Goal: Task Accomplishment & Management: Use online tool/utility

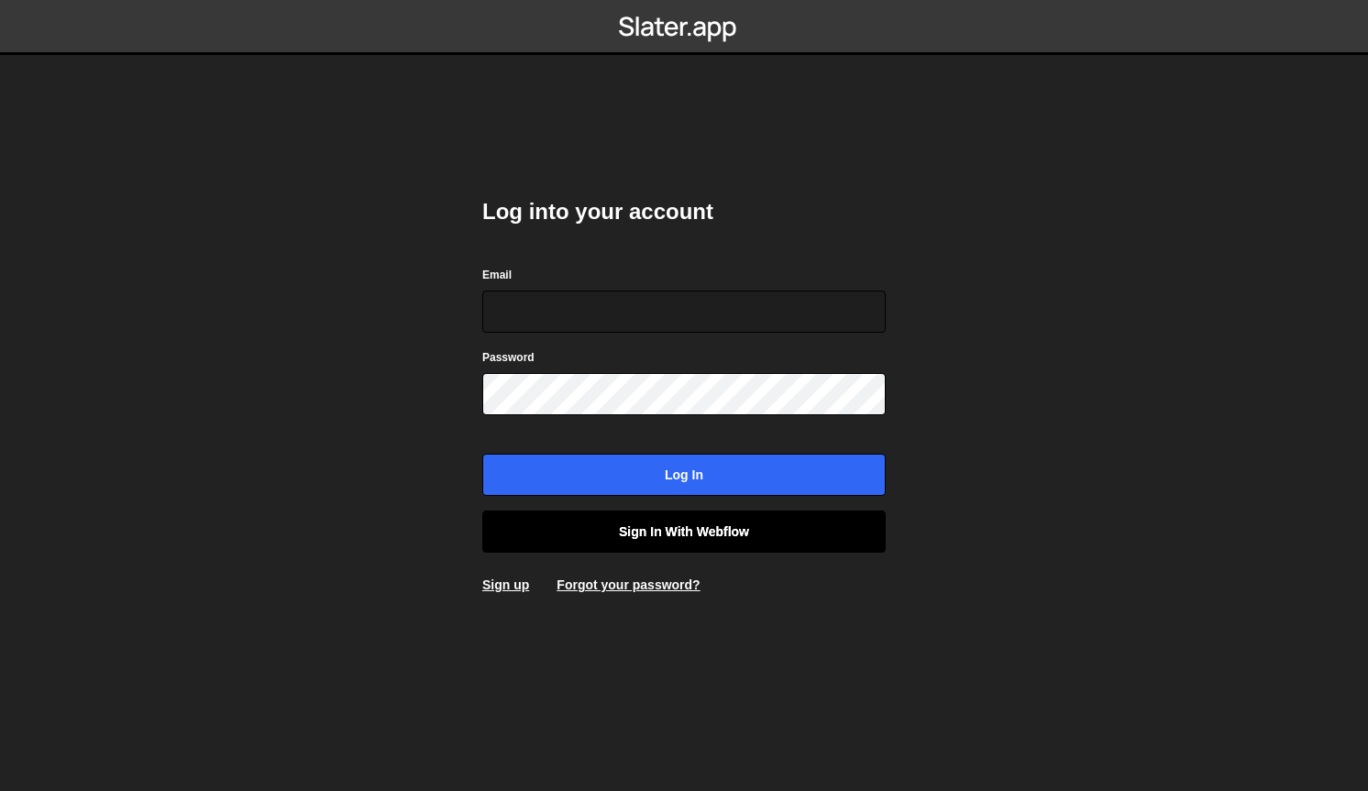
click at [610, 535] on link "Sign in with Webflow" at bounding box center [683, 532] width 403 height 42
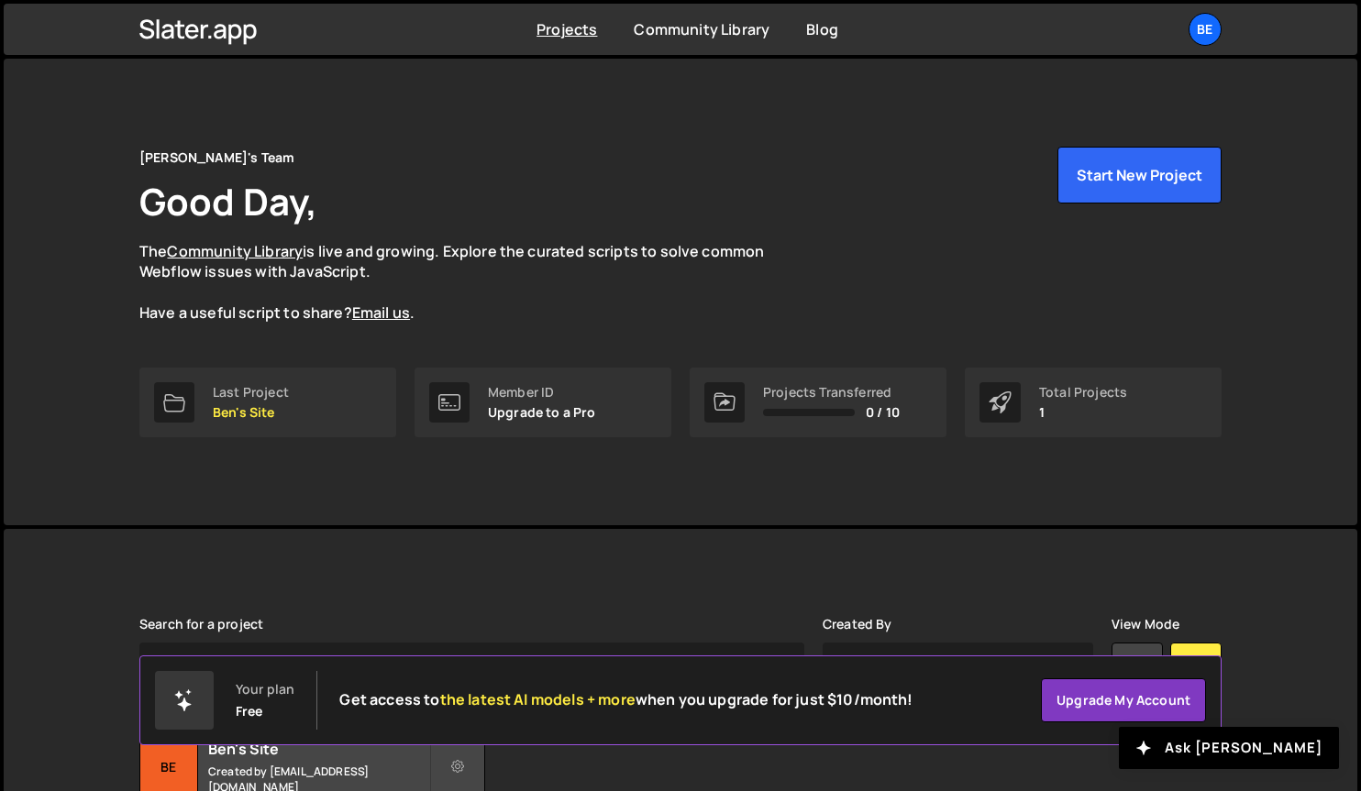
scroll to position [152, 0]
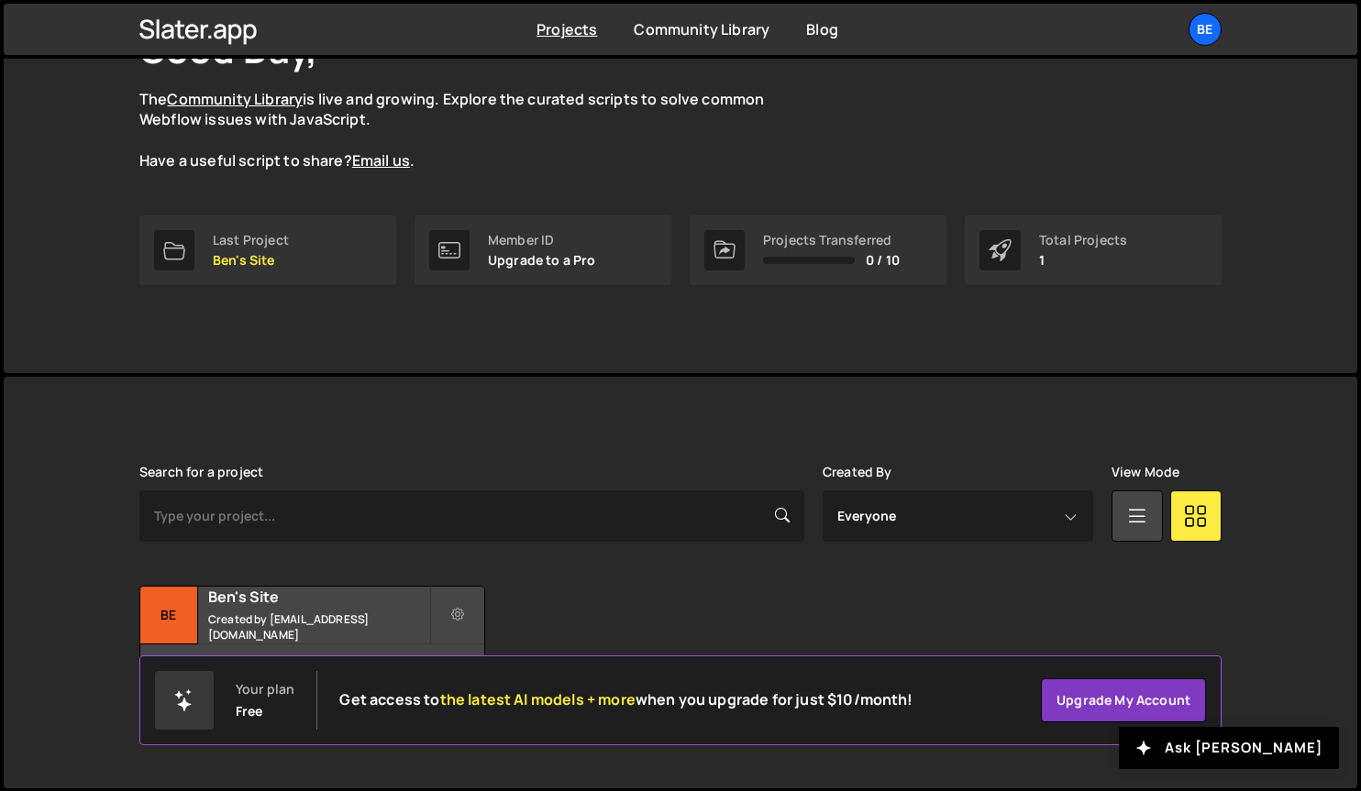
click at [301, 409] on div "[PERSON_NAME] is designed for desktop use. Please use a larger screen to access…" at bounding box center [680, 583] width 1137 height 412
click at [275, 607] on h2 "Ben's Site" at bounding box center [318, 597] width 221 height 20
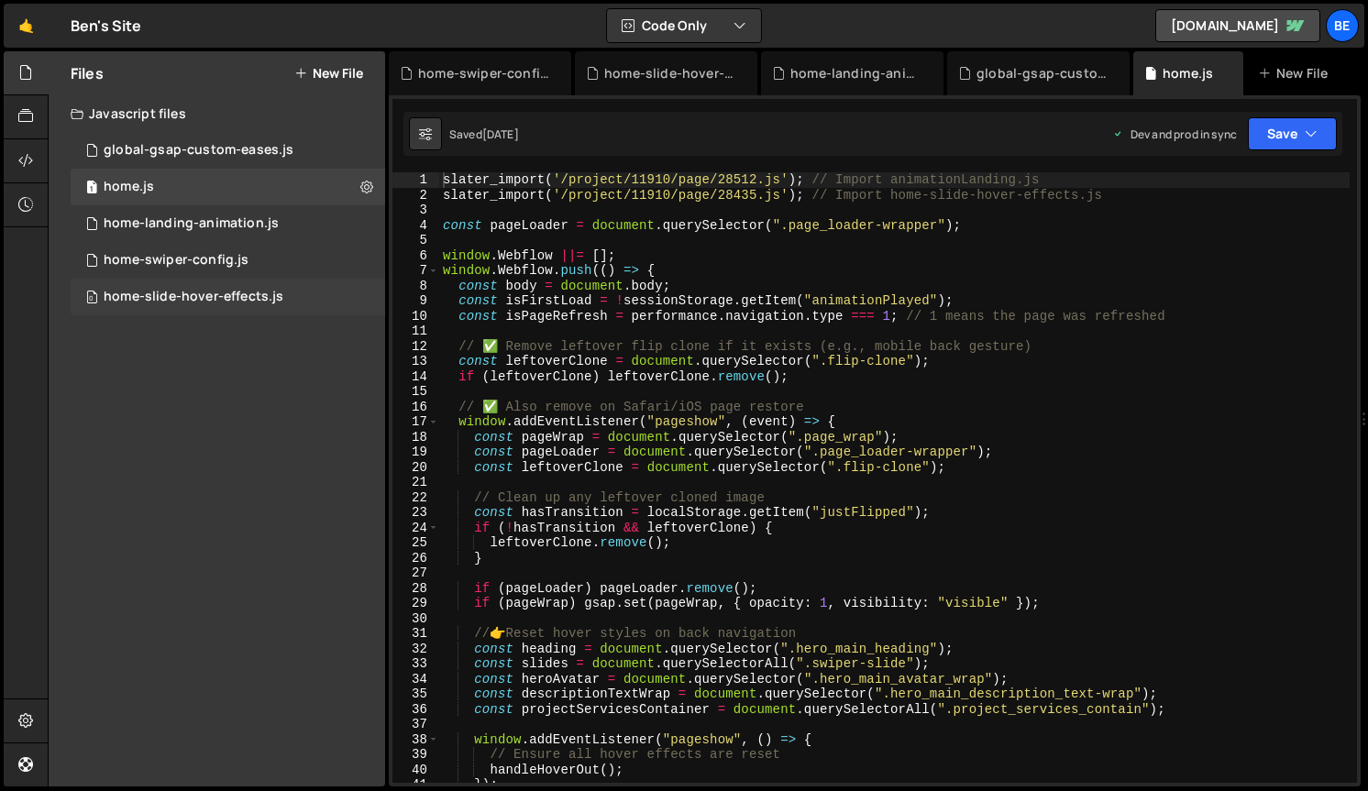
click at [197, 295] on div "home-slide-hover-effects.js" at bounding box center [194, 297] width 180 height 17
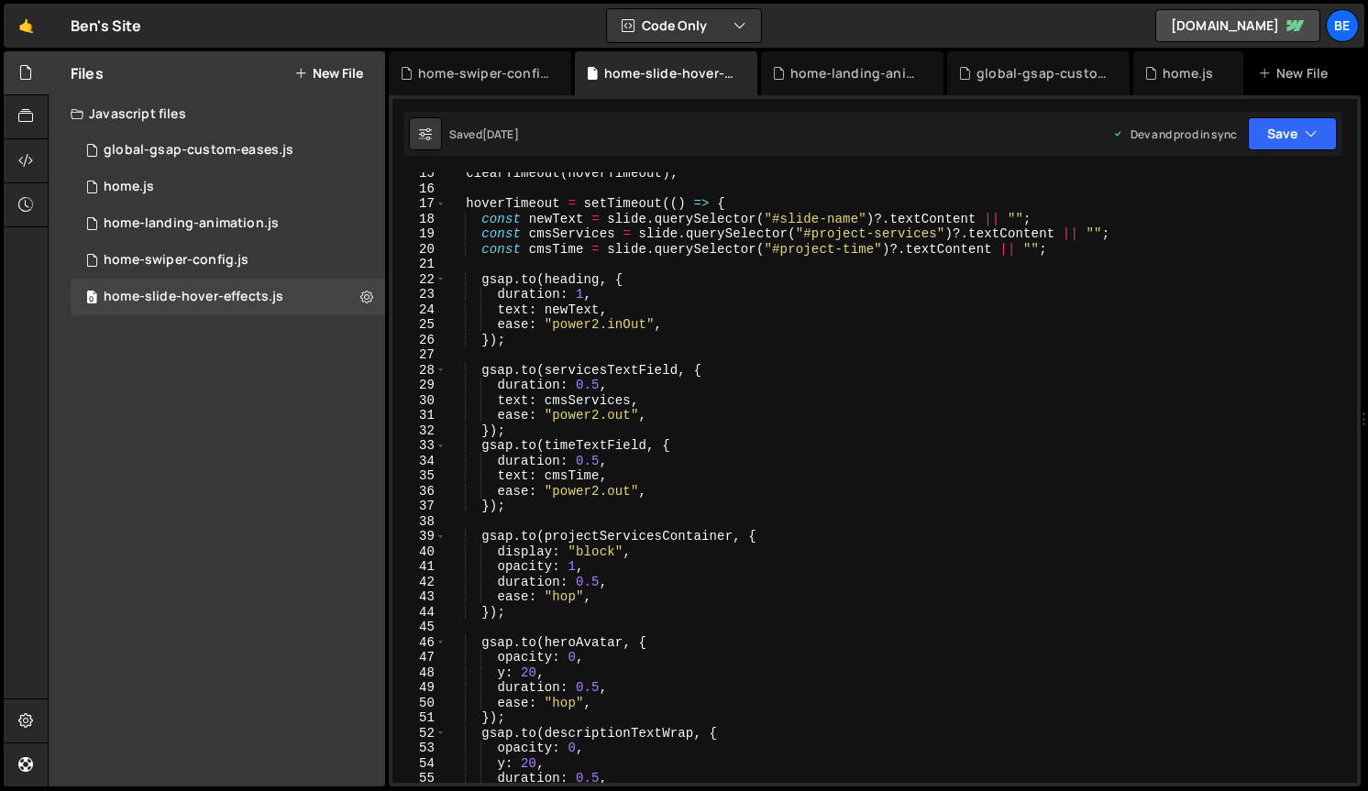
scroll to position [219, 0]
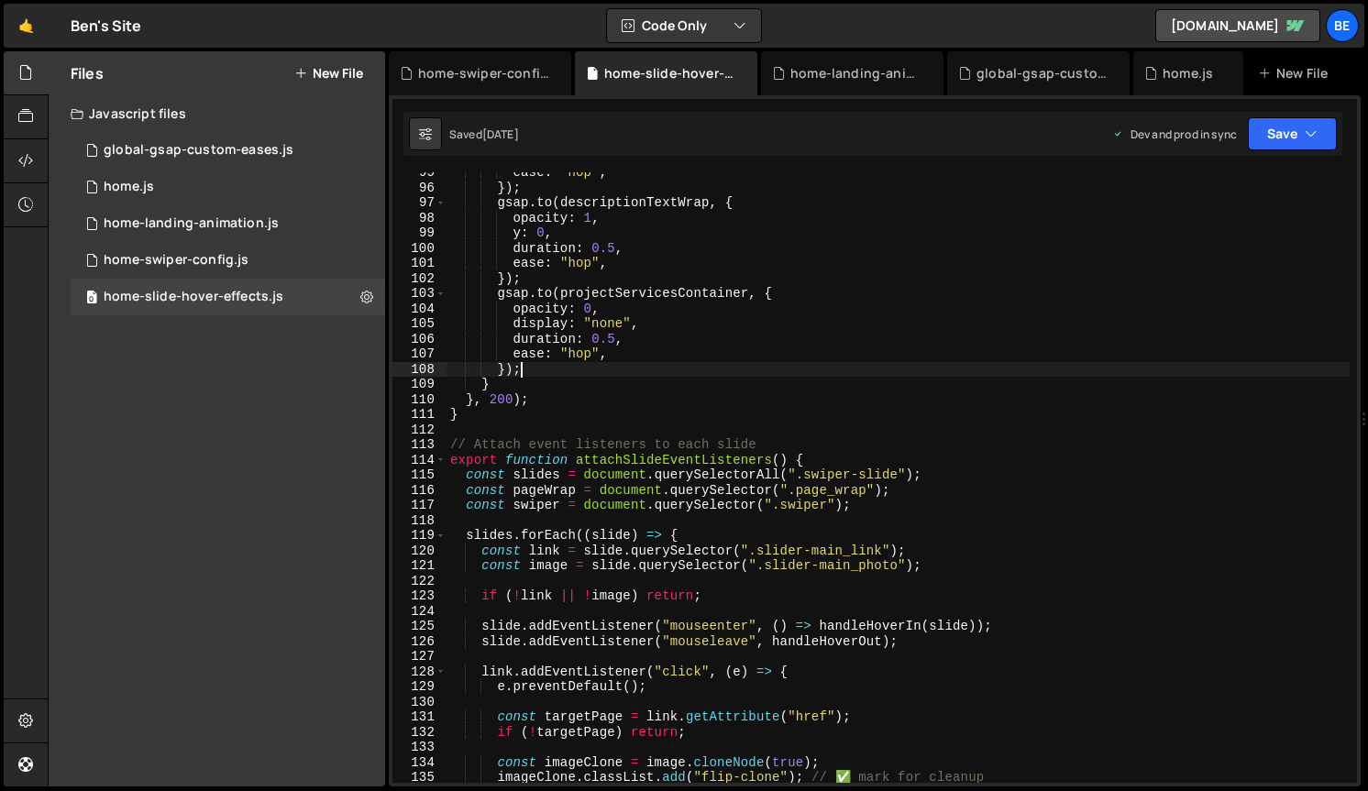
click at [703, 375] on div "ease : "hop" , }) ; gsap . to ( descriptionTextWrap , { opacity : 1 , y : 0 , d…" at bounding box center [897, 485] width 903 height 641
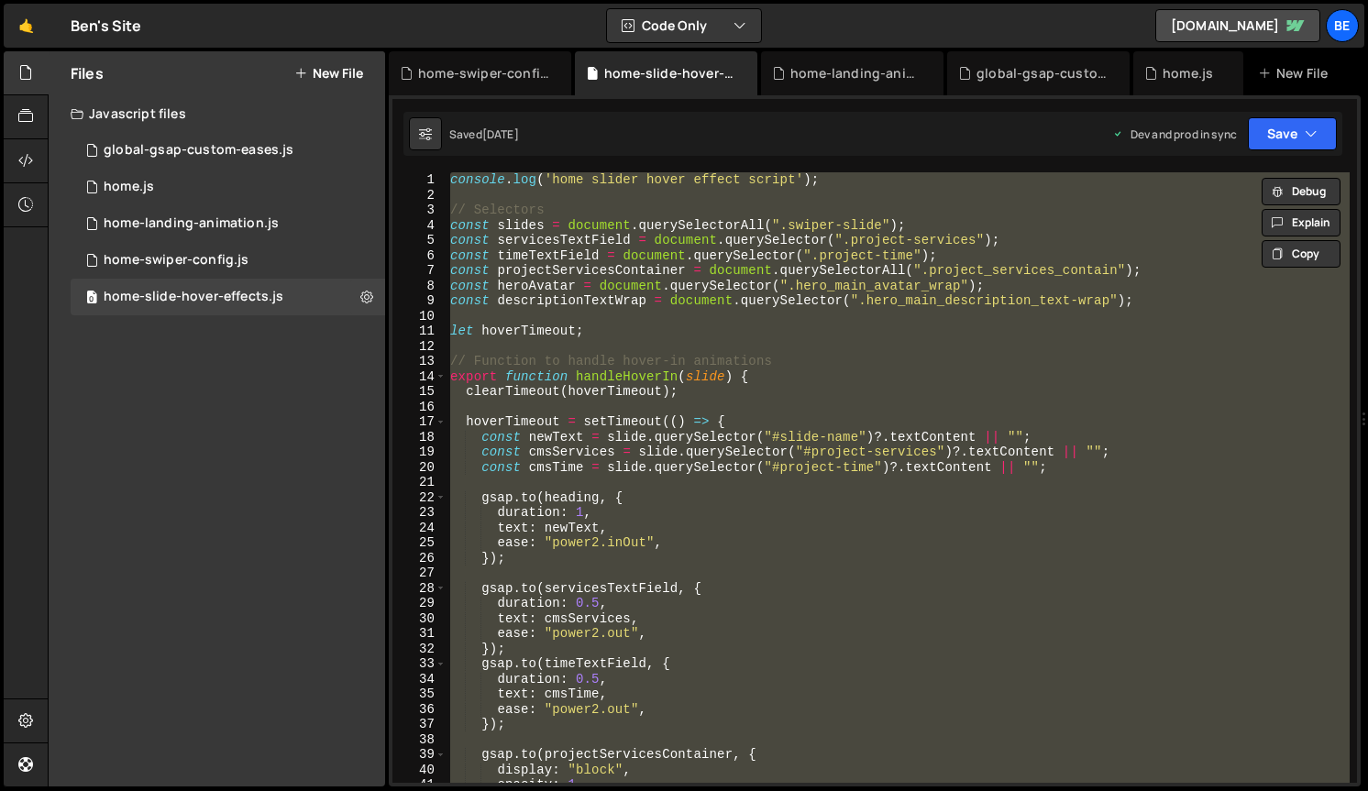
scroll to position [0, 0]
click at [707, 462] on div "console . log ( 'home slider hover effect script' ) ; // Selectors const slides…" at bounding box center [897, 477] width 903 height 611
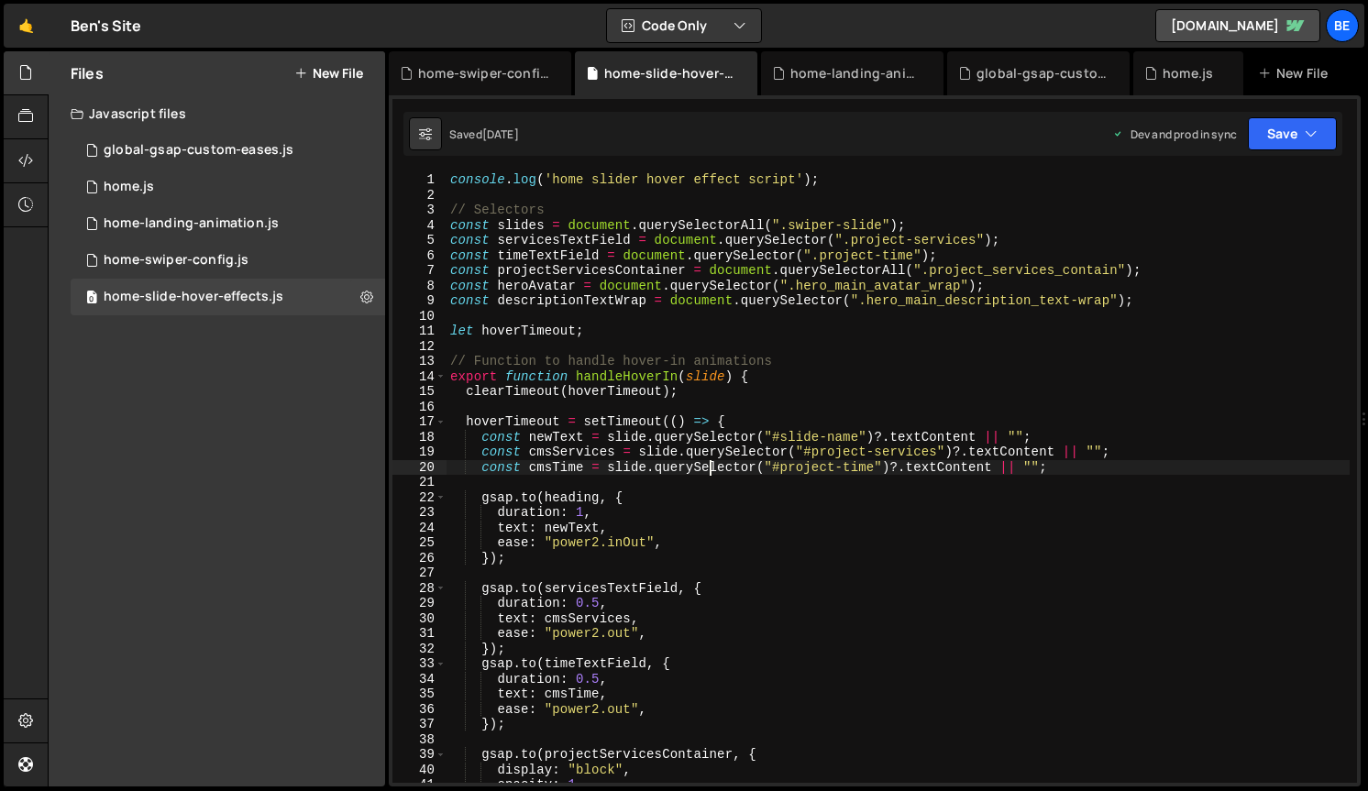
click at [629, 329] on div "console . log ( 'home slider hover effect script' ) ; // Selectors const slides…" at bounding box center [897, 492] width 903 height 641
click at [1140, 302] on div "console . log ( 'home slider hover effect script' ) ; // Selectors const slides…" at bounding box center [897, 492] width 903 height 641
type textarea "const descriptionTextWrap = document.querySelector(".hero_main_description_text…"
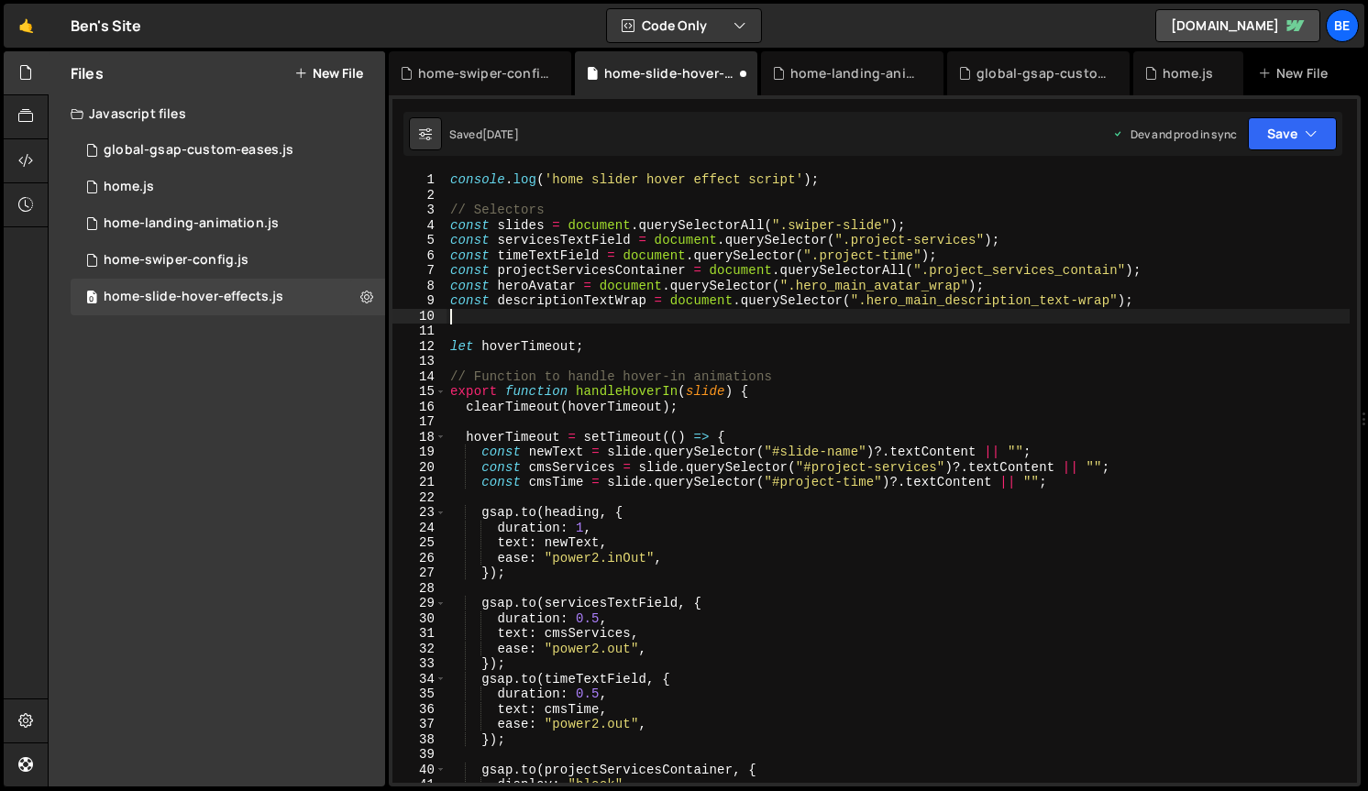
paste textarea "const allServiceTags = Array.from(document.querySelectorAll(".service-tag"));"
click at [591, 347] on div "console . log ( 'home slider hover effect script' ) ; // Selectors const slides…" at bounding box center [897, 492] width 903 height 641
type textarea "let hoverTimeout;"
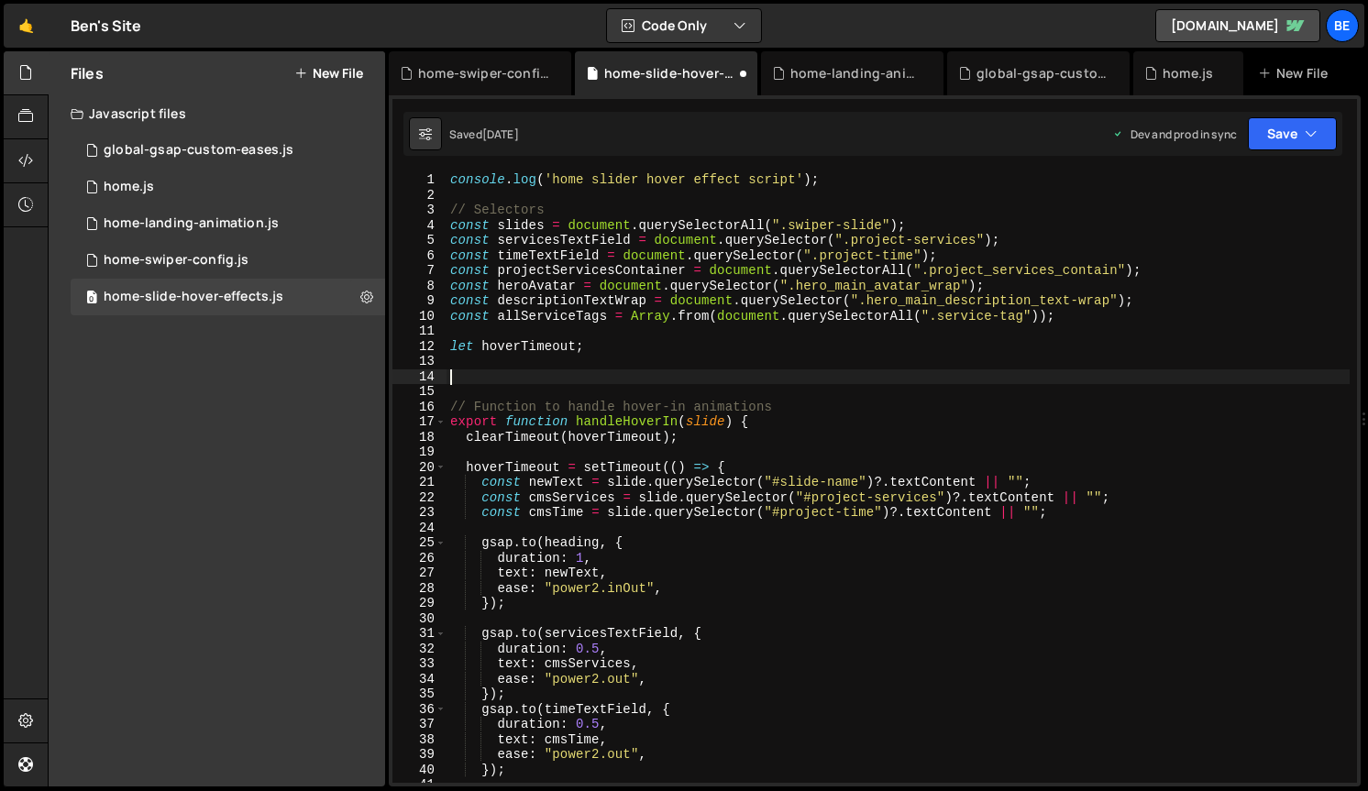
paste textarea "}"
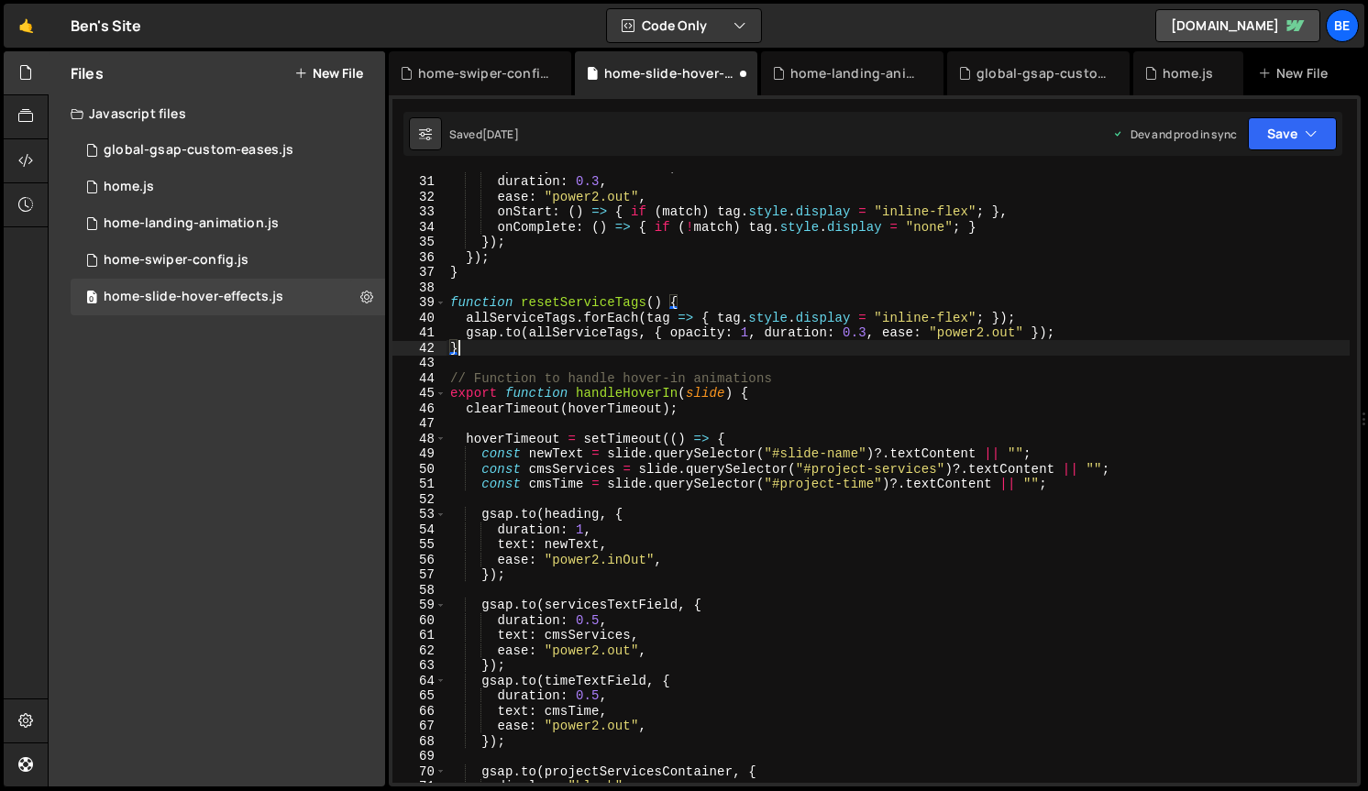
scroll to position [458, 0]
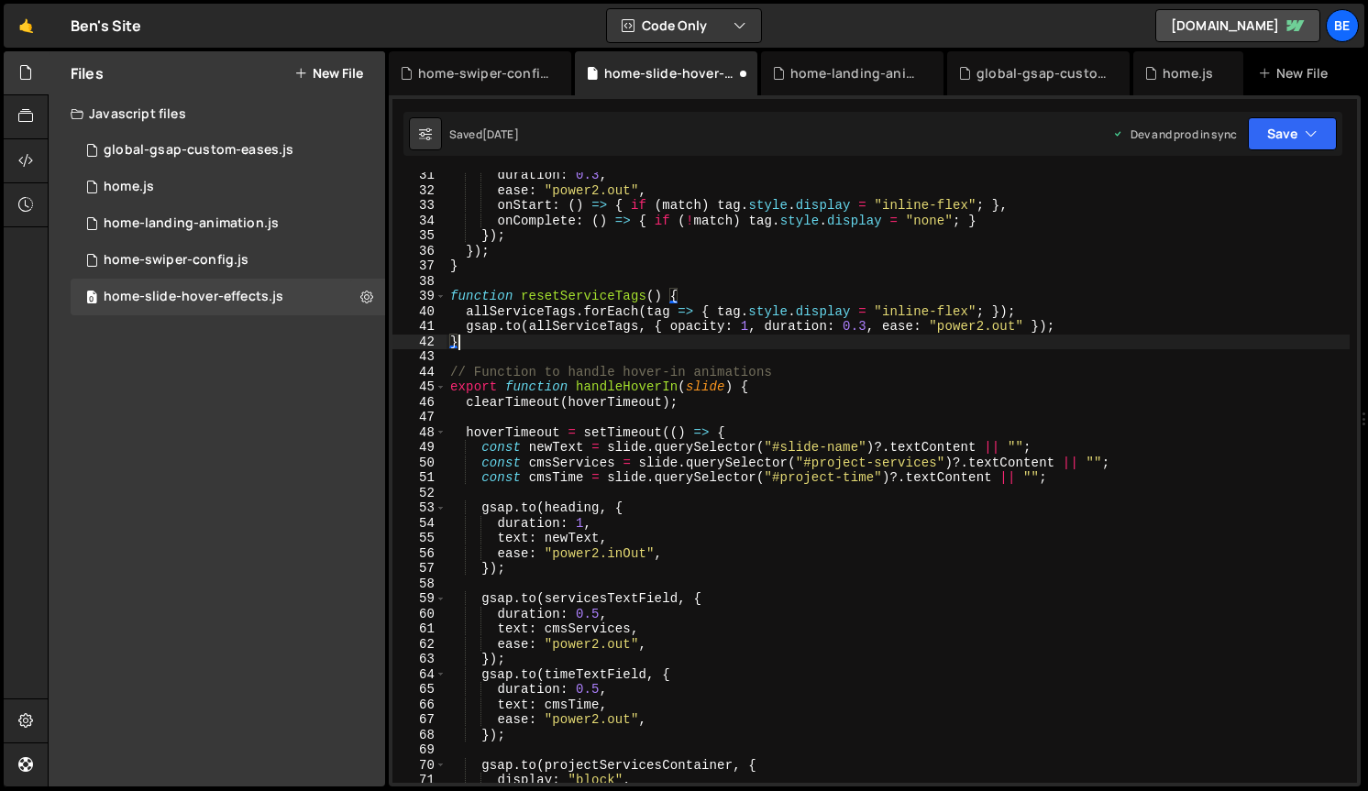
click at [481, 511] on div "duration : 0.3 , ease : "power2.out" , onStart : ( ) => { if ( match ) tag . st…" at bounding box center [897, 488] width 903 height 641
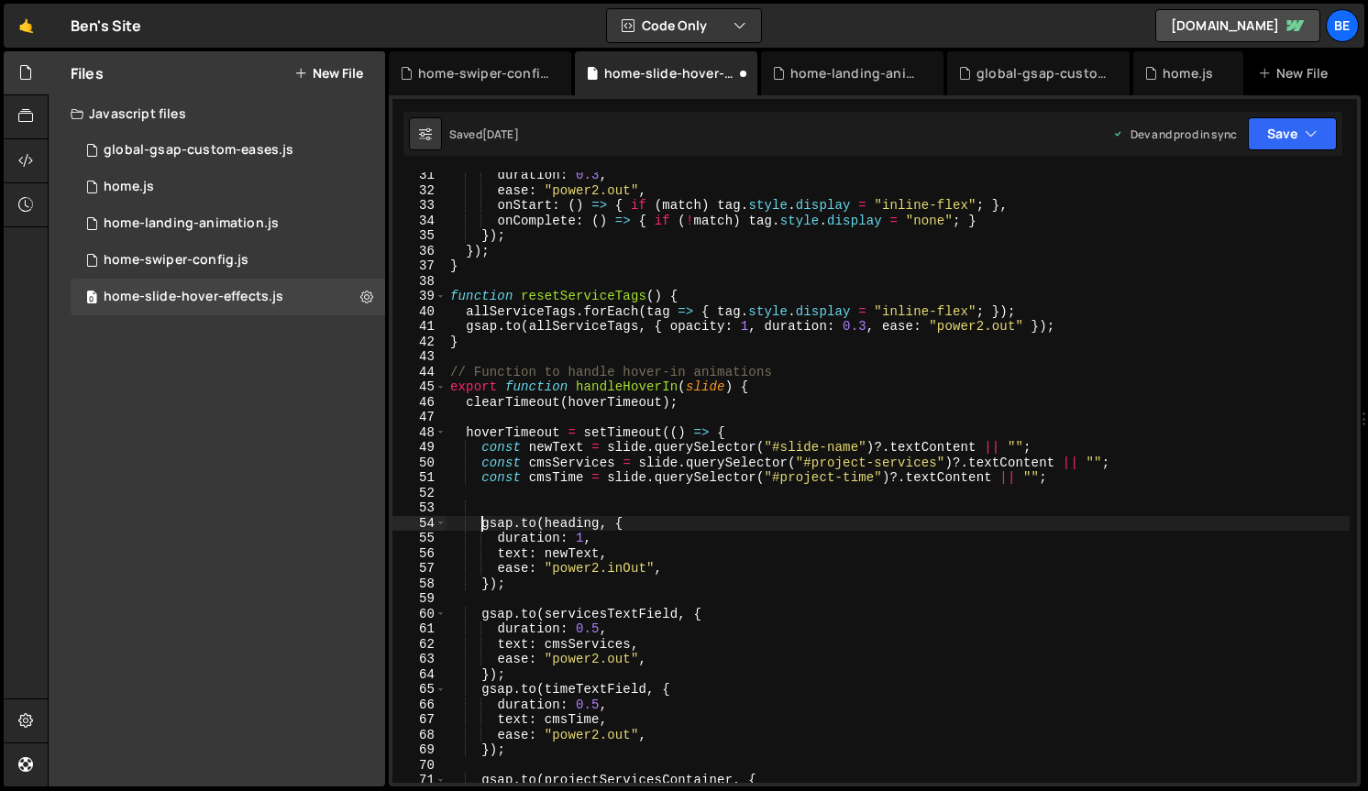
type textarea "gsap.to(heading, {"
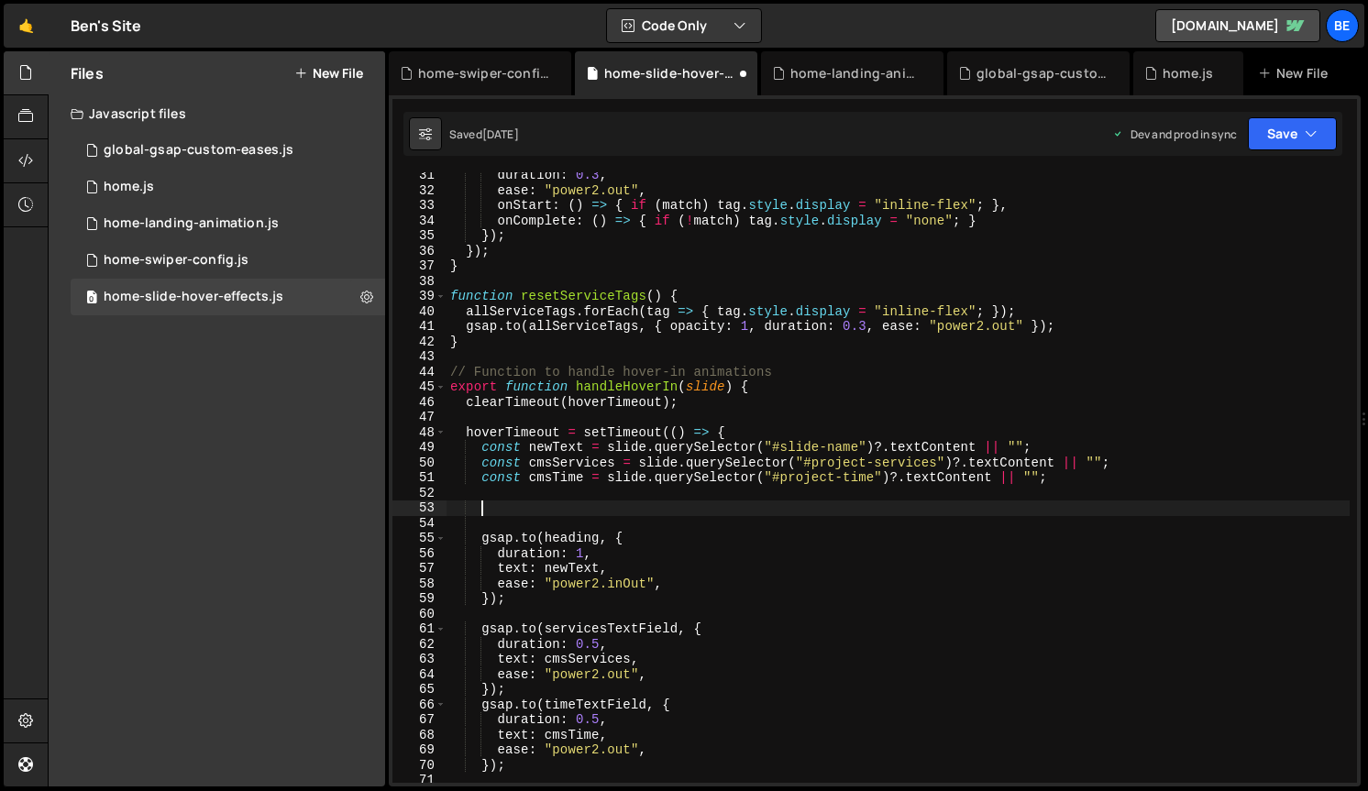
click at [528, 507] on div "duration : 0.3 , ease : "power2.out" , onStart : ( ) => { if ( match ) tag . st…" at bounding box center [897, 488] width 903 height 641
paste textarea "filterServiceTagsFor(slide);"
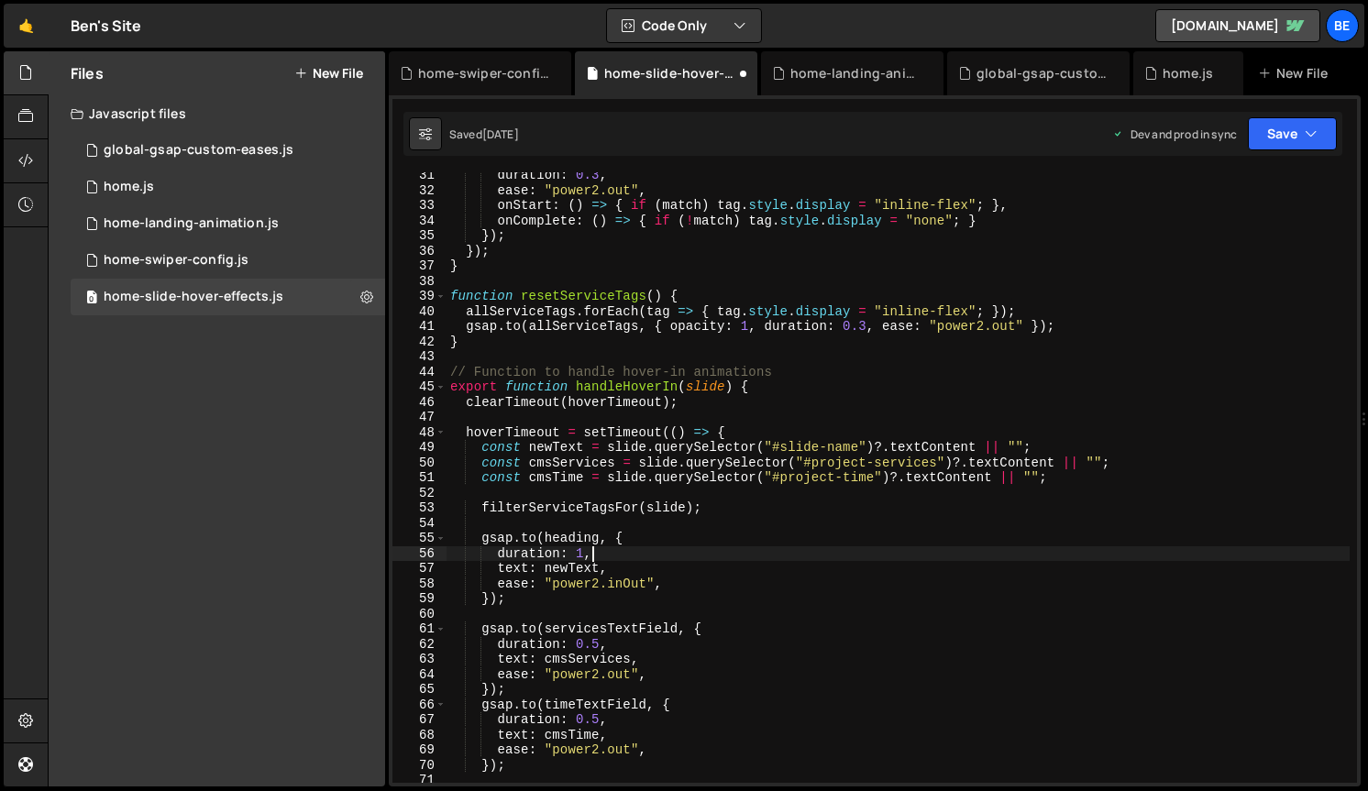
click at [664, 550] on div "duration : 0.3 , ease : "power2.out" , onStart : ( ) => { if ( match ) tag . st…" at bounding box center [897, 488] width 903 height 641
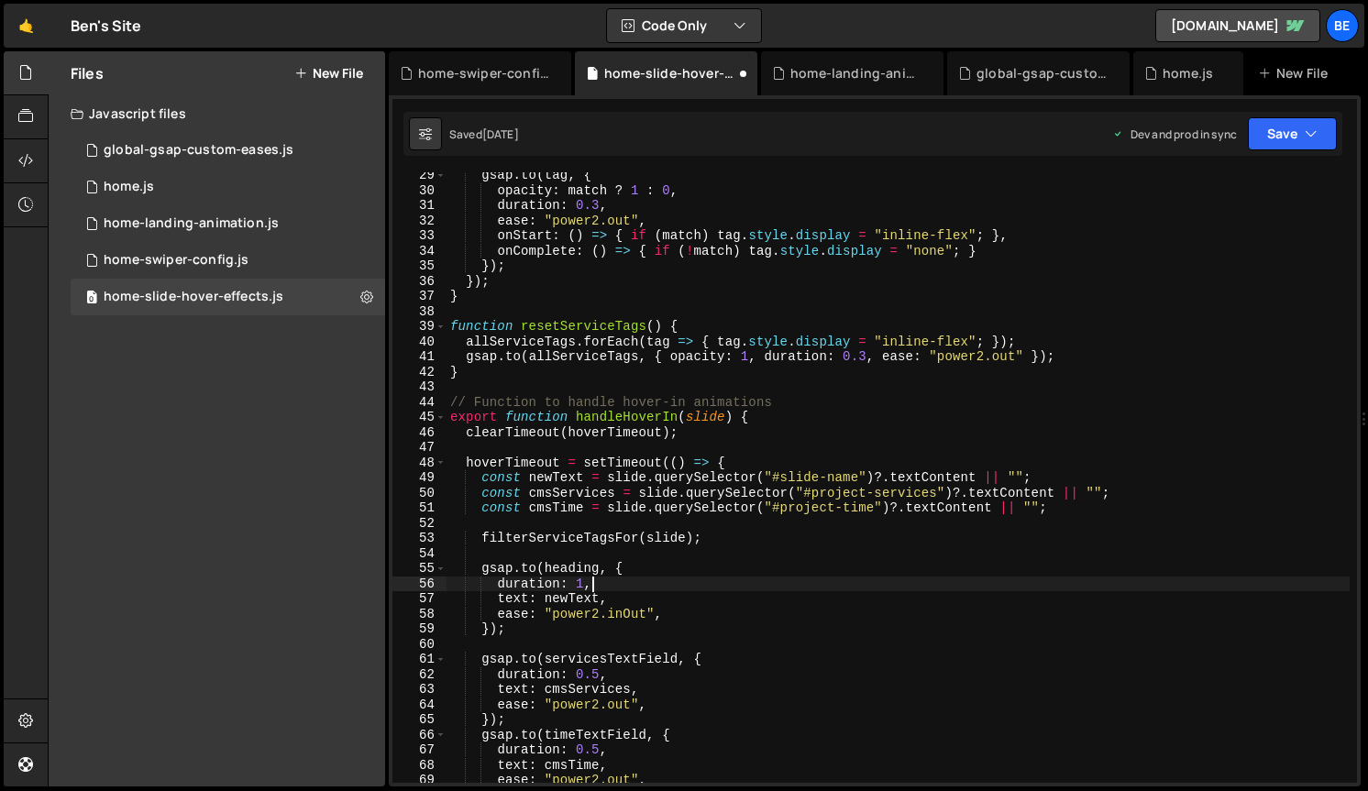
scroll to position [442, 0]
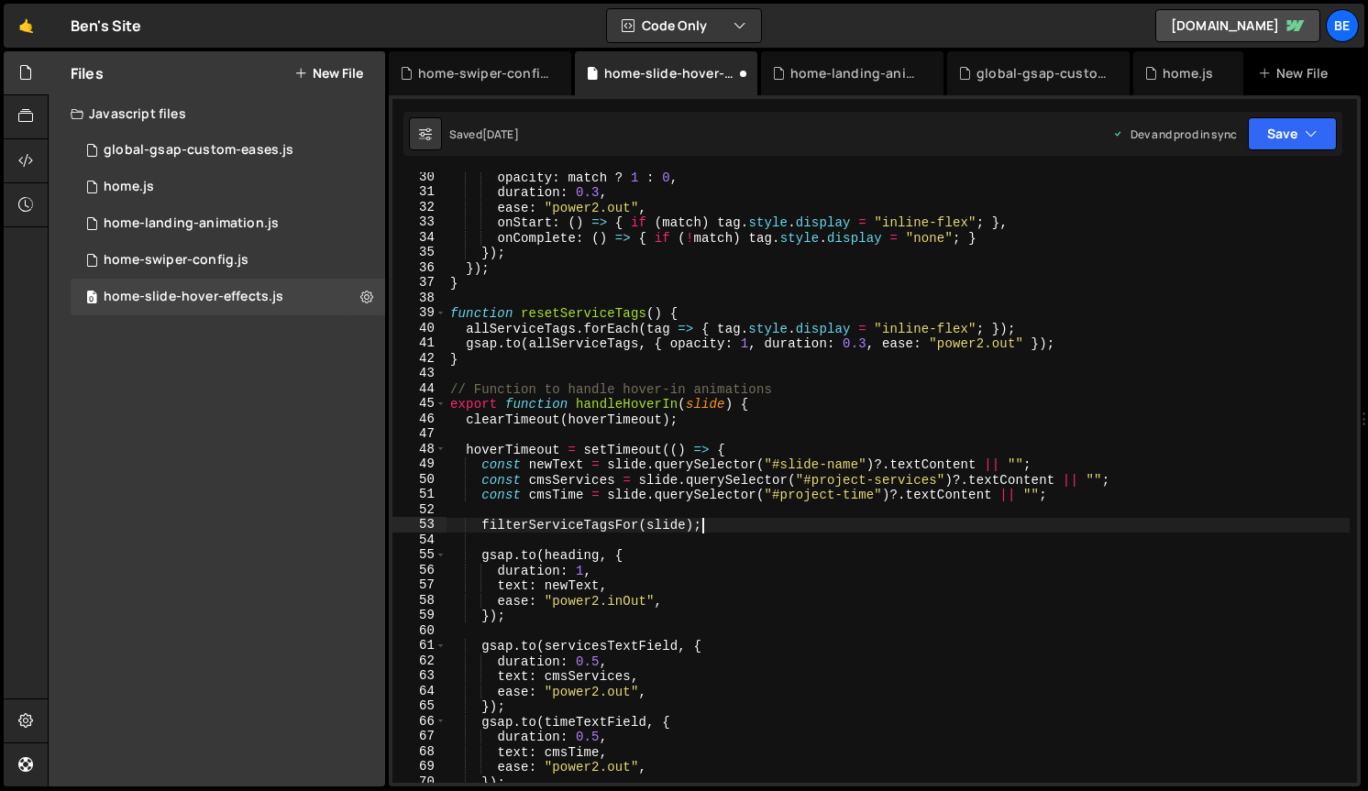
click at [716, 532] on div "opacity : match ? 1 : 0 , duration : 0.3 , ease : "power2.out" , onStart : ( ) …" at bounding box center [897, 490] width 903 height 641
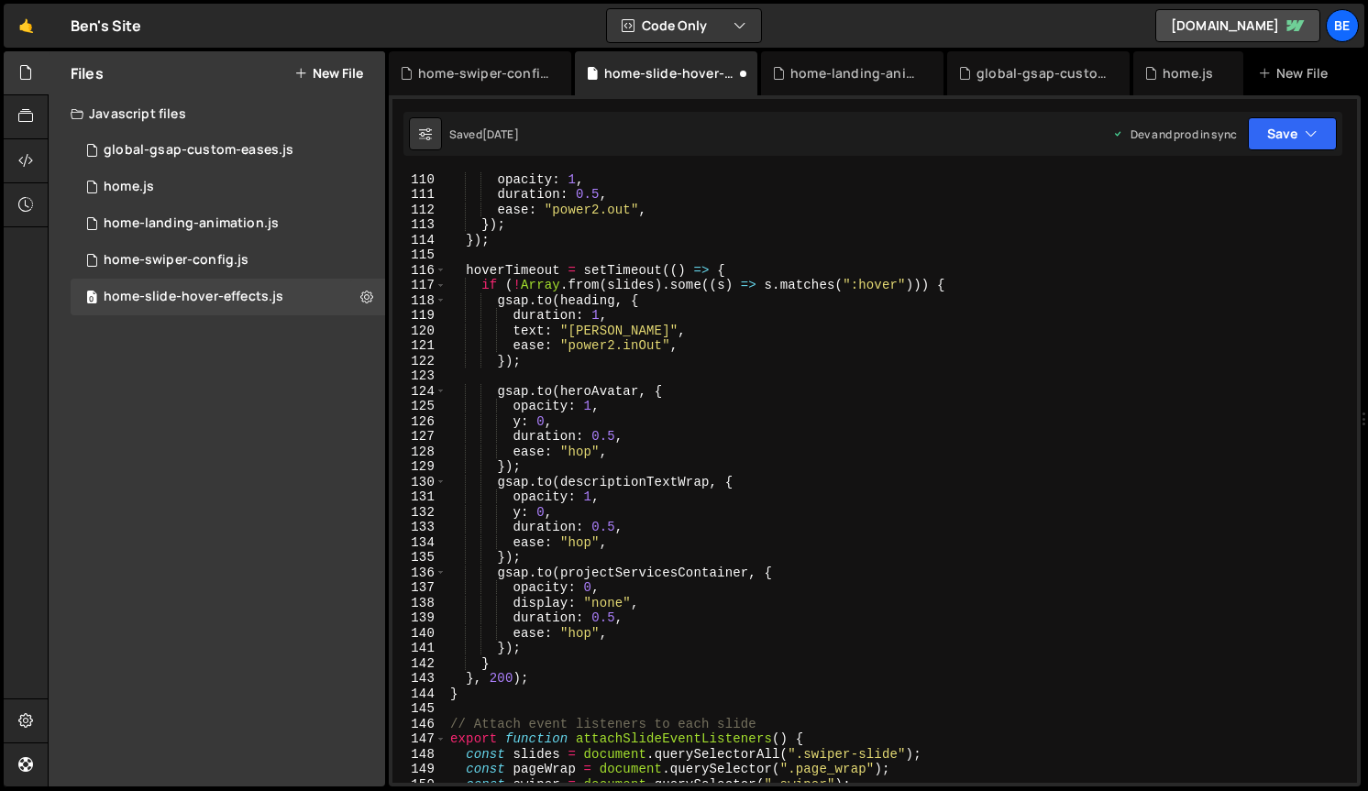
scroll to position [1659, 0]
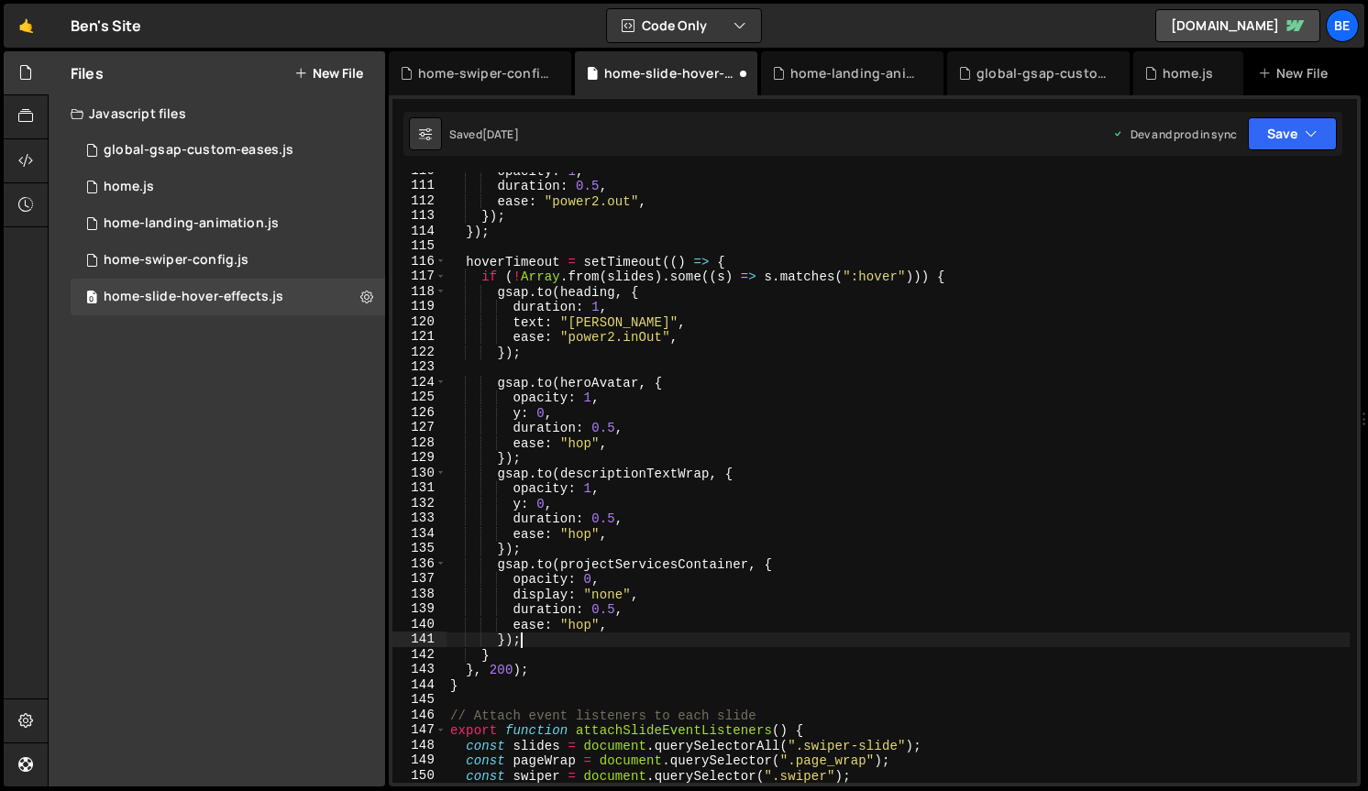
click at [539, 639] on div "opacity : 1 , duration : 0.5 , ease : "power2.out" , }) ; }) ; hoverTimeout = s…" at bounding box center [897, 483] width 903 height 641
type textarea "});"
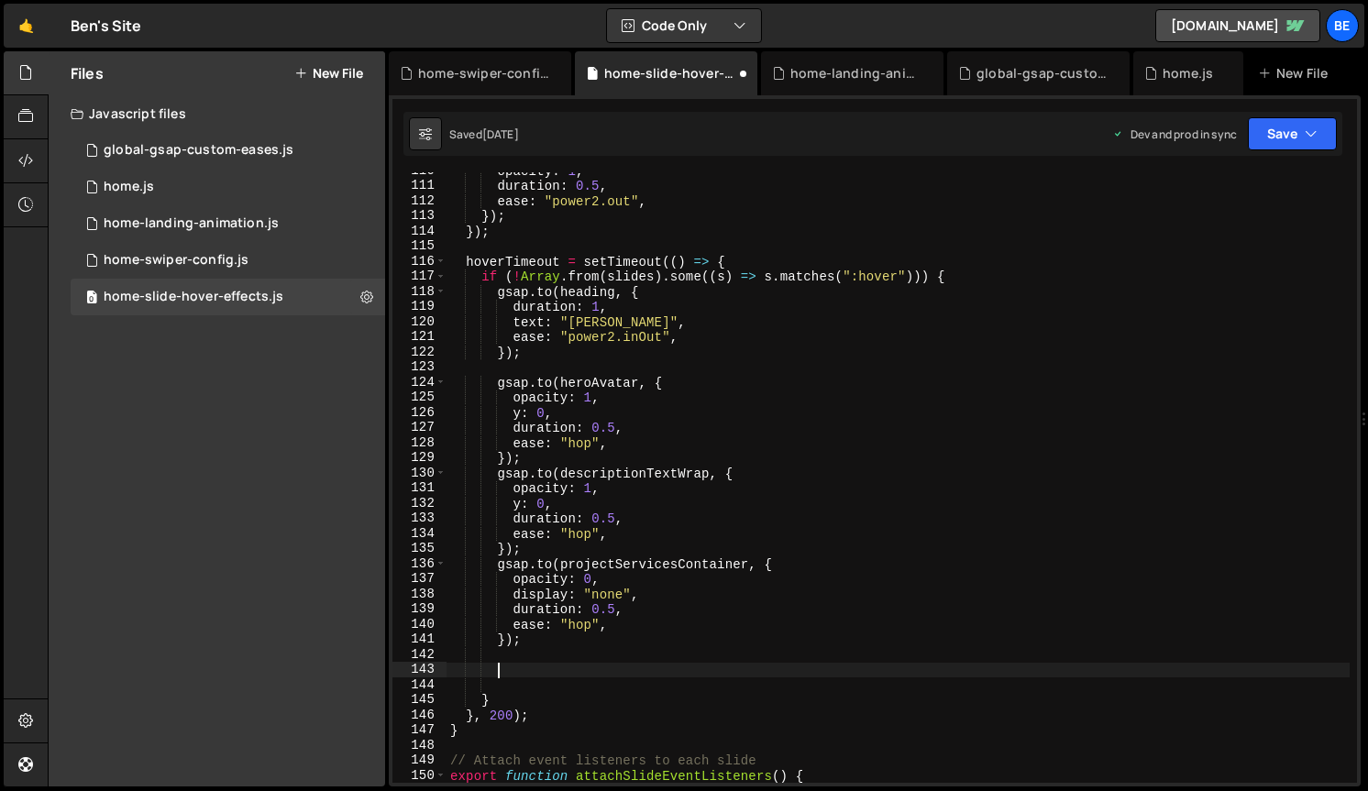
paste textarea "resetServiceTags();"
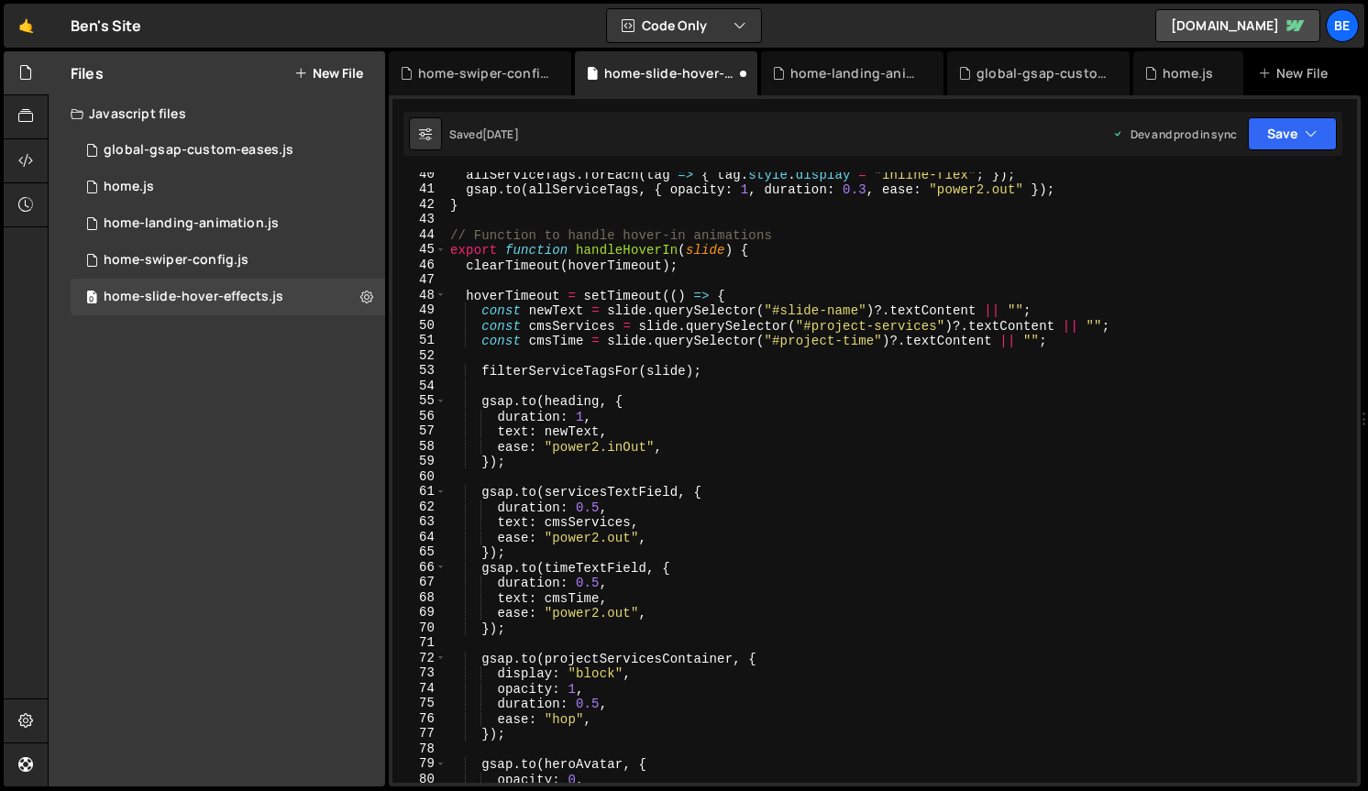
scroll to position [588, 0]
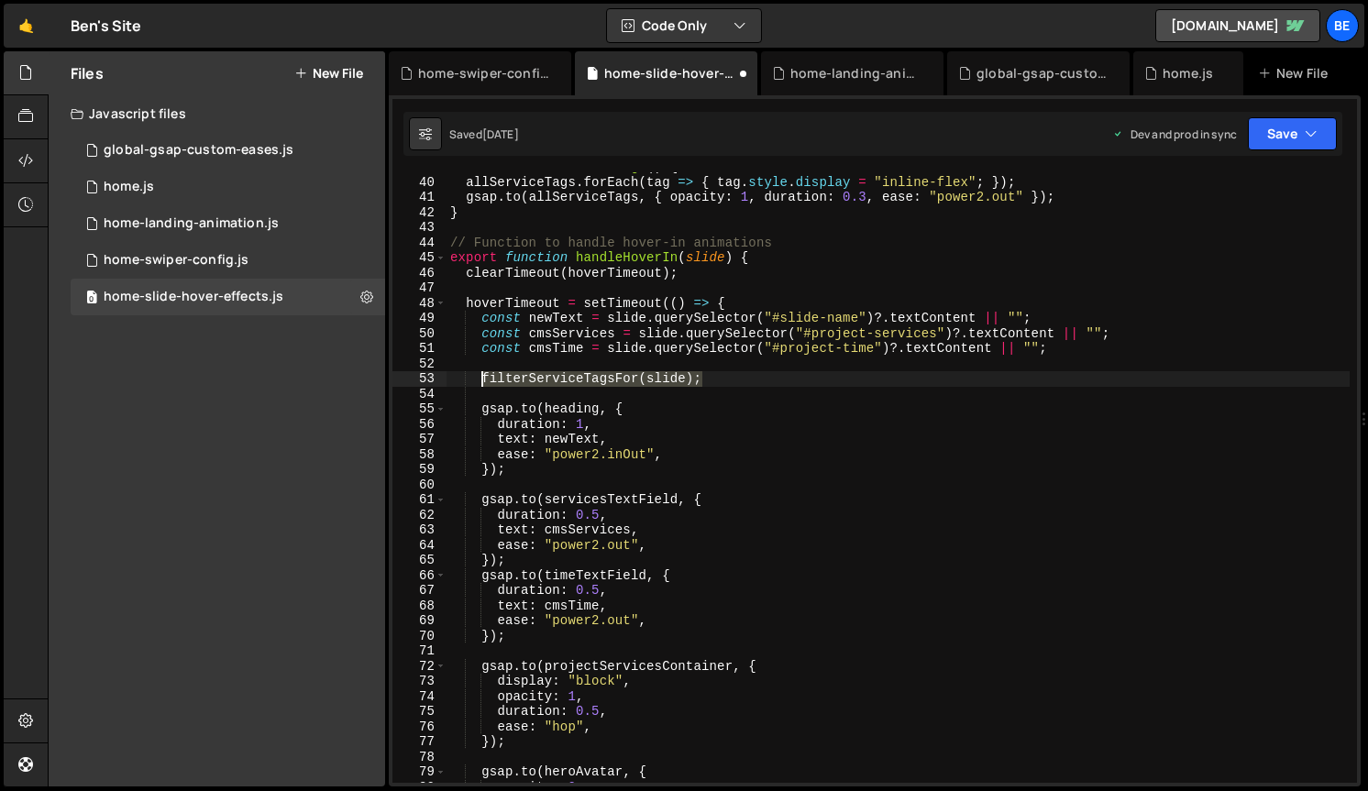
drag, startPoint x: 707, startPoint y: 378, endPoint x: 478, endPoint y: 381, distance: 229.2
click at [478, 381] on div "function resetServiceTags ( ) { allServiceTags . forEach ( tag => { tag . style…" at bounding box center [897, 480] width 903 height 641
type textarea "filterServiceTagsFor(slide);"
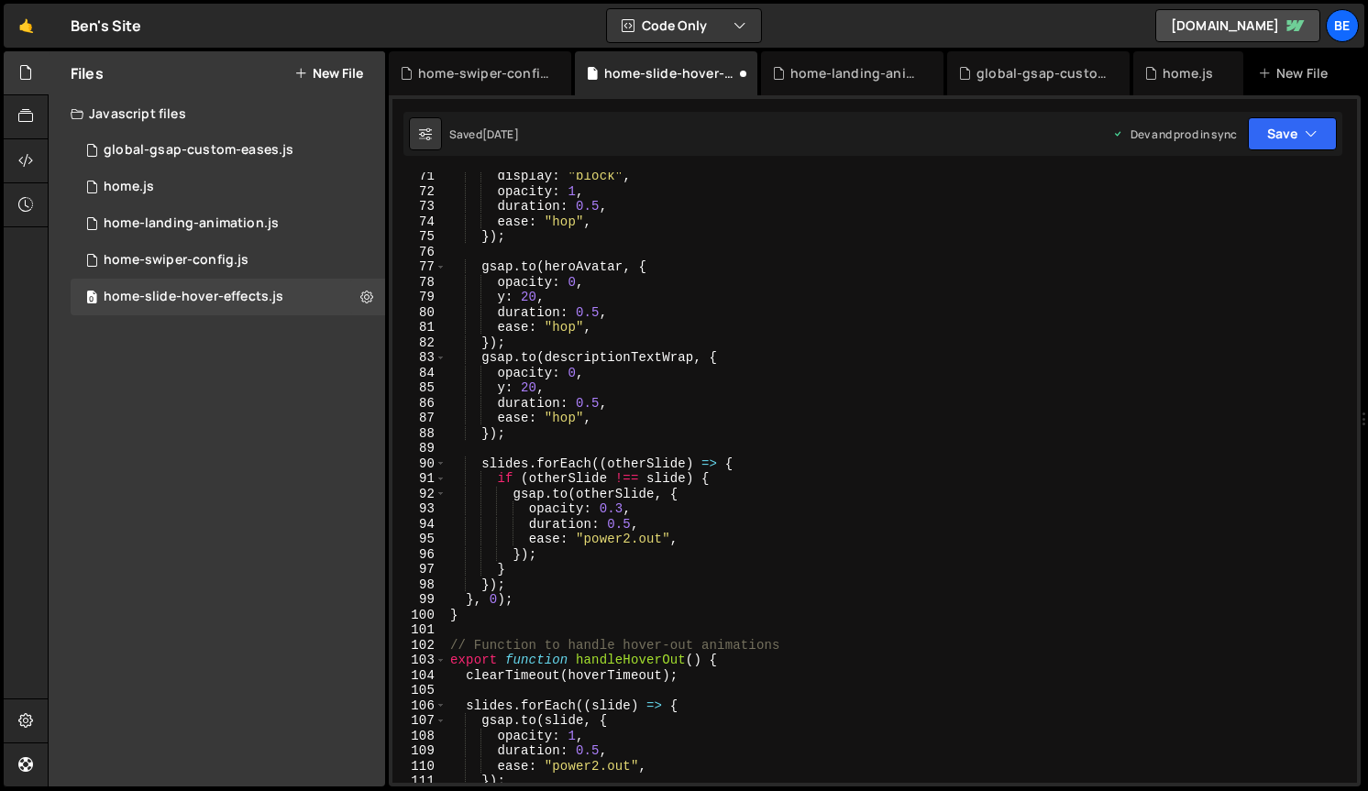
scroll to position [1077, 0]
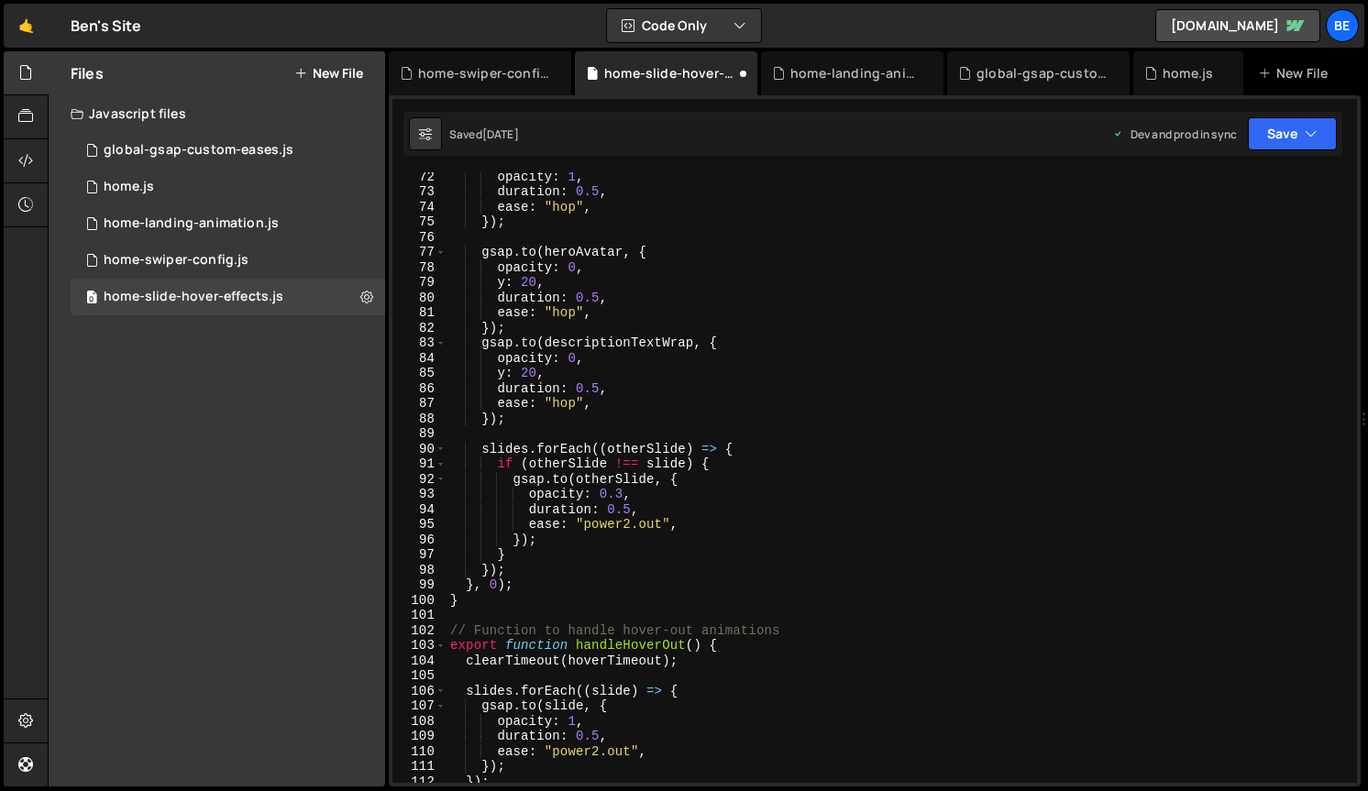
click at [521, 567] on div "opacity : 1 , duration : 0.5 , ease : "hop" , }) ; gsap . to ( heroAvatar , { o…" at bounding box center [897, 489] width 903 height 641
type textarea "});"
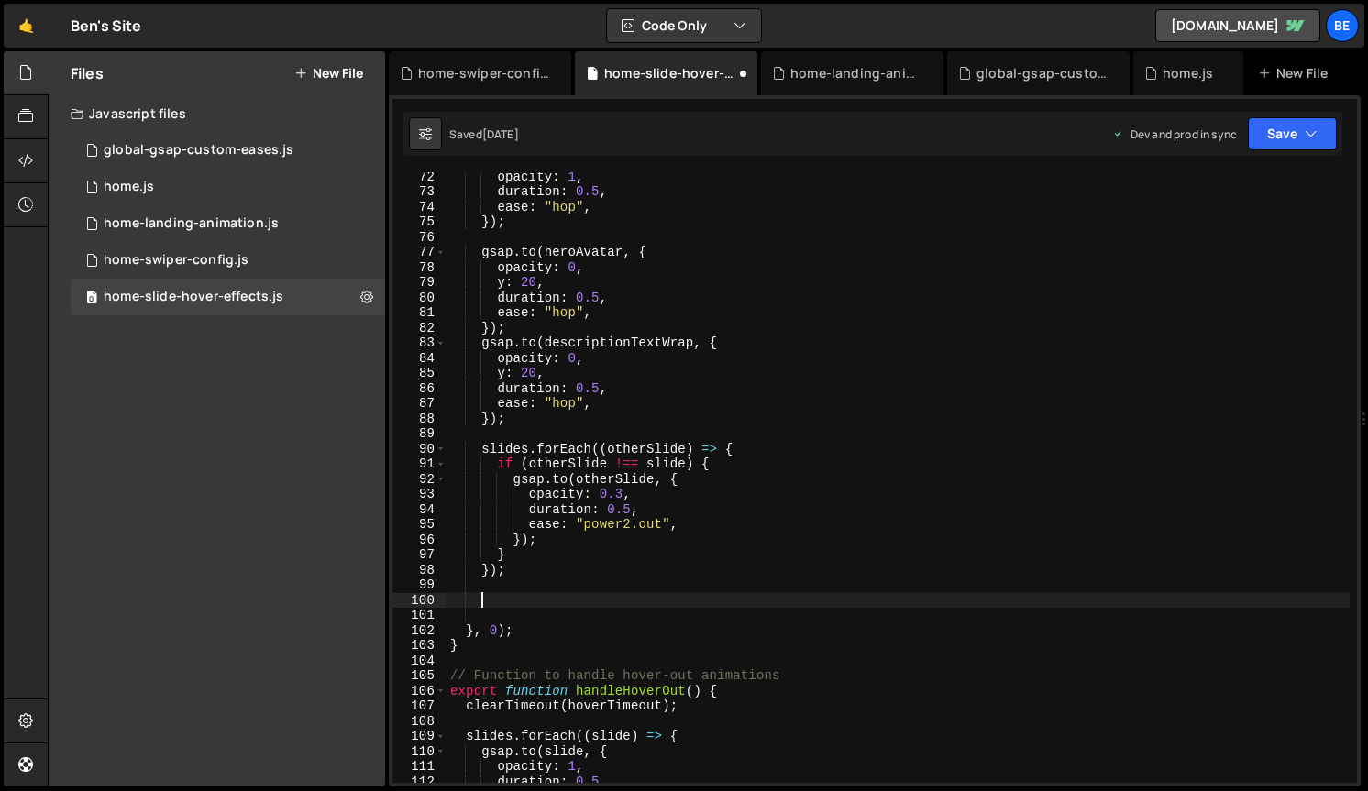
paste textarea "filterServiceTagsFor(slide);"
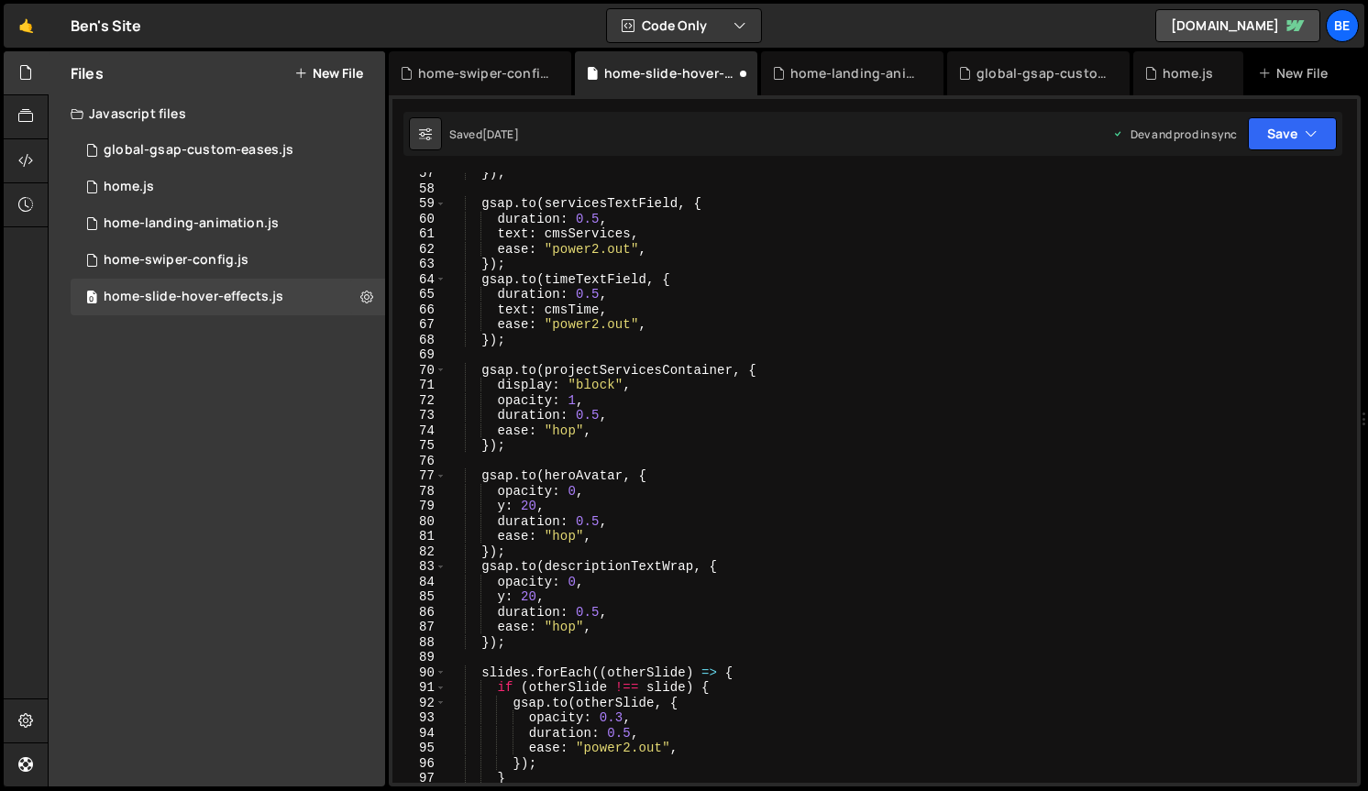
scroll to position [850, 0]
click at [1317, 136] on icon "button" at bounding box center [1311, 134] width 13 height 18
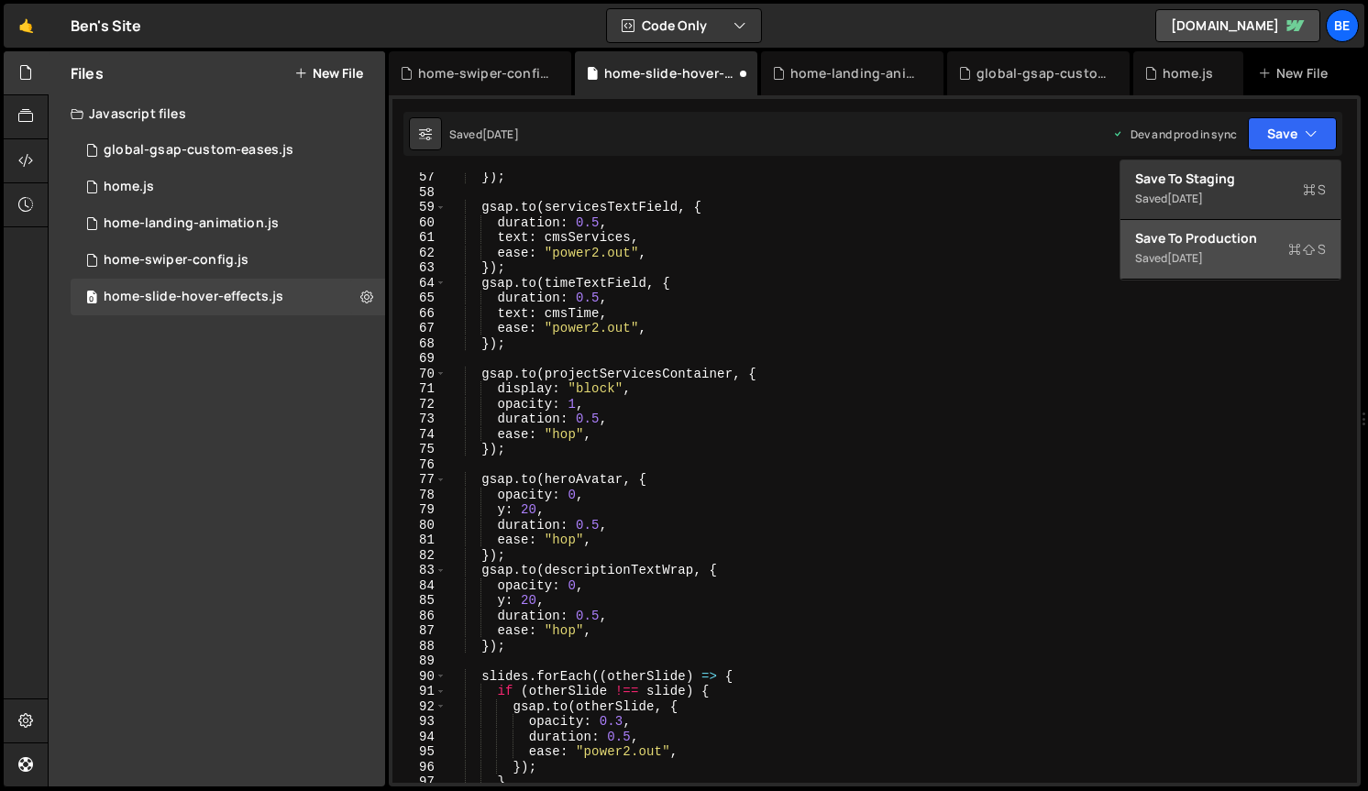
click at [1255, 253] on div "Saved 1 month ago" at bounding box center [1230, 259] width 191 height 22
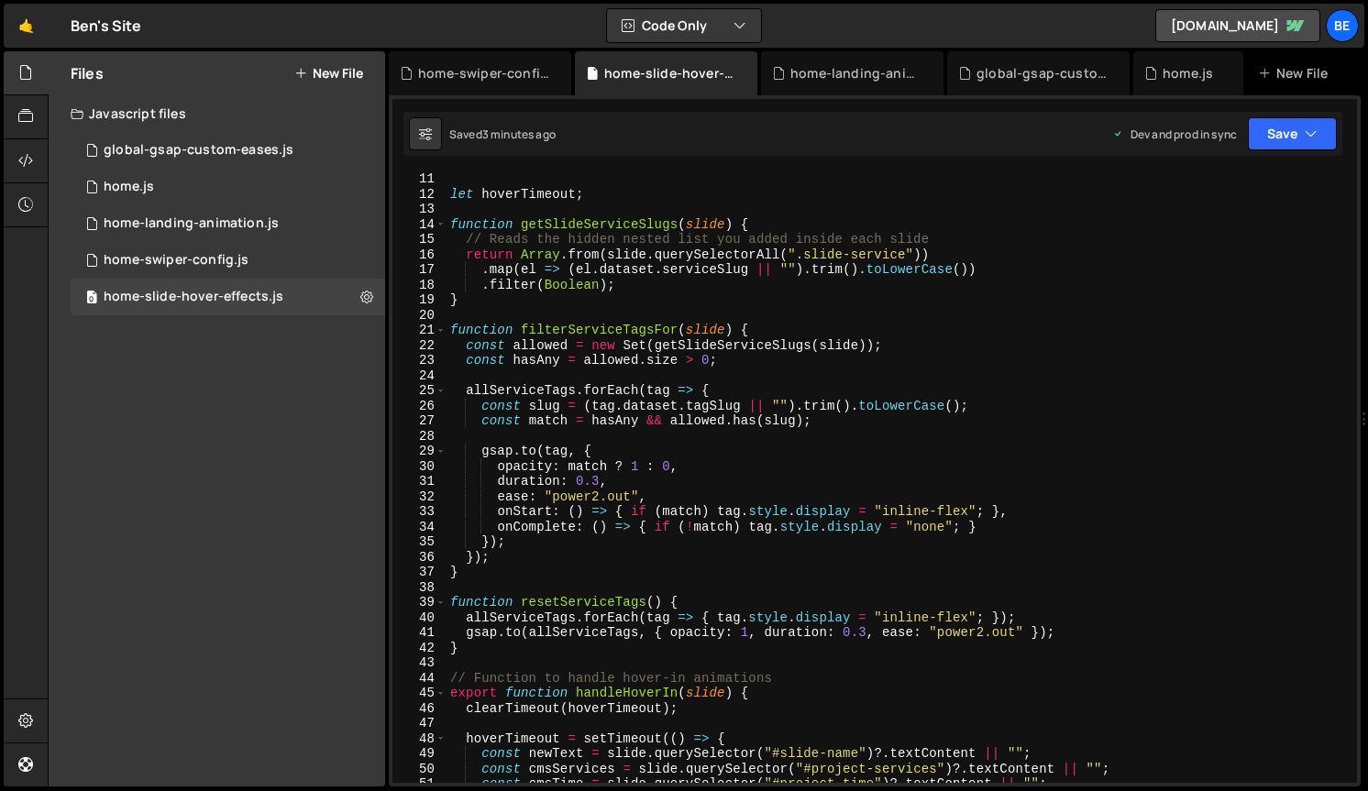
scroll to position [138, 0]
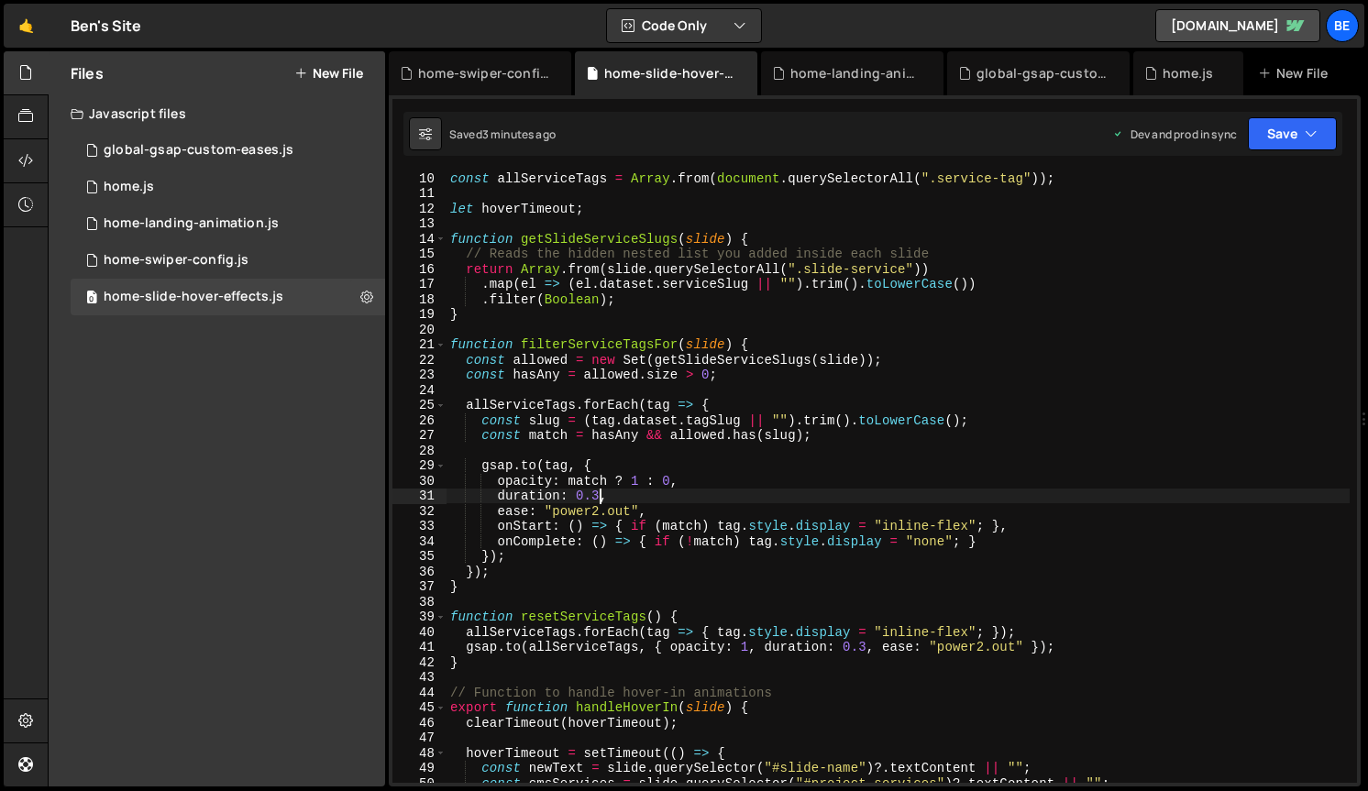
click at [599, 497] on div "const allServiceTags = Array . from ( document . querySelectorAll ( ".service-t…" at bounding box center [897, 491] width 903 height 641
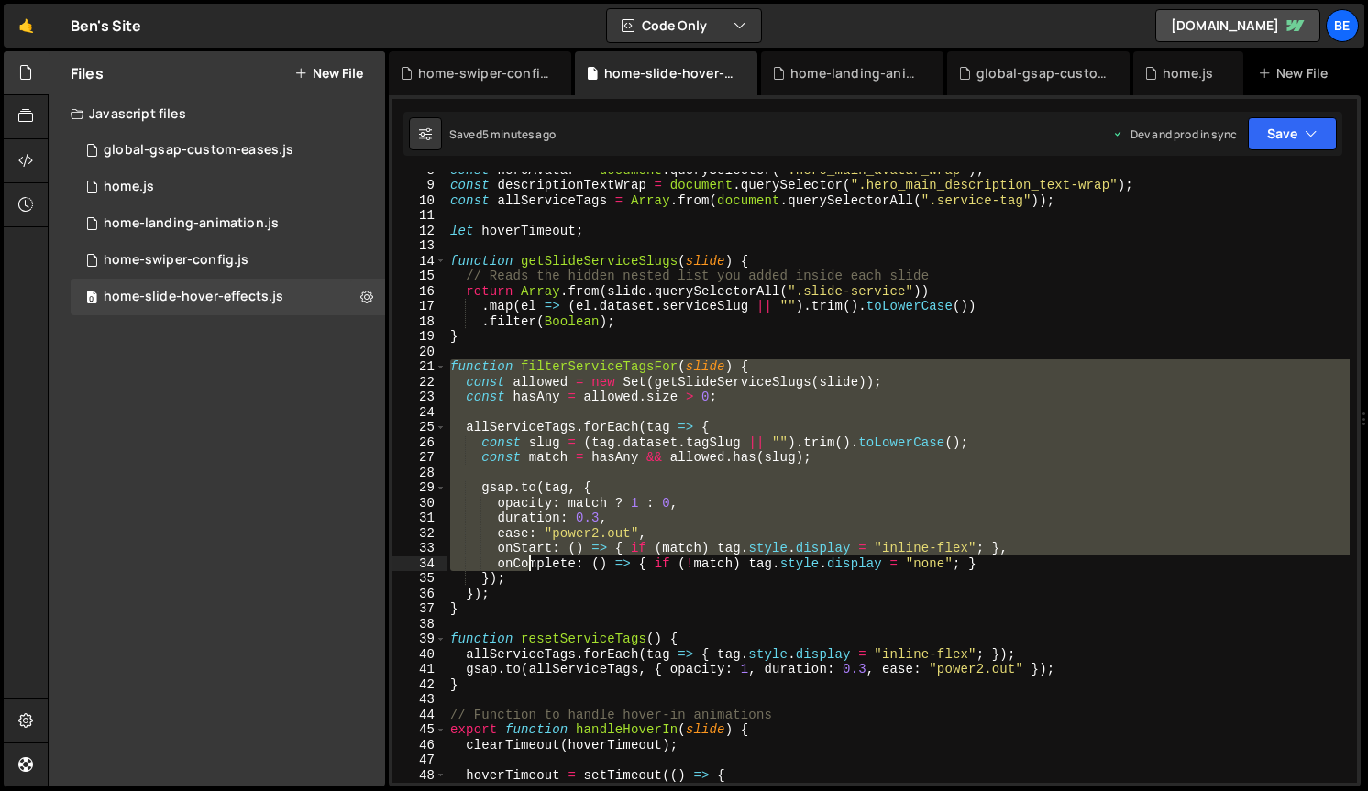
scroll to position [130, 0]
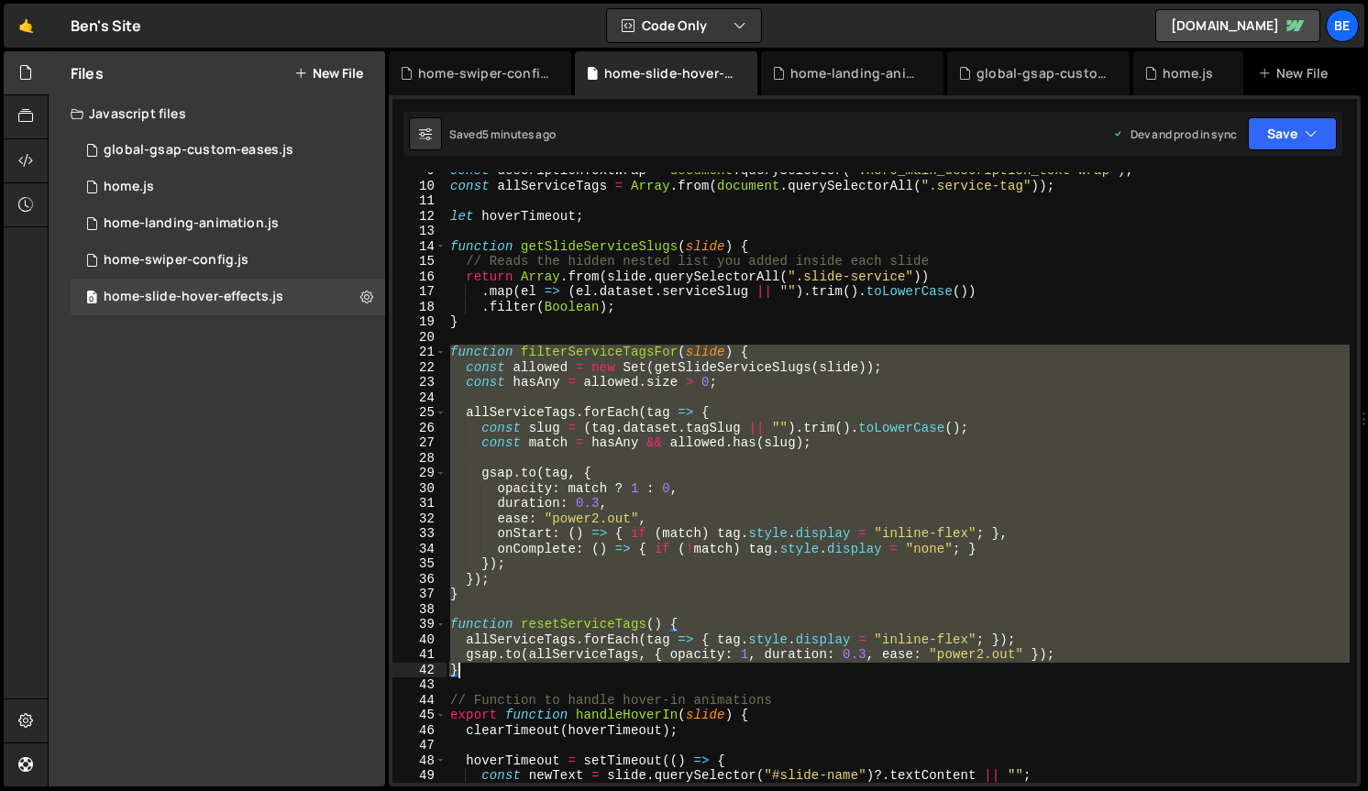
drag, startPoint x: 451, startPoint y: 375, endPoint x: 524, endPoint y: 676, distance: 309.5
click at [524, 676] on div "const descriptionTextWrap = document . querySelector ( ".hero_main_description_…" at bounding box center [897, 483] width 903 height 641
paste textarea
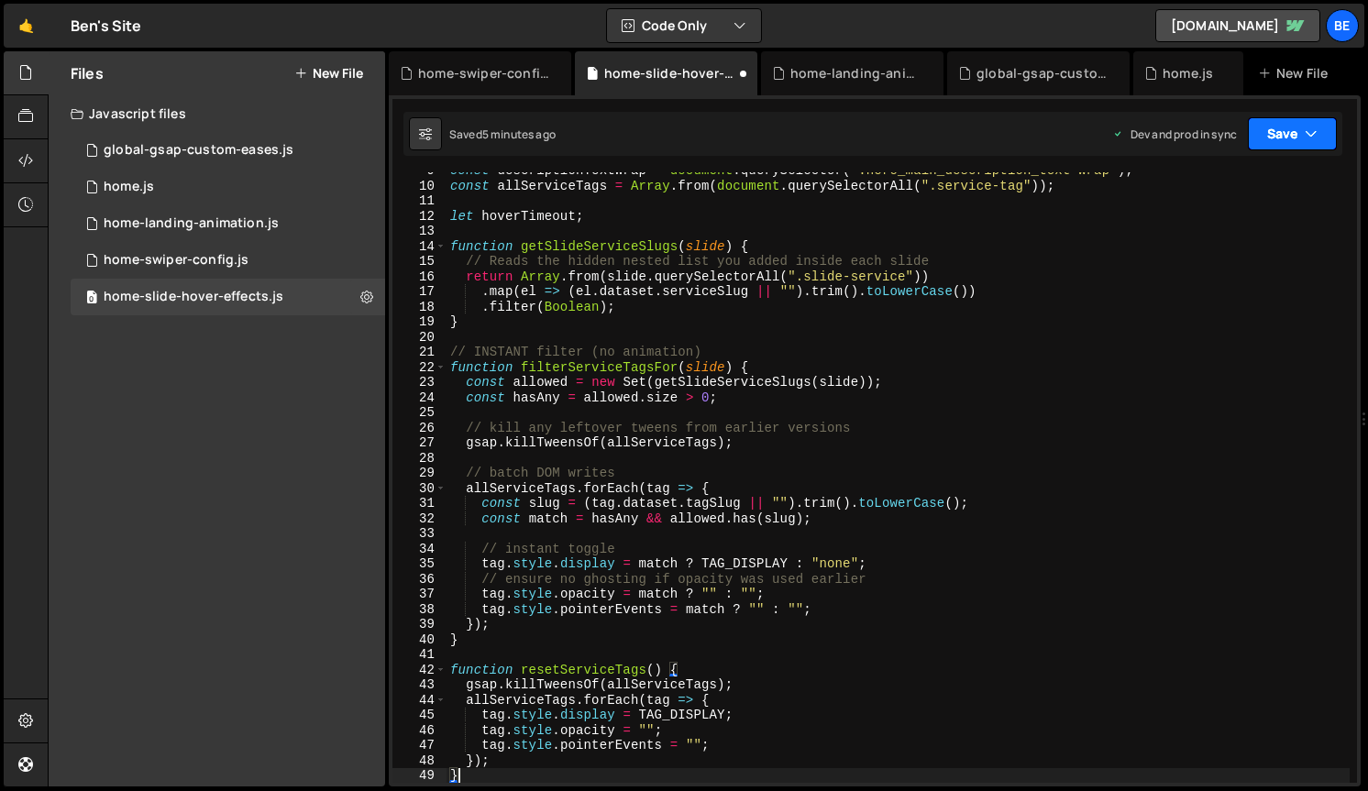
click at [1285, 128] on button "Save" at bounding box center [1292, 133] width 89 height 33
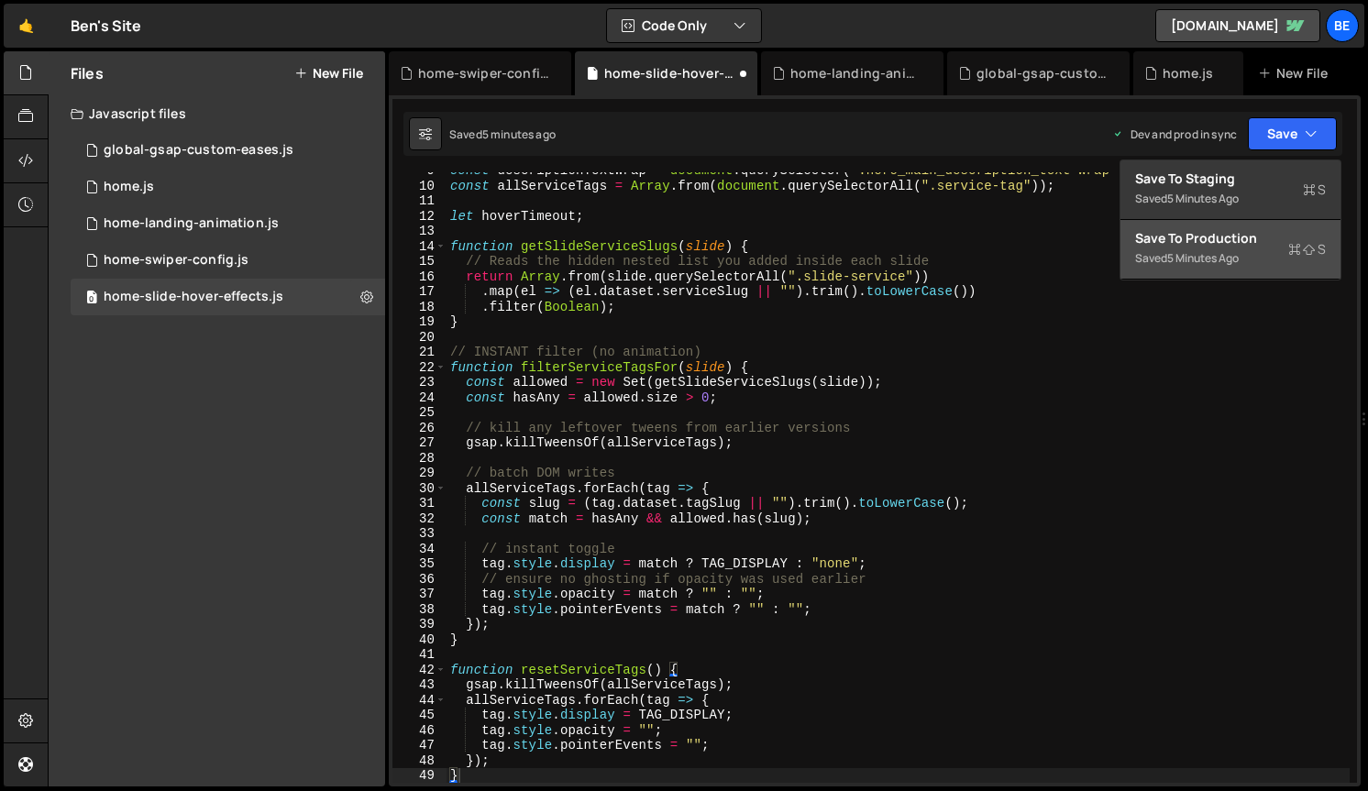
click at [1223, 262] on div "5 minutes ago" at bounding box center [1203, 258] width 72 height 16
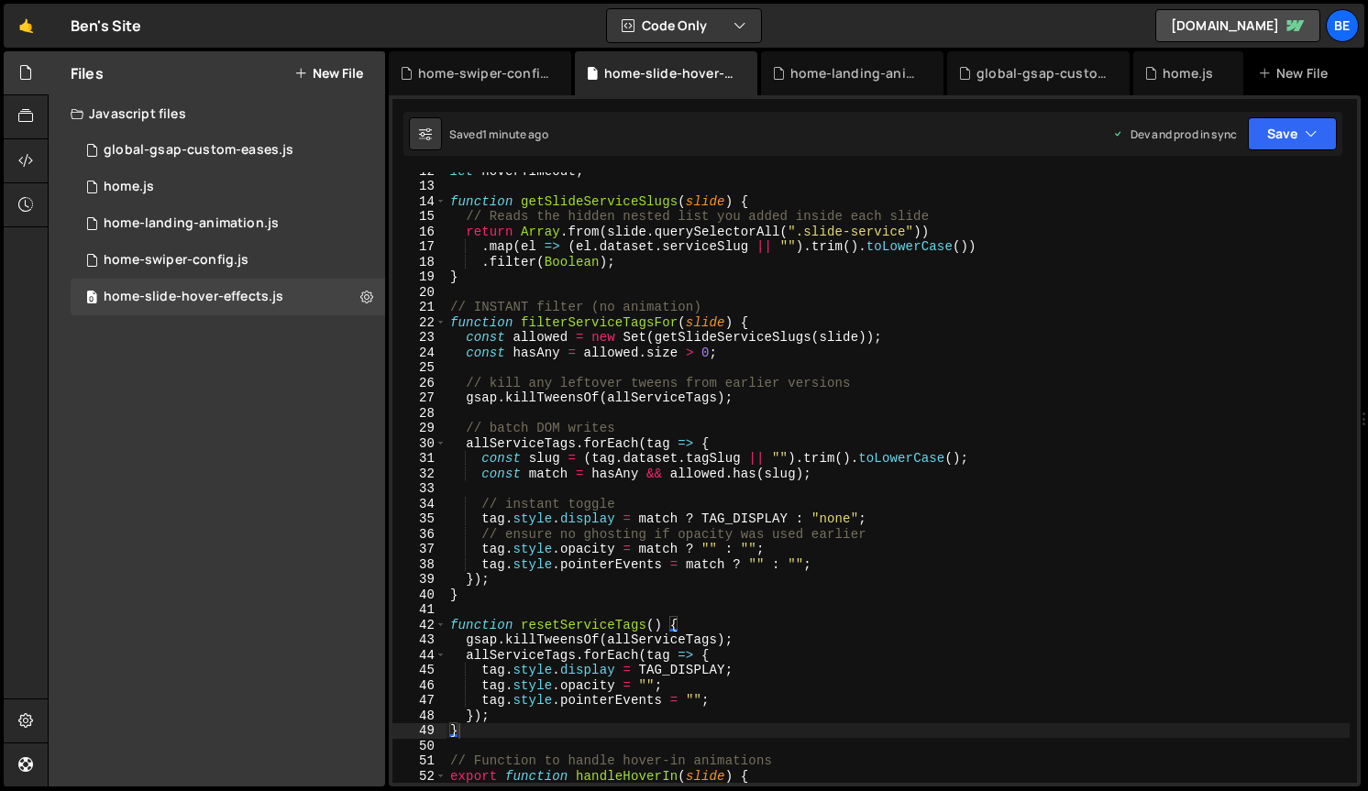
scroll to position [175, 0]
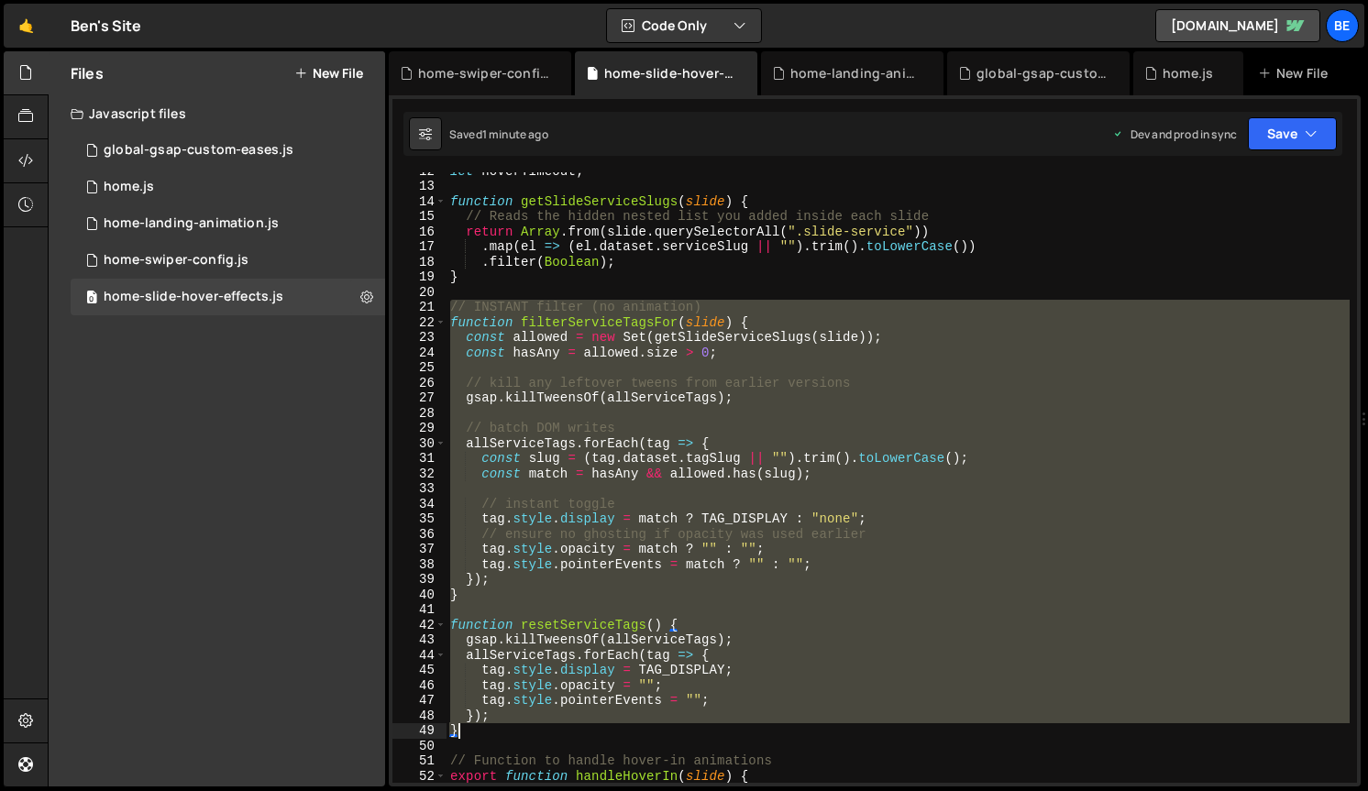
drag, startPoint x: 451, startPoint y: 305, endPoint x: 536, endPoint y: 729, distance: 432.1
click at [536, 729] on div "let hoverTimeout ; function getSlideServiceSlugs ( slide ) { // Reads the hidde…" at bounding box center [897, 483] width 903 height 641
paste textarea
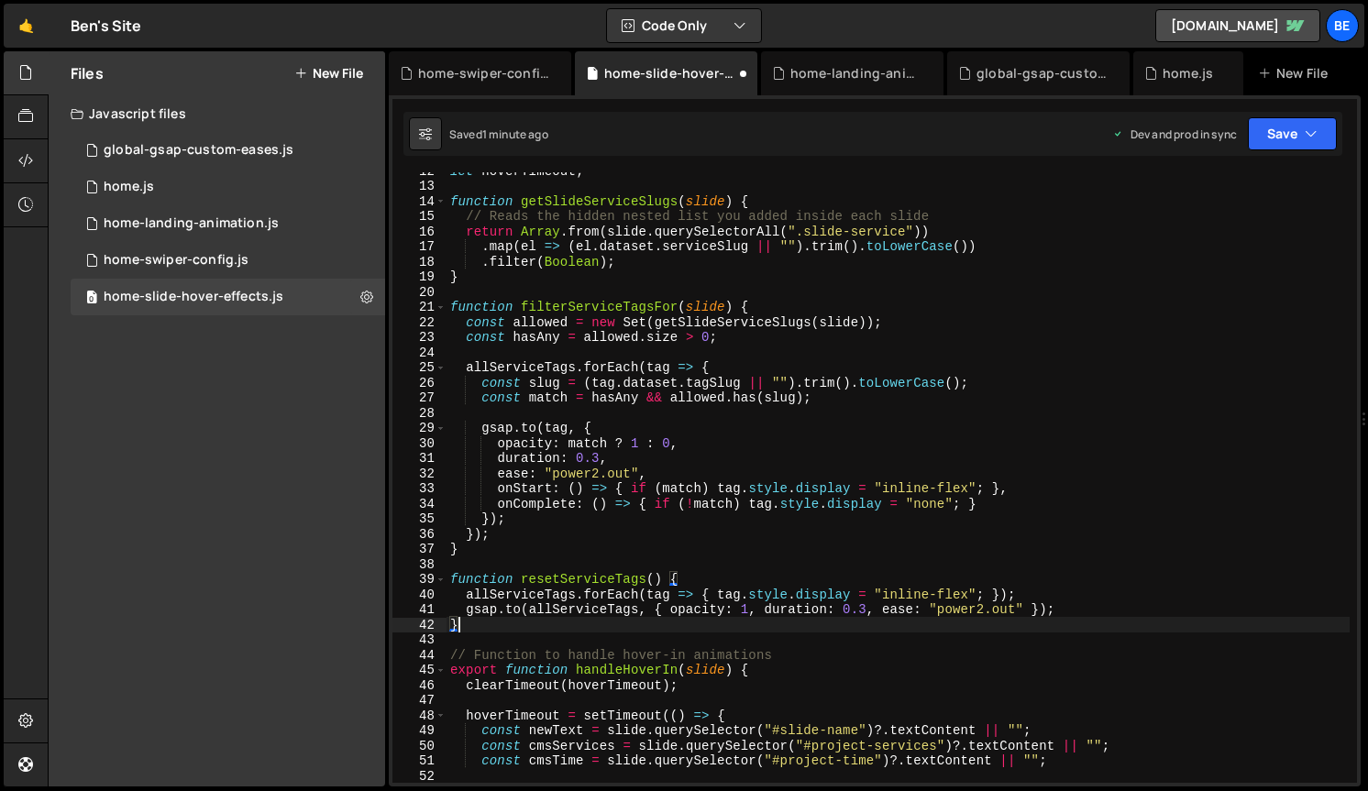
click at [598, 459] on div "let hoverTimeout ; function getSlideServiceSlugs ( slide ) { // Reads the hidde…" at bounding box center [897, 483] width 903 height 641
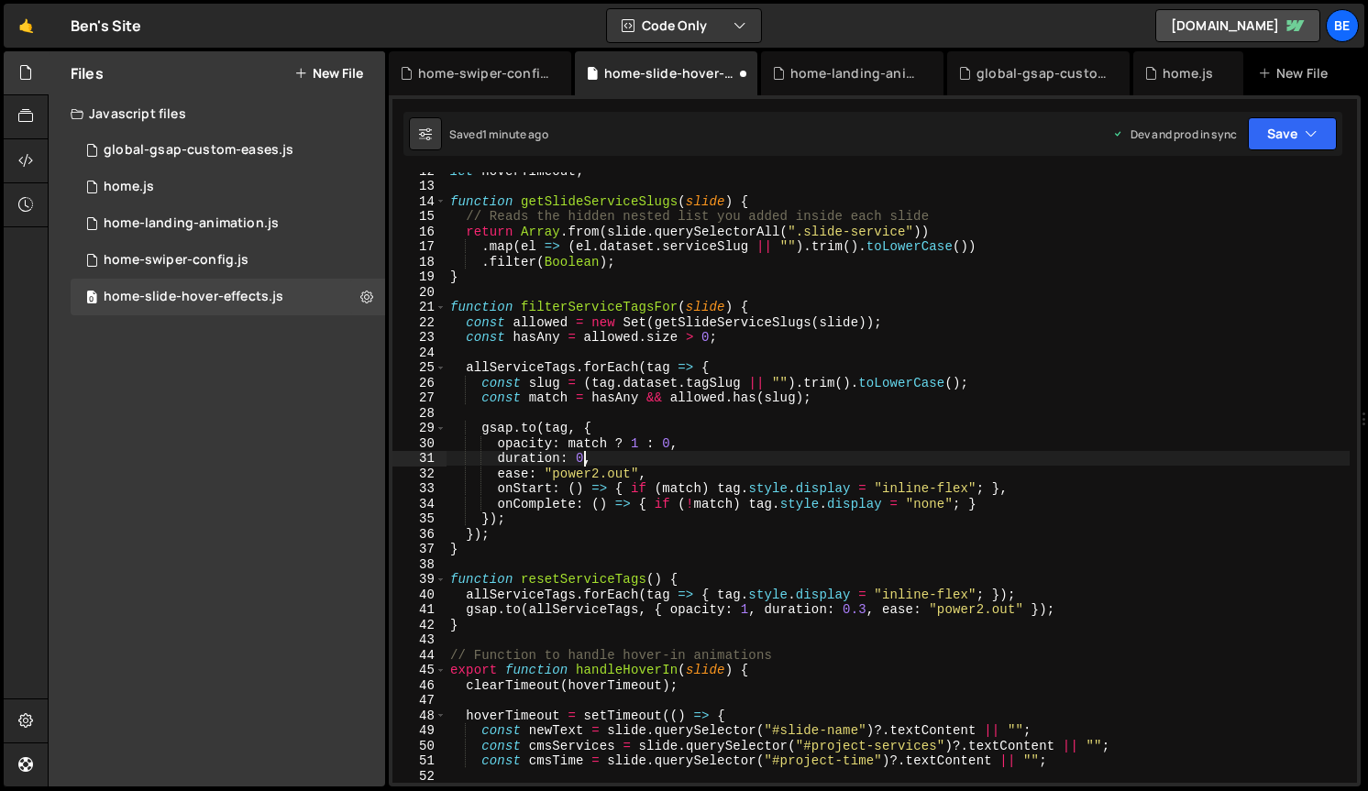
click at [498, 443] on div "let hoverTimeout ; function getSlideServiceSlugs ( slide ) { // Reads the hidde…" at bounding box center [897, 483] width 903 height 641
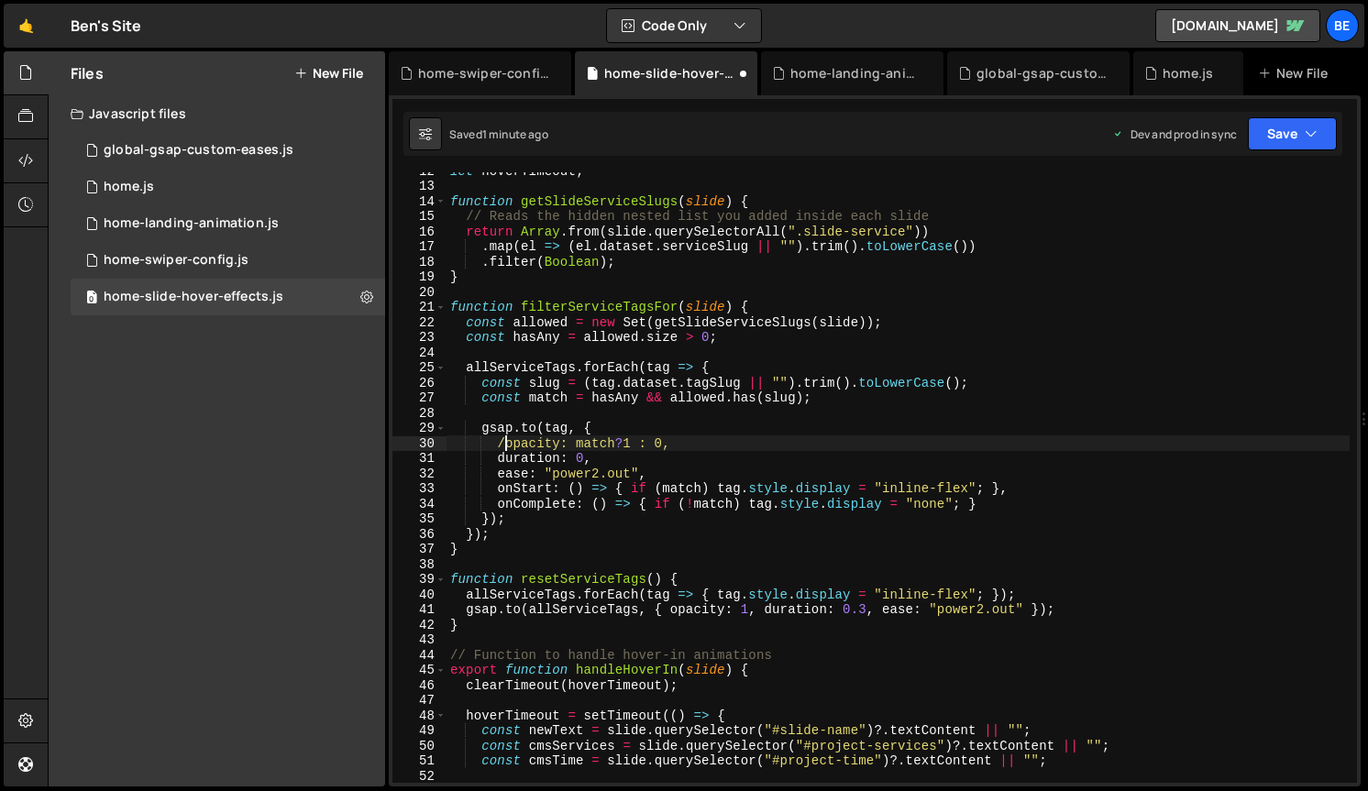
scroll to position [0, 4]
click at [499, 474] on div "let hoverTimeout ; function getSlideServiceSlugs ( slide ) { // Reads the hidde…" at bounding box center [897, 483] width 903 height 641
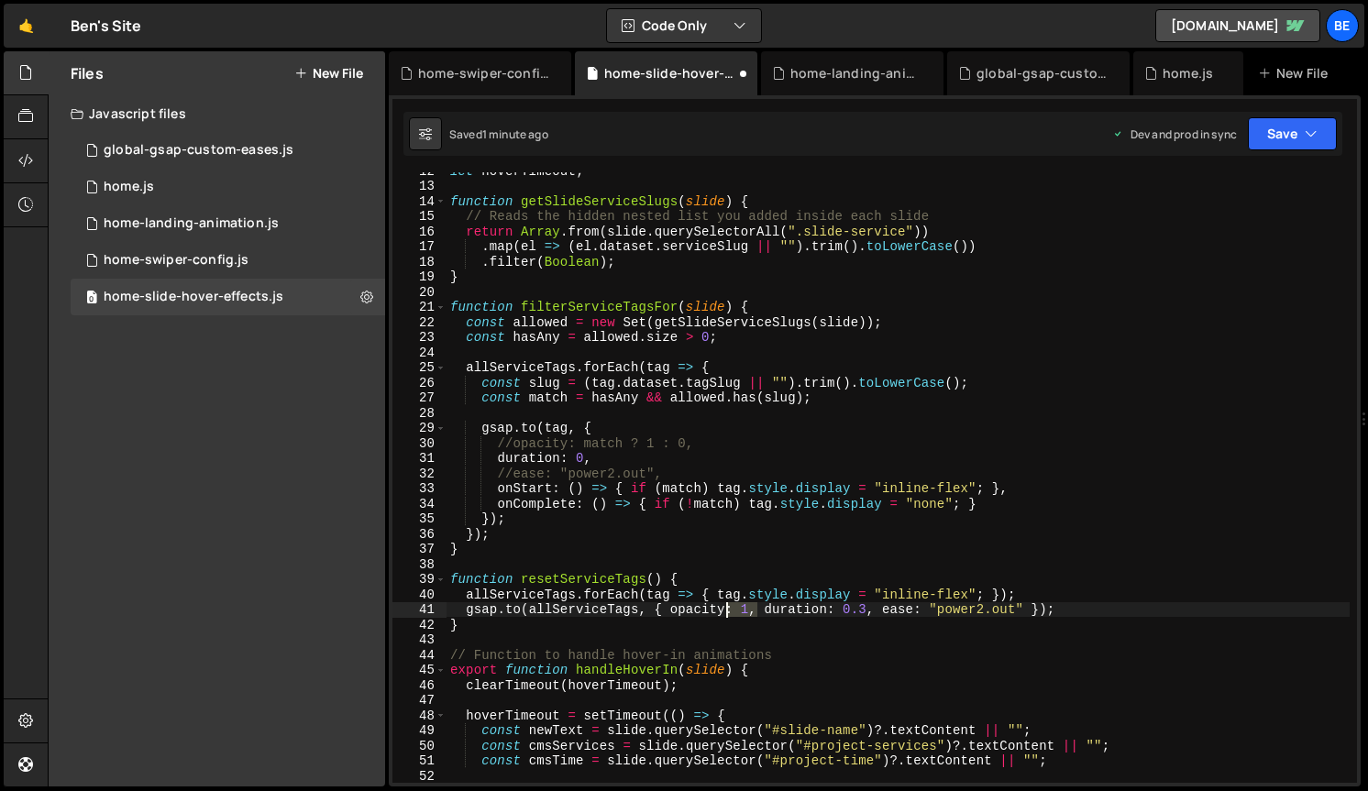
drag, startPoint x: 757, startPoint y: 612, endPoint x: 724, endPoint y: 612, distance: 33.0
click at [724, 612] on div "let hoverTimeout ; function getSlideServiceSlugs ( slide ) { // Reads the hidde…" at bounding box center [897, 483] width 903 height 641
click at [759, 606] on div "let hoverTimeout ; function getSlideServiceSlugs ( slide ) { // Reads the hidde…" at bounding box center [897, 477] width 903 height 611
drag, startPoint x: 761, startPoint y: 612, endPoint x: 670, endPoint y: 611, distance: 90.8
click at [670, 611] on div "let hoverTimeout ; function getSlideServiceSlugs ( slide ) { // Reads the hidde…" at bounding box center [897, 483] width 903 height 641
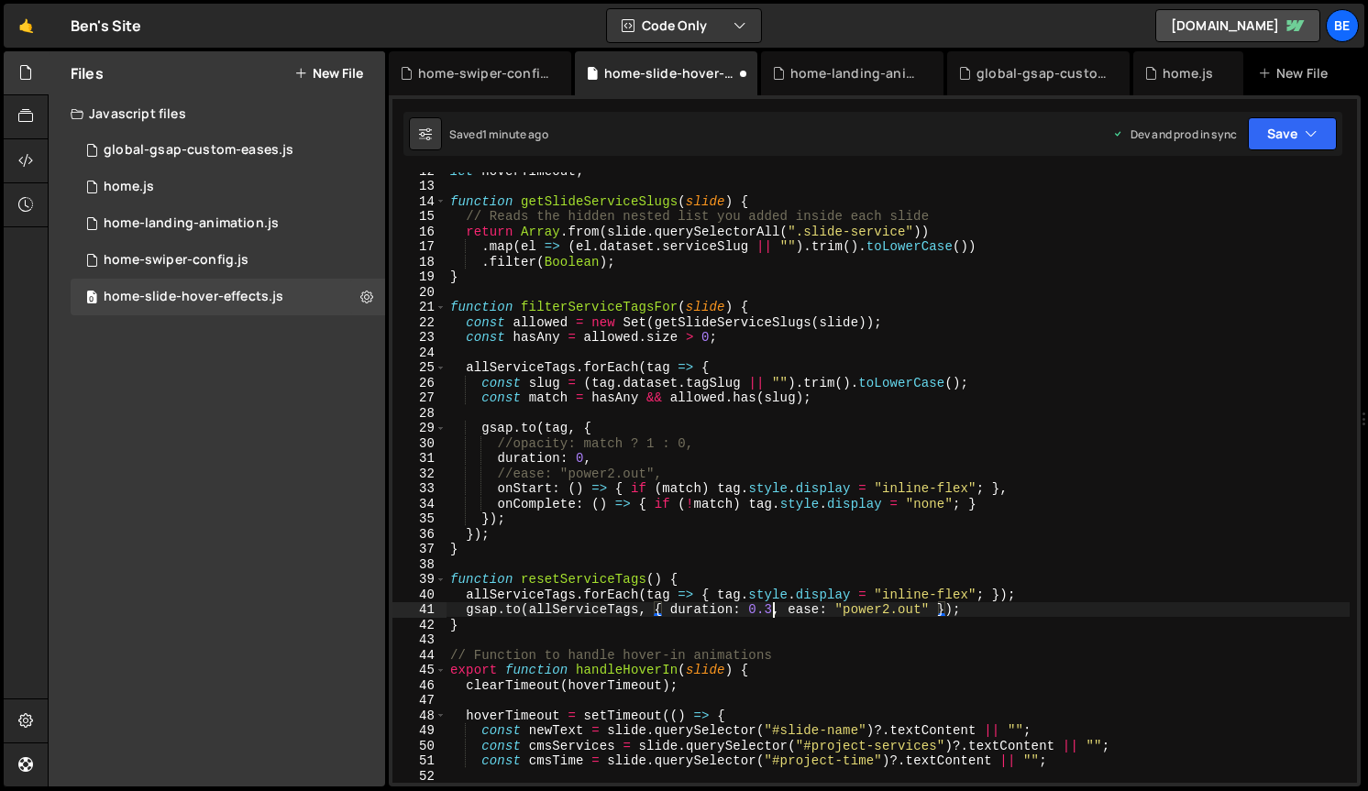
click at [774, 608] on div "let hoverTimeout ; function getSlideServiceSlugs ( slide ) { // Reads the hidde…" at bounding box center [897, 483] width 903 height 641
drag, startPoint x: 758, startPoint y: 611, endPoint x: 921, endPoint y: 607, distance: 162.3
click at [921, 607] on div "let hoverTimeout ; function getSlideServiceSlugs ( slide ) { // Reads the hidde…" at bounding box center [897, 483] width 903 height 641
click at [1287, 136] on button "Save" at bounding box center [1292, 133] width 89 height 33
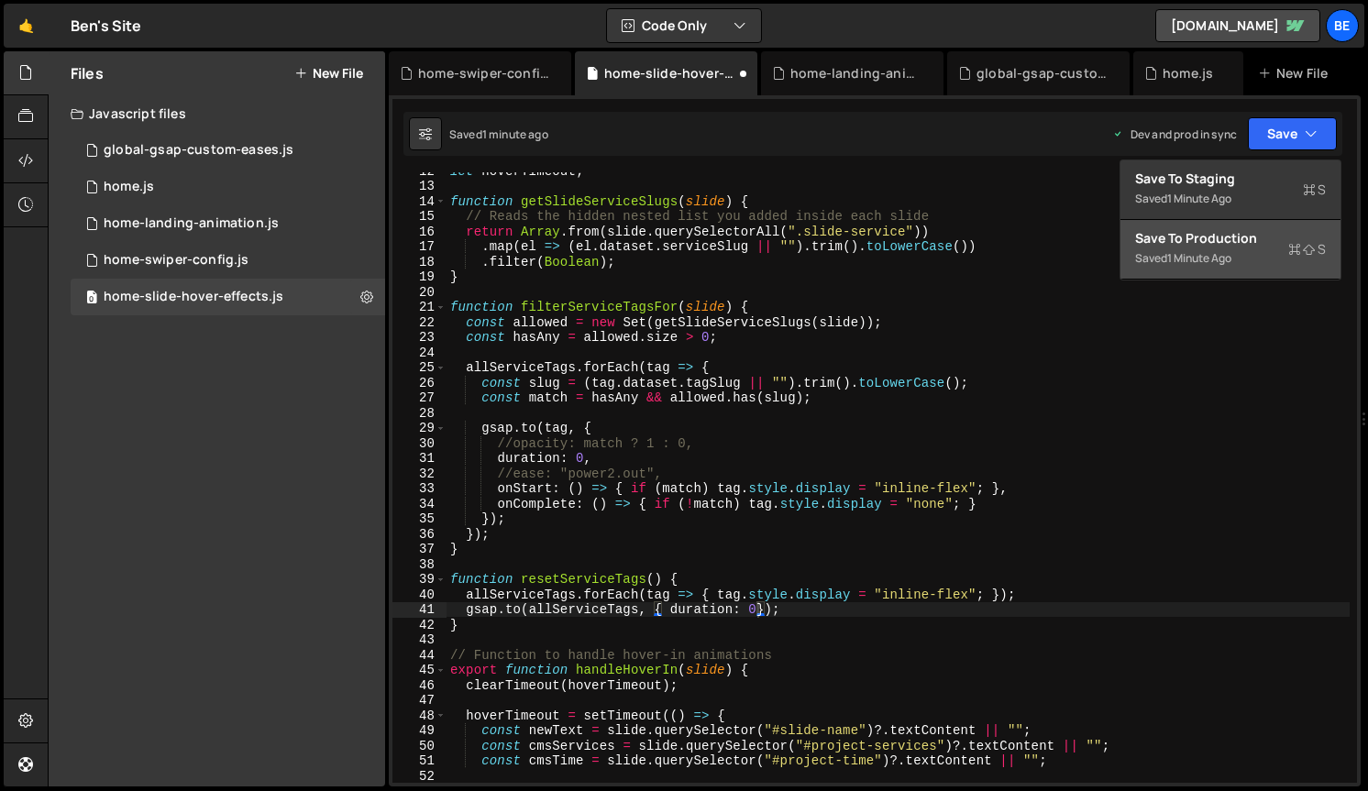
click at [1253, 248] on div "Saved 1 minute ago" at bounding box center [1230, 259] width 191 height 22
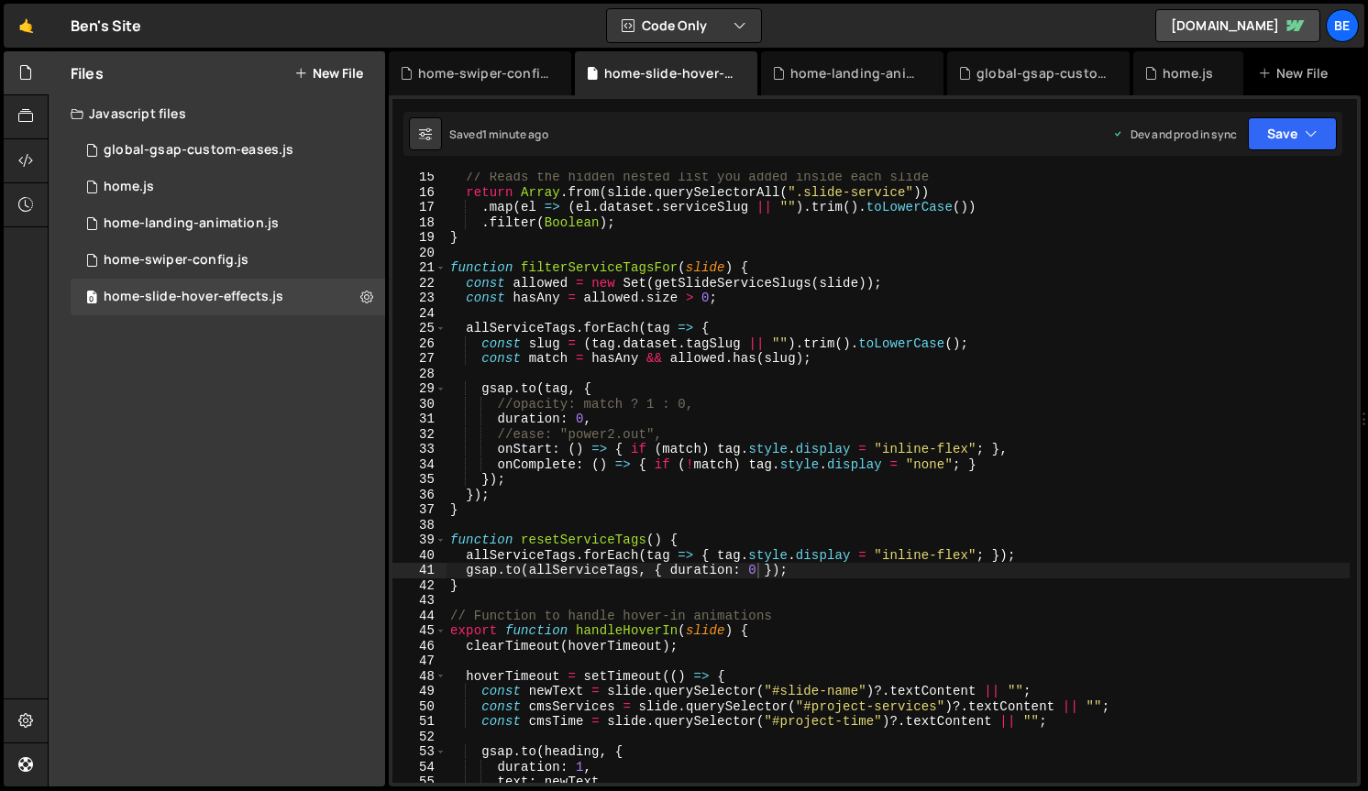
scroll to position [0, 0]
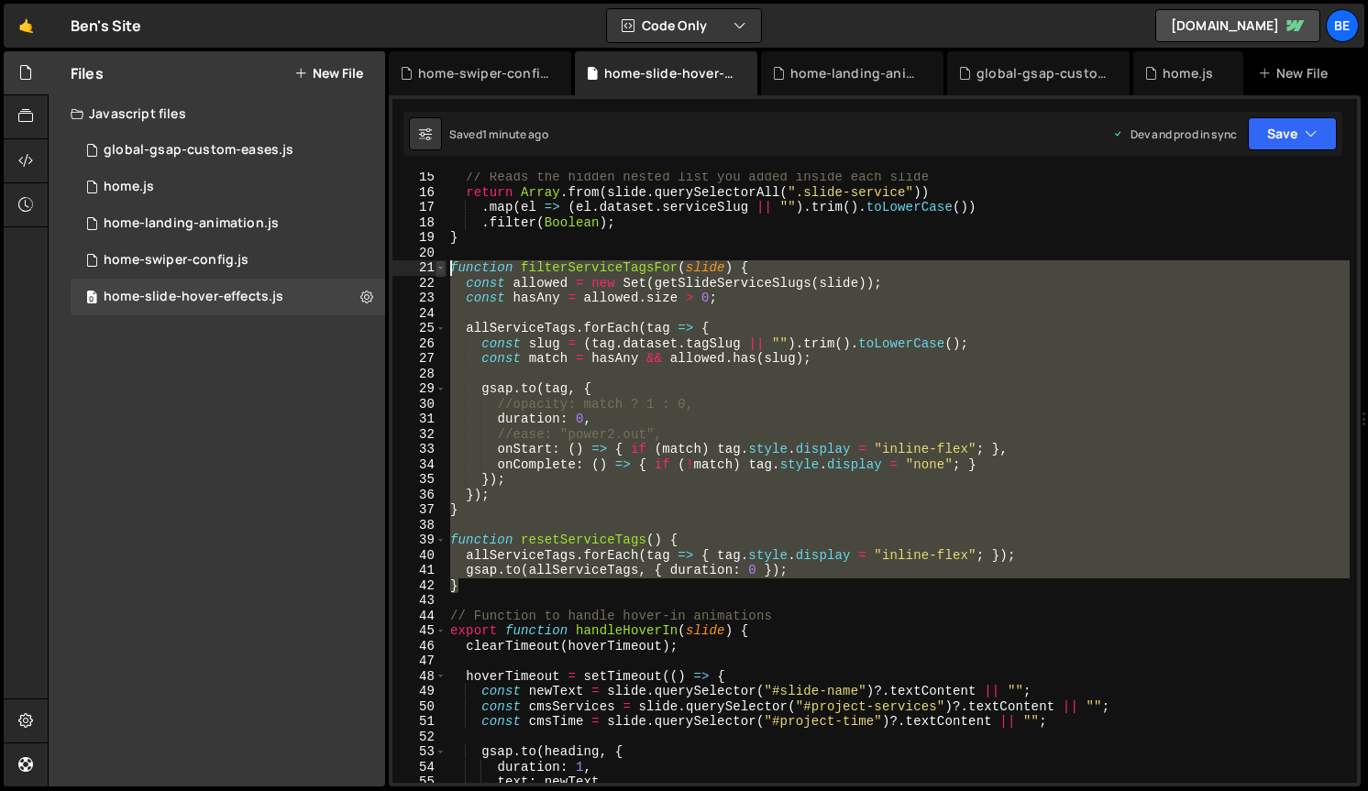
drag, startPoint x: 487, startPoint y: 591, endPoint x: 437, endPoint y: 271, distance: 323.8
click at [437, 271] on div "} 15 16 17 18 19 20 21 22 23 24 25 26 27 28 29 30 31 32 33 34 35 36 37 38 39 40…" at bounding box center [874, 477] width 965 height 611
paste textarea "}"
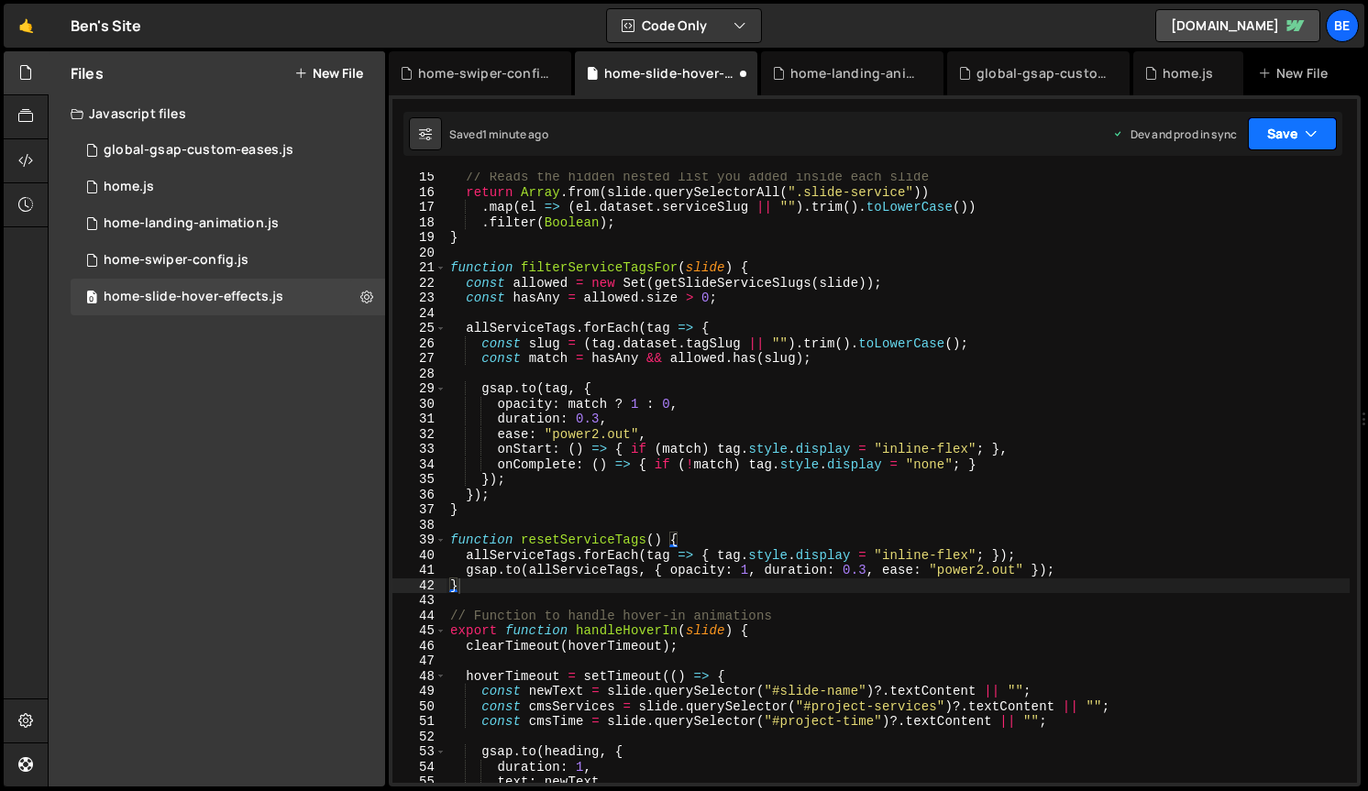
click at [1302, 140] on button "Save" at bounding box center [1292, 133] width 89 height 33
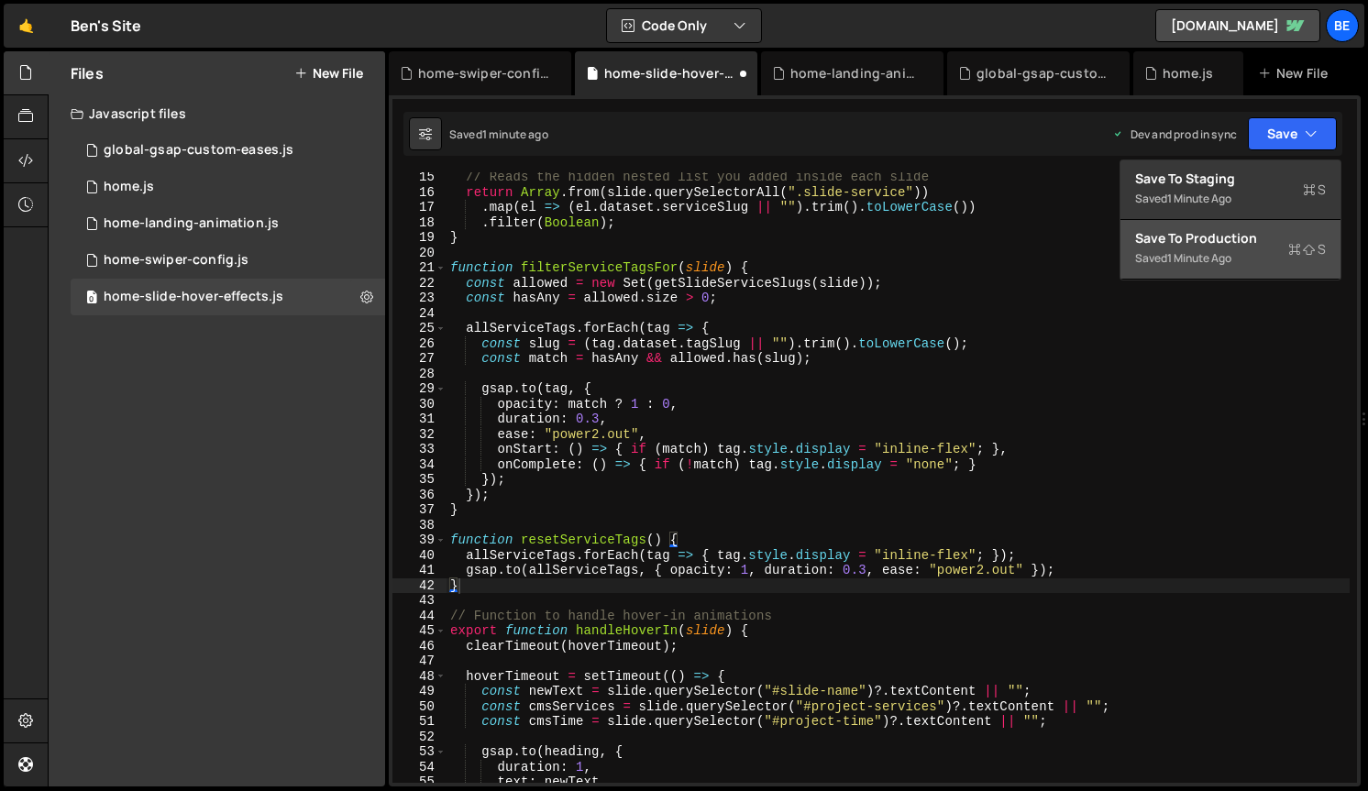
click at [1256, 254] on div "Saved 1 minute ago" at bounding box center [1230, 259] width 191 height 22
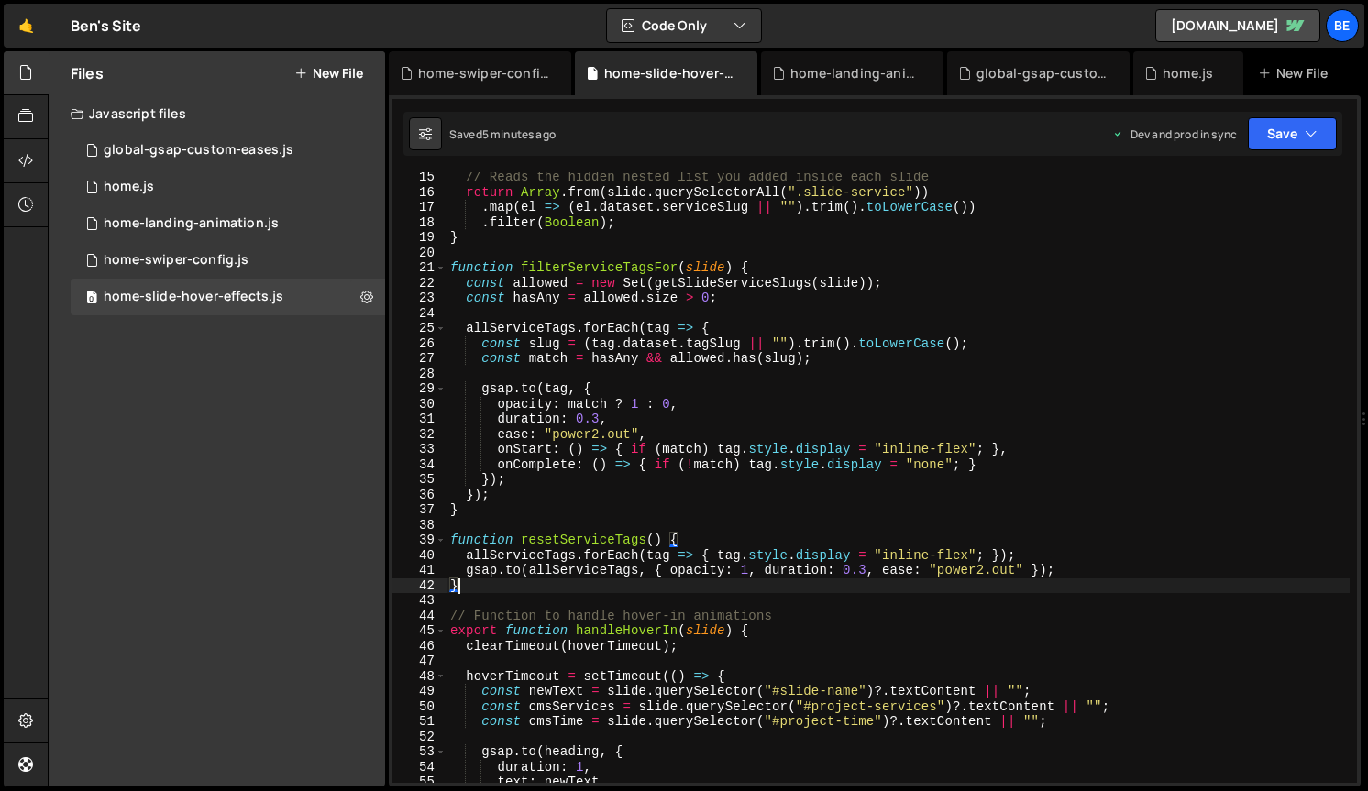
click at [482, 588] on div "// Reads the hidden nested list you added inside each slide return Array . from…" at bounding box center [897, 490] width 903 height 641
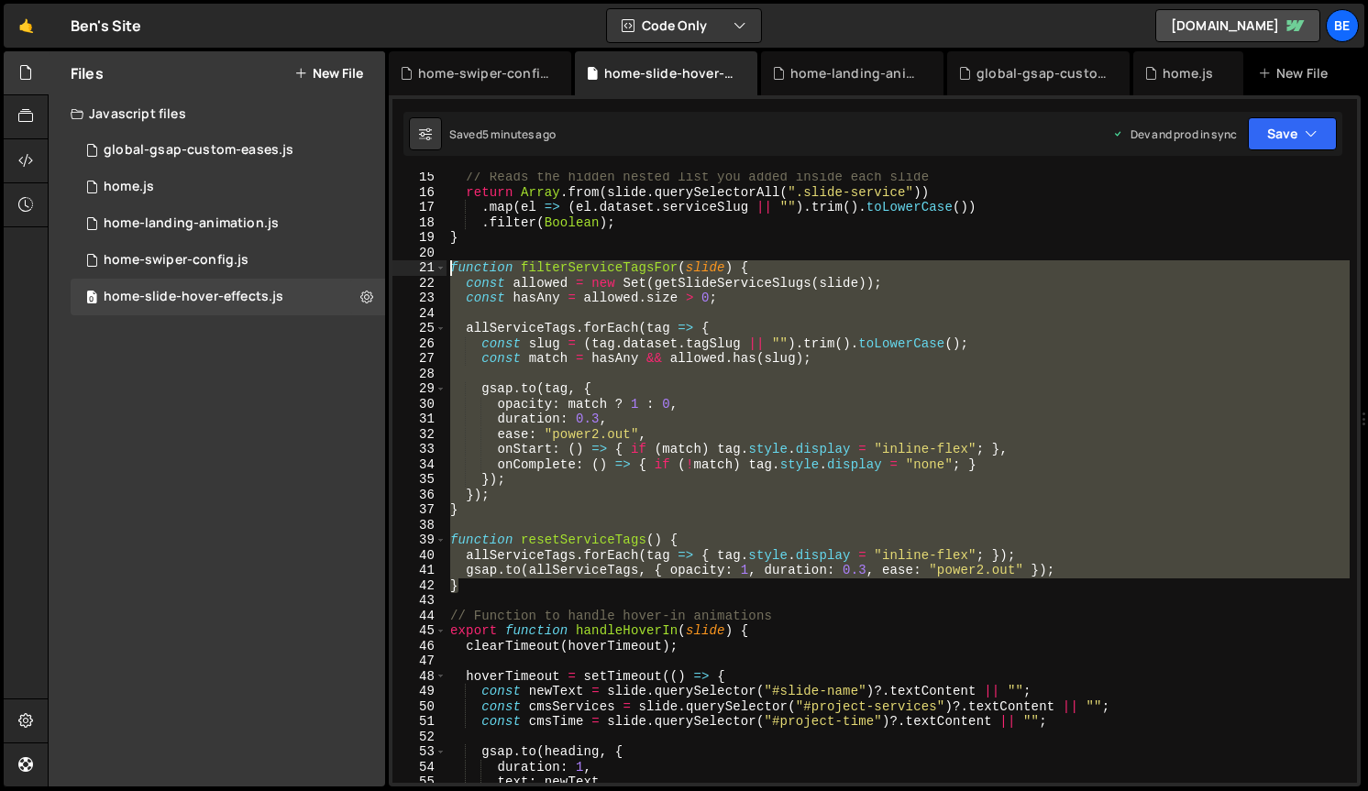
drag, startPoint x: 473, startPoint y: 586, endPoint x: 446, endPoint y: 269, distance: 318.3
click at [446, 269] on div "// Reads the hidden nested list you added inside each slide return Array . from…" at bounding box center [897, 490] width 903 height 641
paste textarea "}"
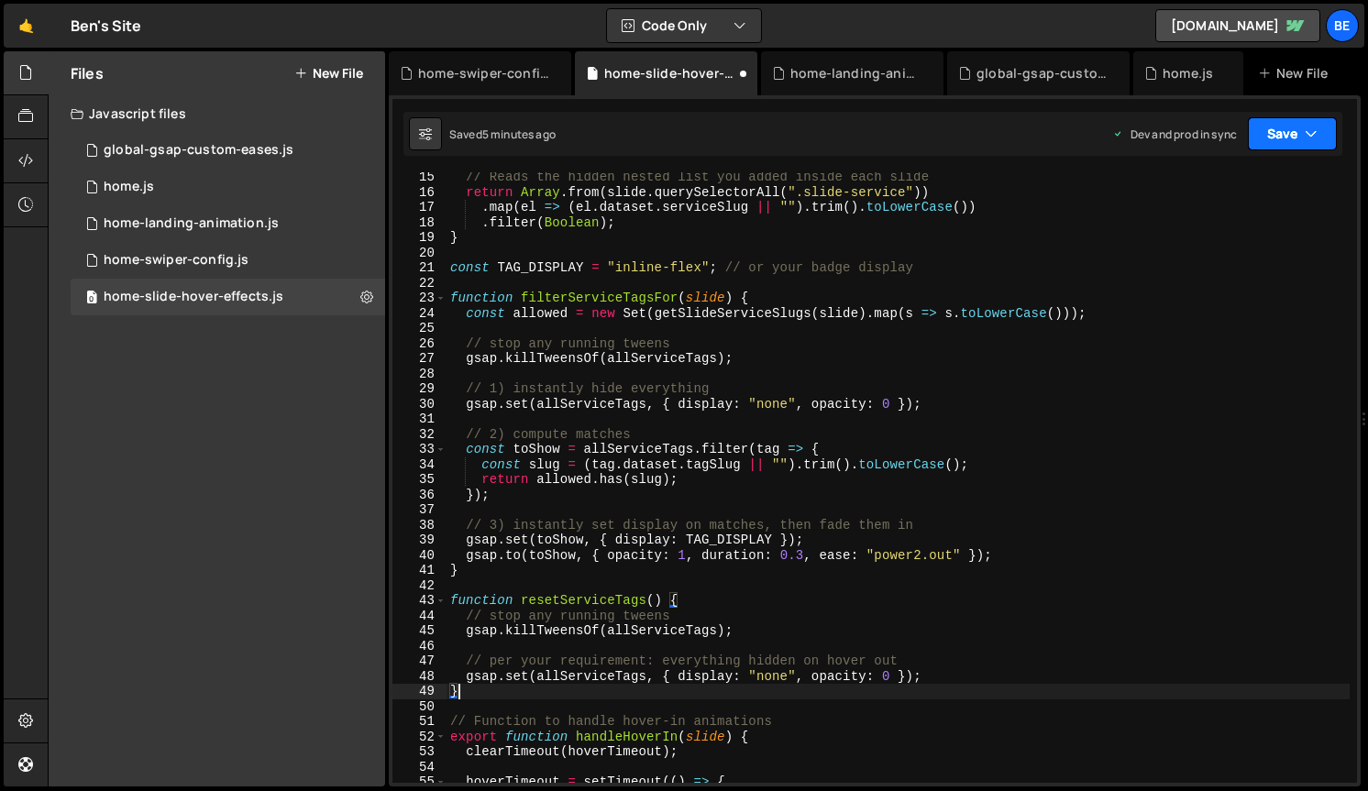
click at [1273, 132] on button "Save" at bounding box center [1292, 133] width 89 height 33
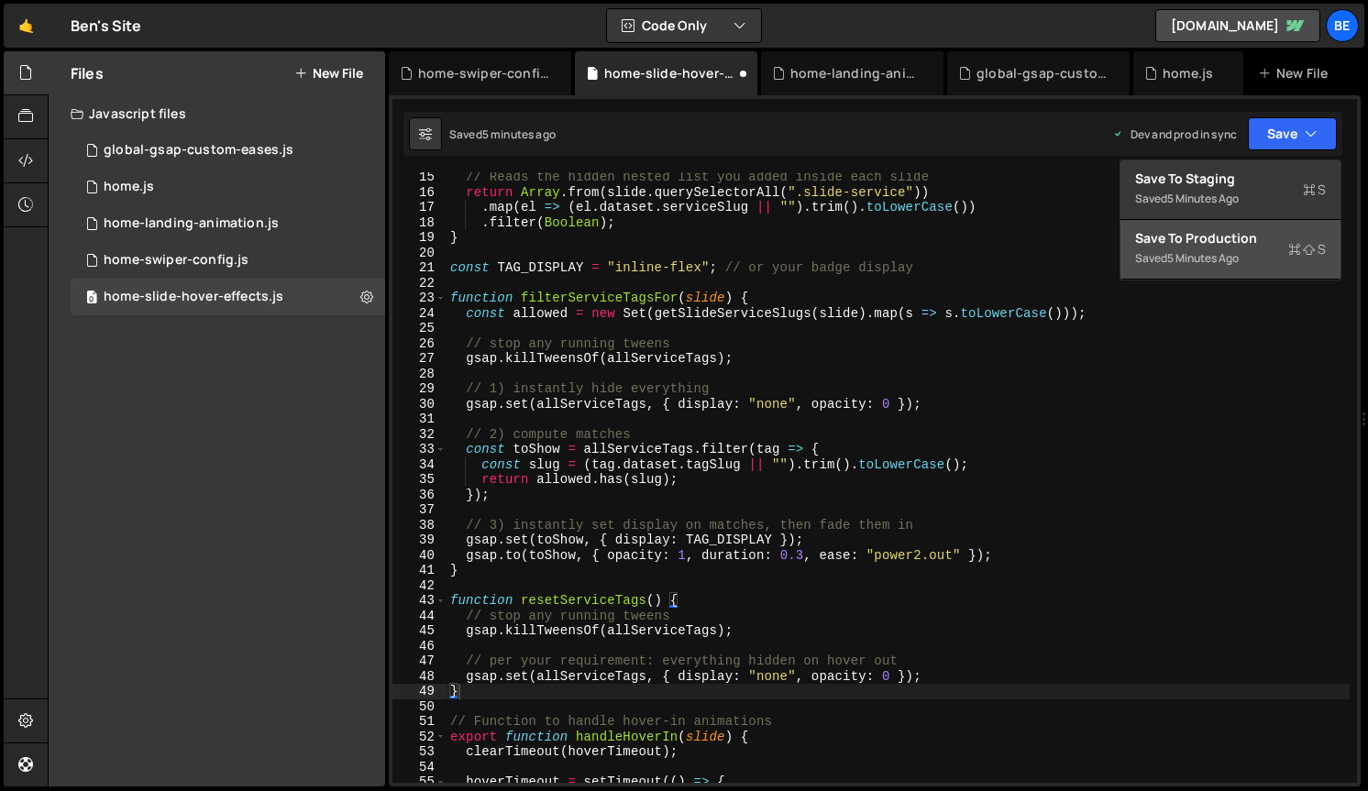
click at [1239, 260] on div "5 minutes ago" at bounding box center [1203, 258] width 72 height 16
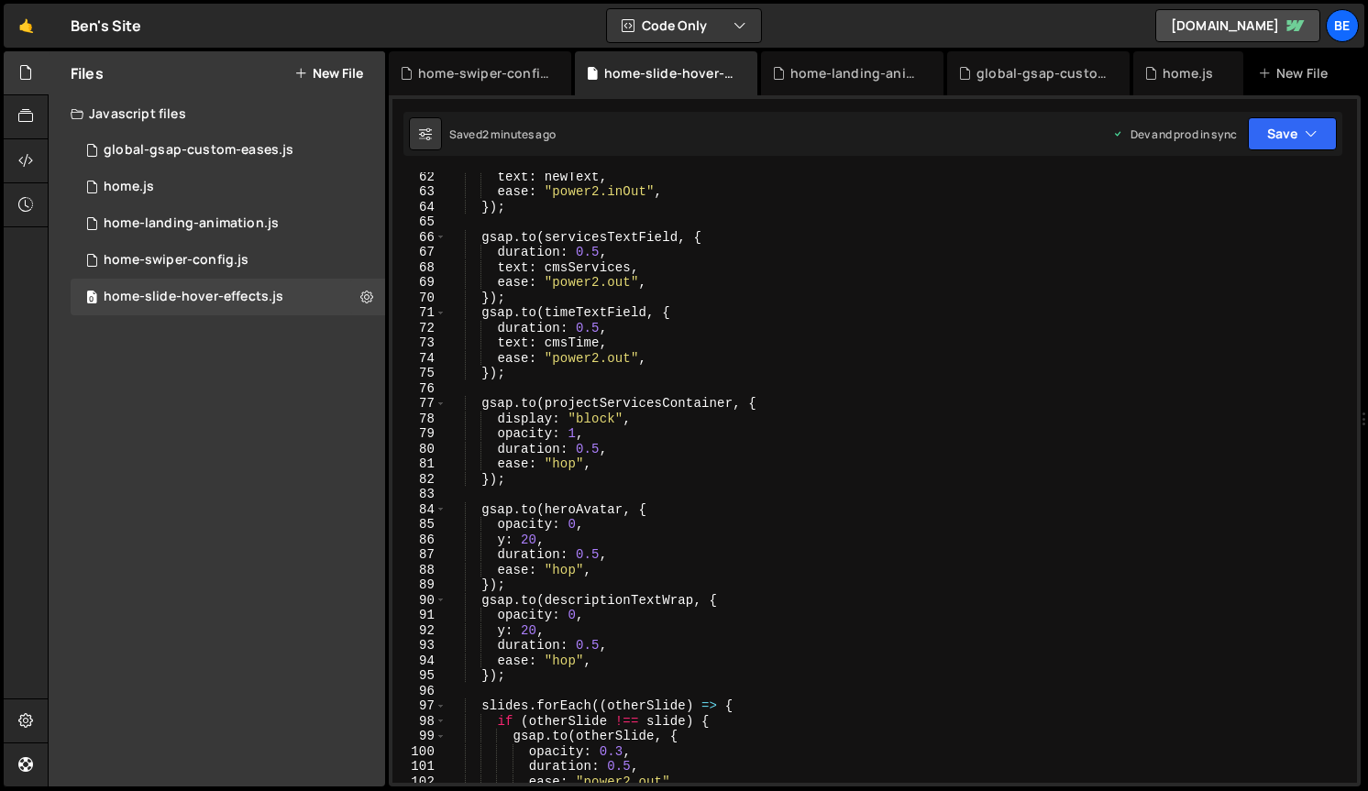
scroll to position [926, 0]
click at [598, 451] on div "text : newText , ease : "power2.inOut" , }) ; gsap . to ( servicesTextField , {…" at bounding box center [897, 489] width 903 height 641
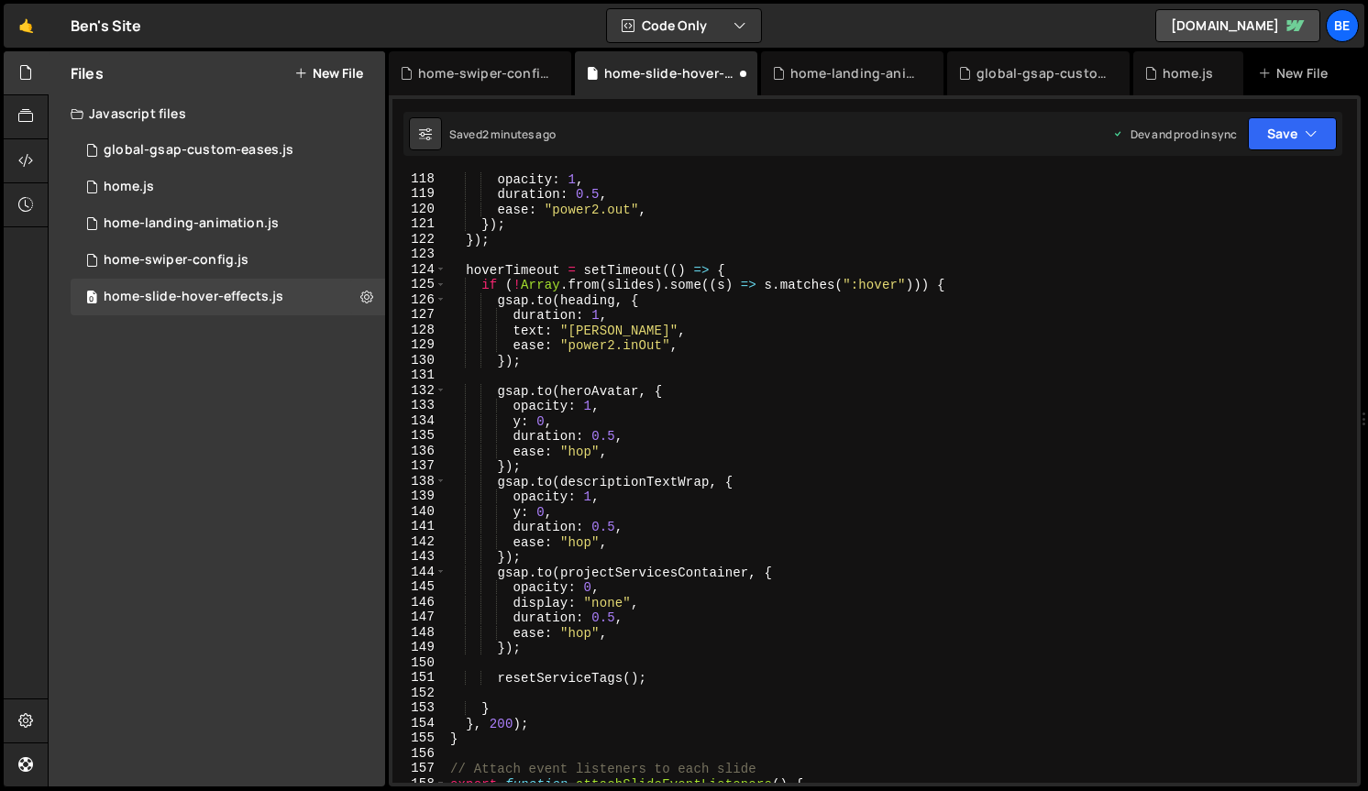
scroll to position [1771, 0]
click at [613, 619] on div "opacity : 1 , duration : 0.5 , ease : "power2.out" , }) ; }) ; hoverTimeout = s…" at bounding box center [897, 491] width 903 height 641
click at [1300, 124] on button "Save" at bounding box center [1292, 133] width 89 height 33
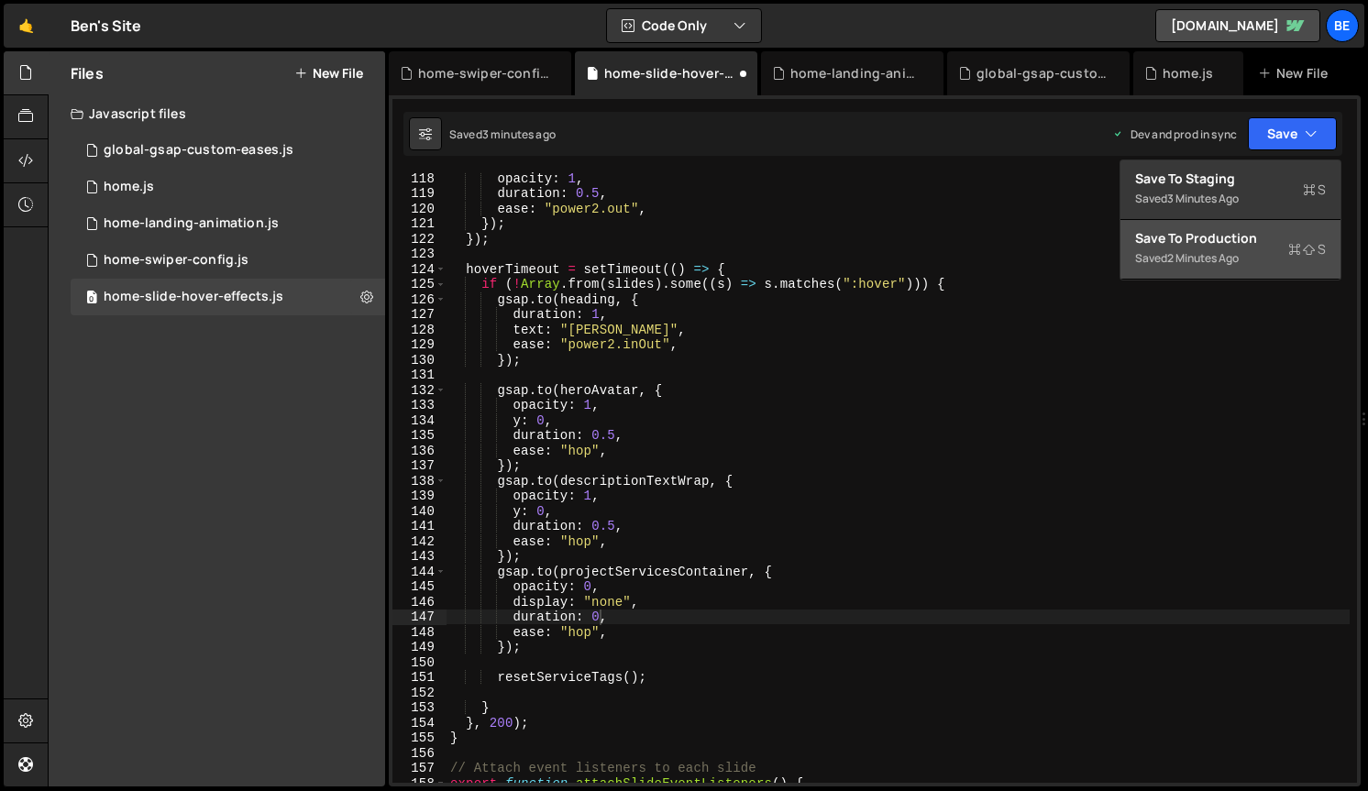
click at [1236, 253] on div "2 minutes ago" at bounding box center [1203, 258] width 72 height 16
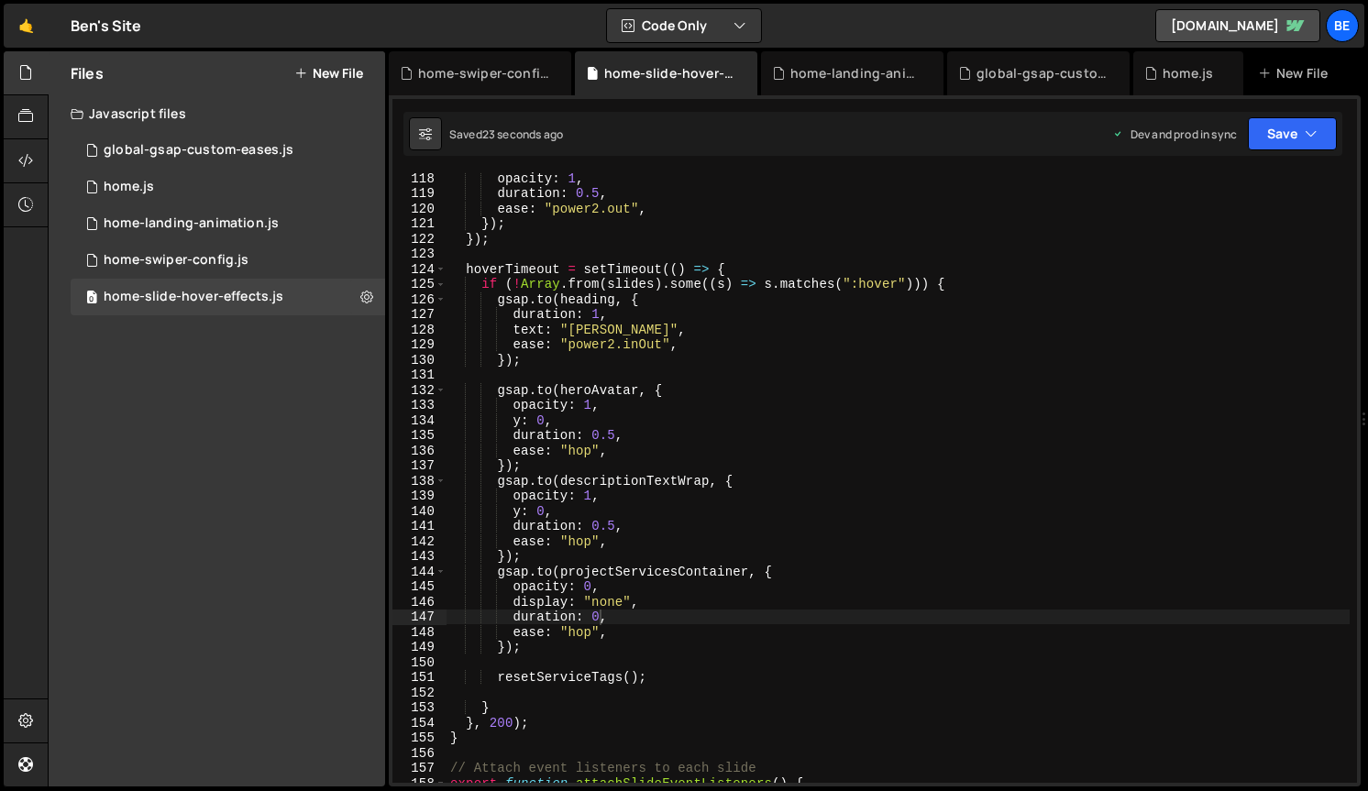
click at [514, 631] on div "opacity : 1 , duration : 0.5 , ease : "power2.out" , }) ; }) ; hoverTimeout = s…" at bounding box center [897, 491] width 903 height 641
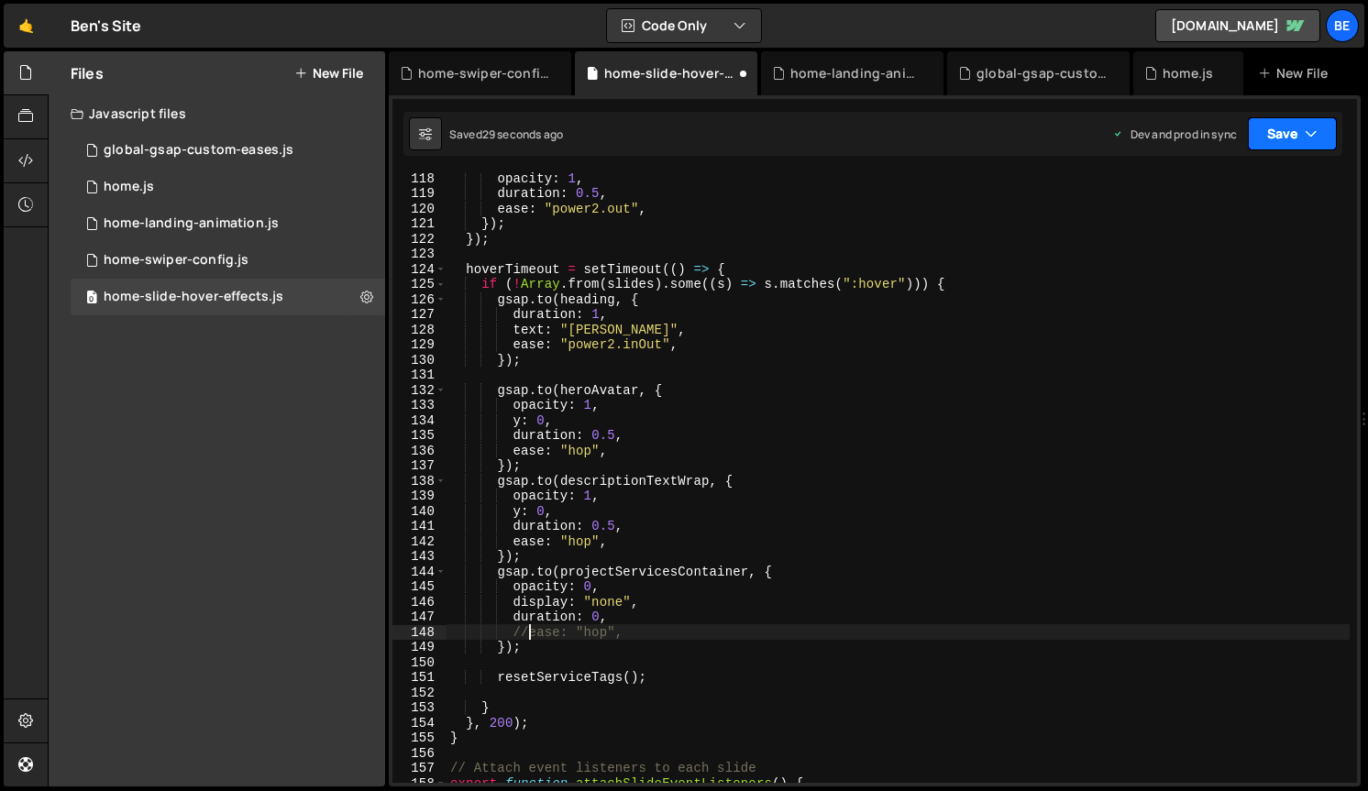
click at [1300, 127] on button "Save" at bounding box center [1292, 133] width 89 height 33
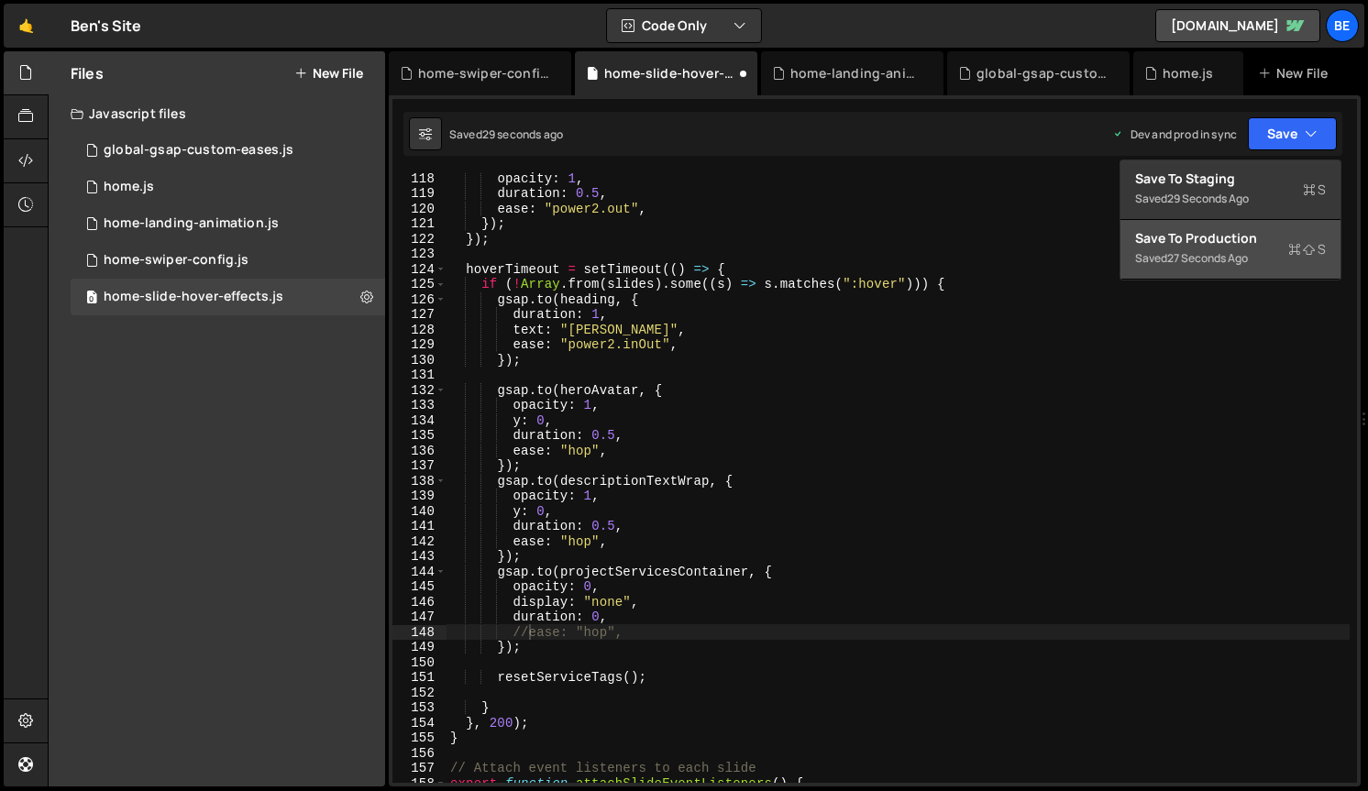
click at [1227, 263] on div "27 seconds ago" at bounding box center [1207, 258] width 81 height 16
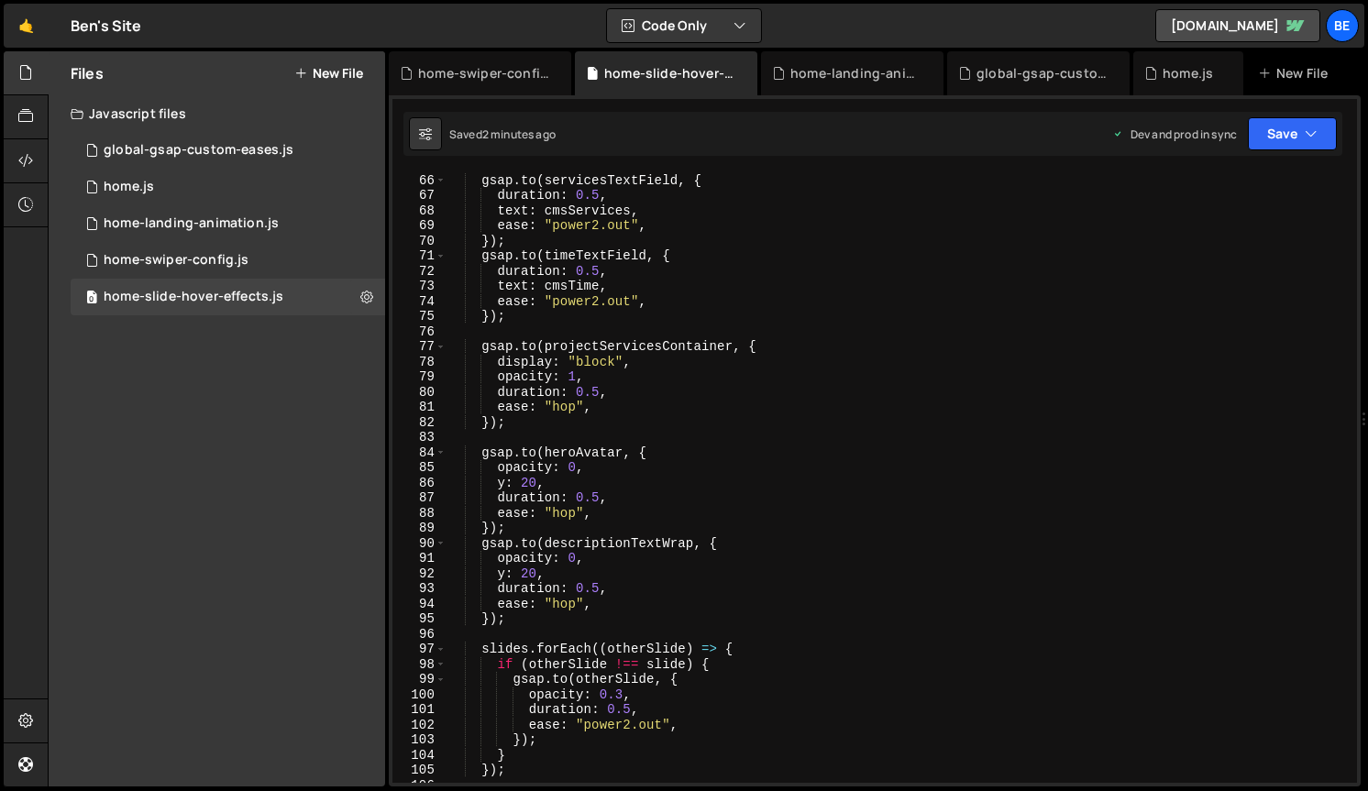
scroll to position [983, 0]
click at [180, 159] on div "1 global-gsap-custom-eases.js 0" at bounding box center [228, 150] width 314 height 37
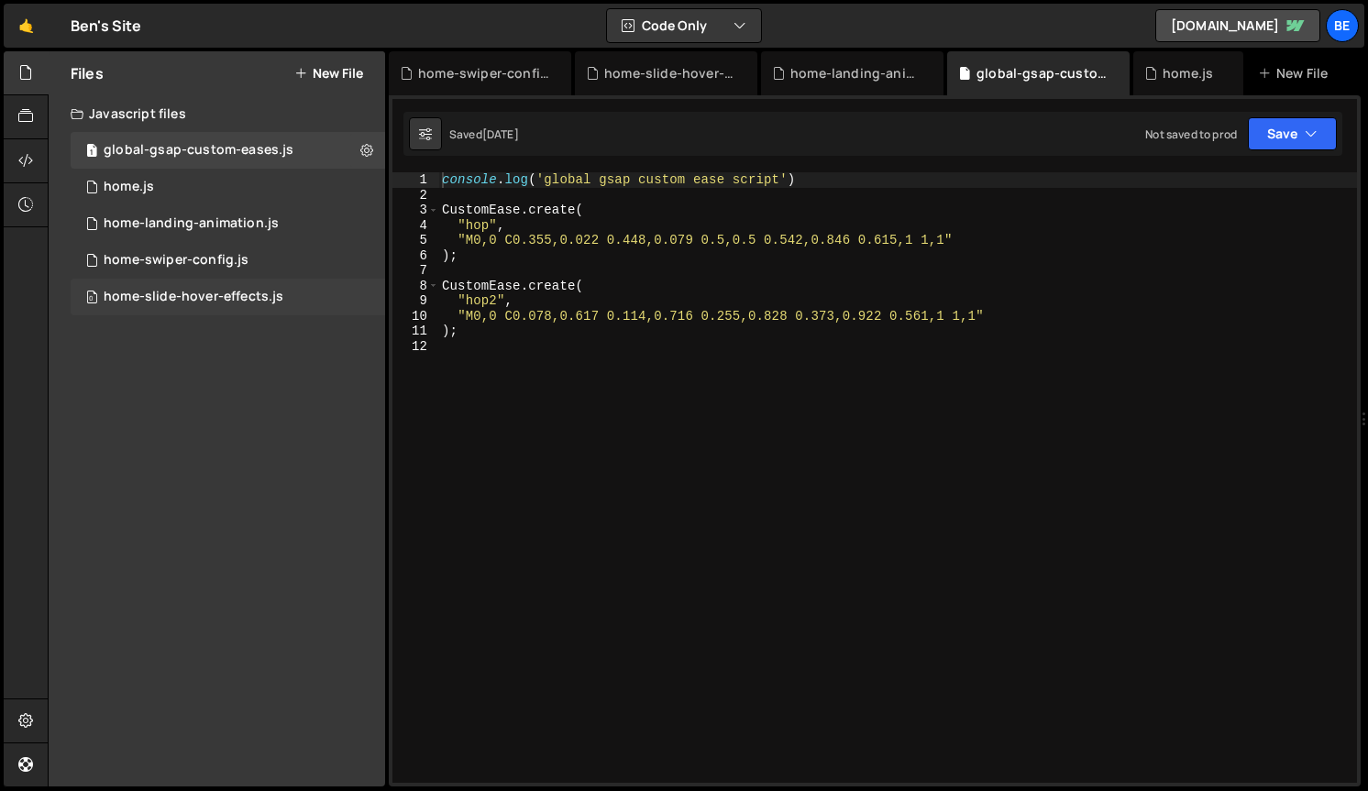
click at [174, 303] on div "home-slide-hover-effects.js" at bounding box center [194, 297] width 180 height 17
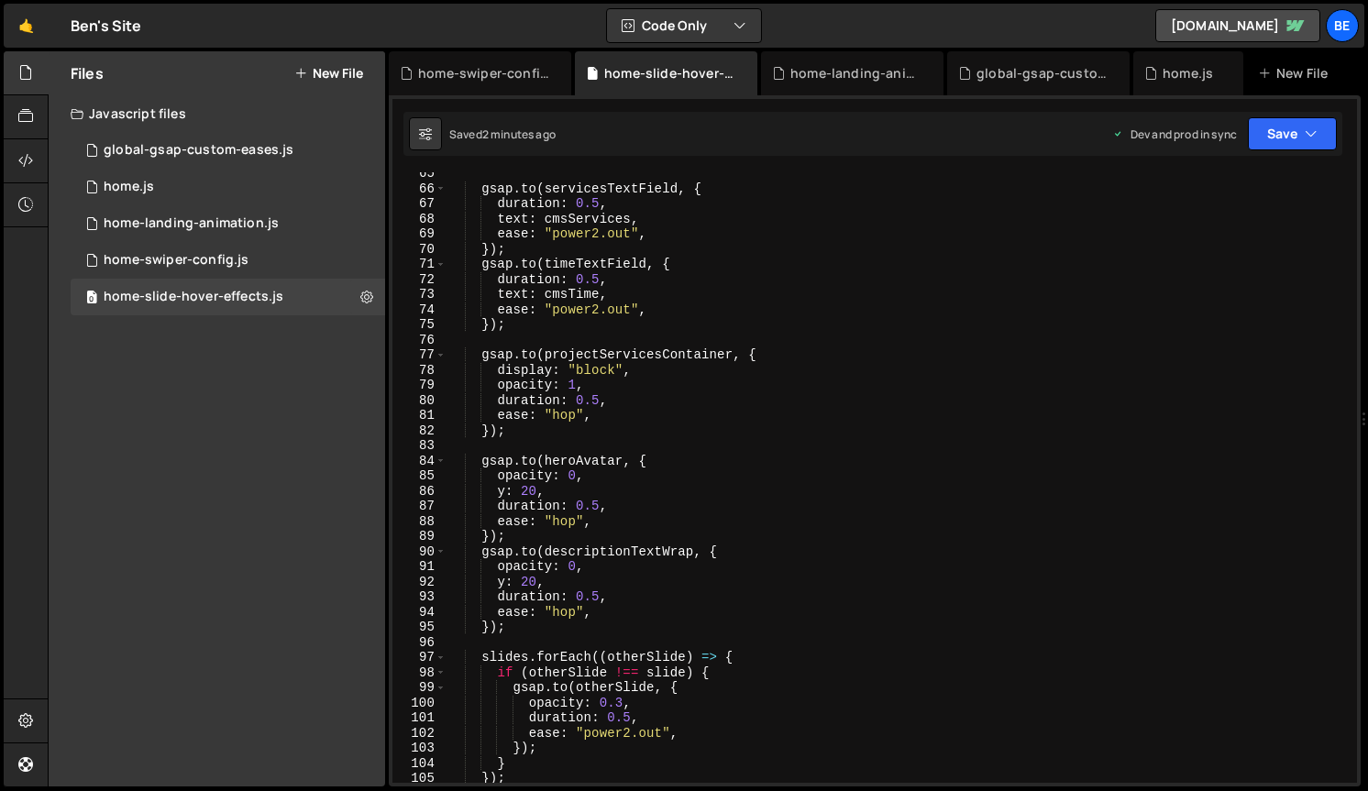
scroll to position [956, 0]
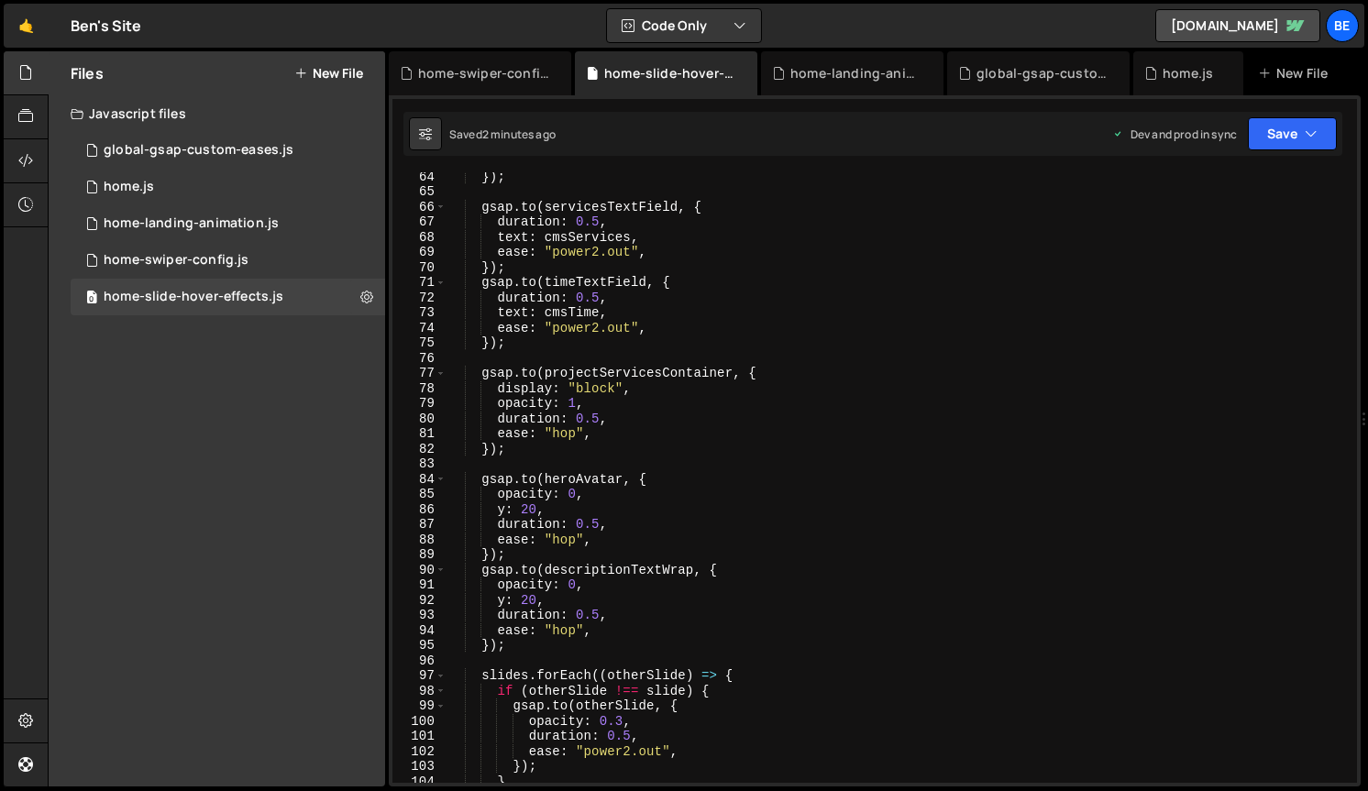
click at [574, 538] on div "}) ; gsap . to ( servicesTextField , { duration : 0.5 , text : cmsServices , ea…" at bounding box center [897, 489] width 903 height 641
click at [599, 524] on div "}) ; gsap . to ( servicesTextField , { duration : 0.5 , text : cmsServices , ea…" at bounding box center [897, 489] width 903 height 641
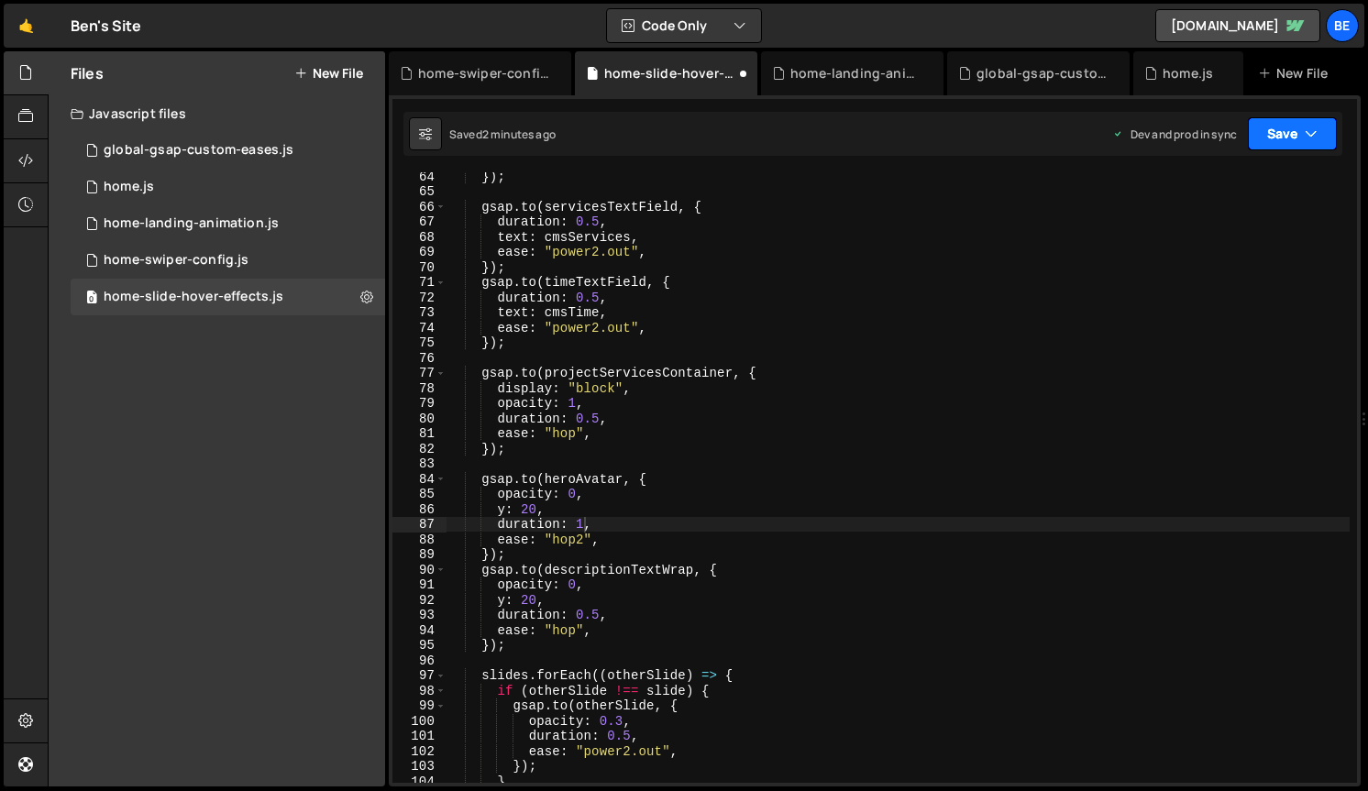
click at [1294, 138] on button "Save" at bounding box center [1292, 133] width 89 height 33
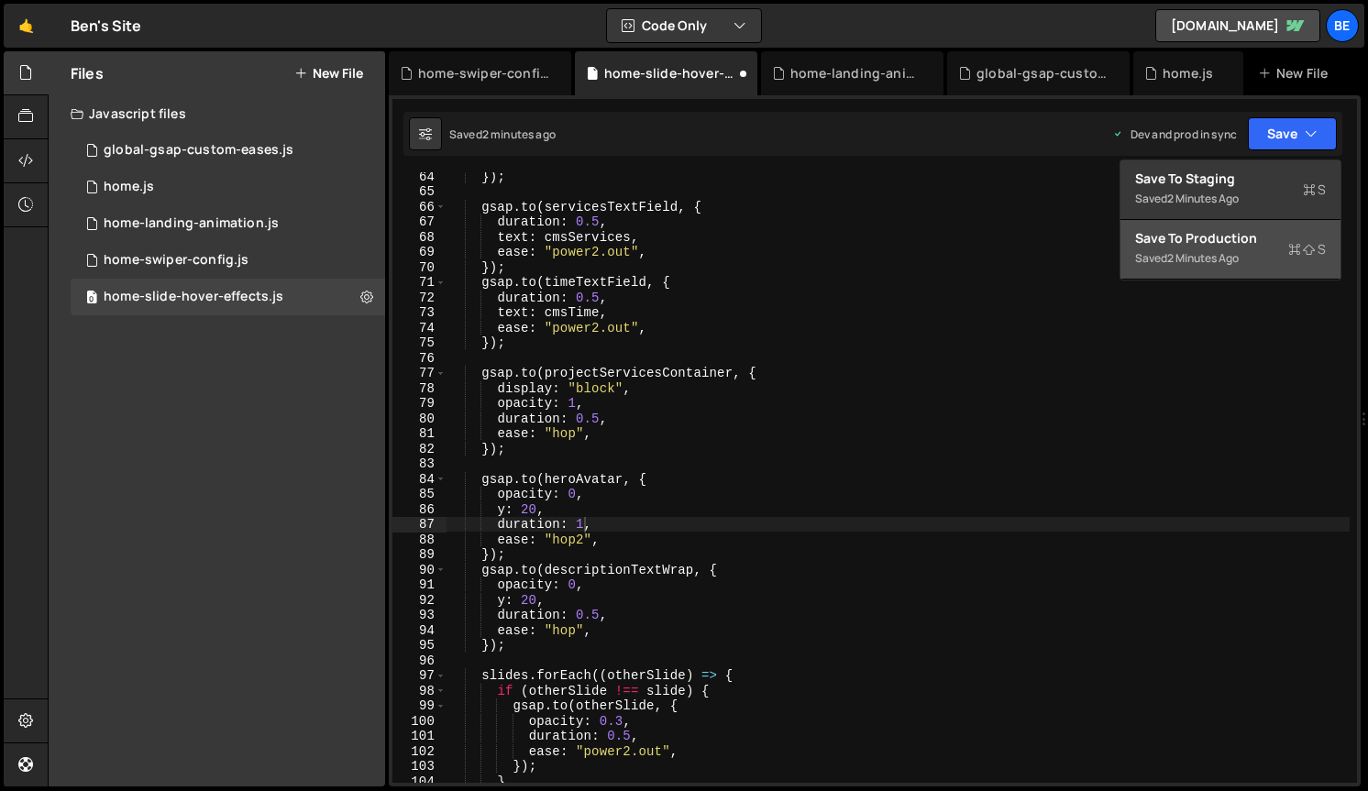
click at [1242, 242] on div "Save to Production S" at bounding box center [1230, 238] width 191 height 18
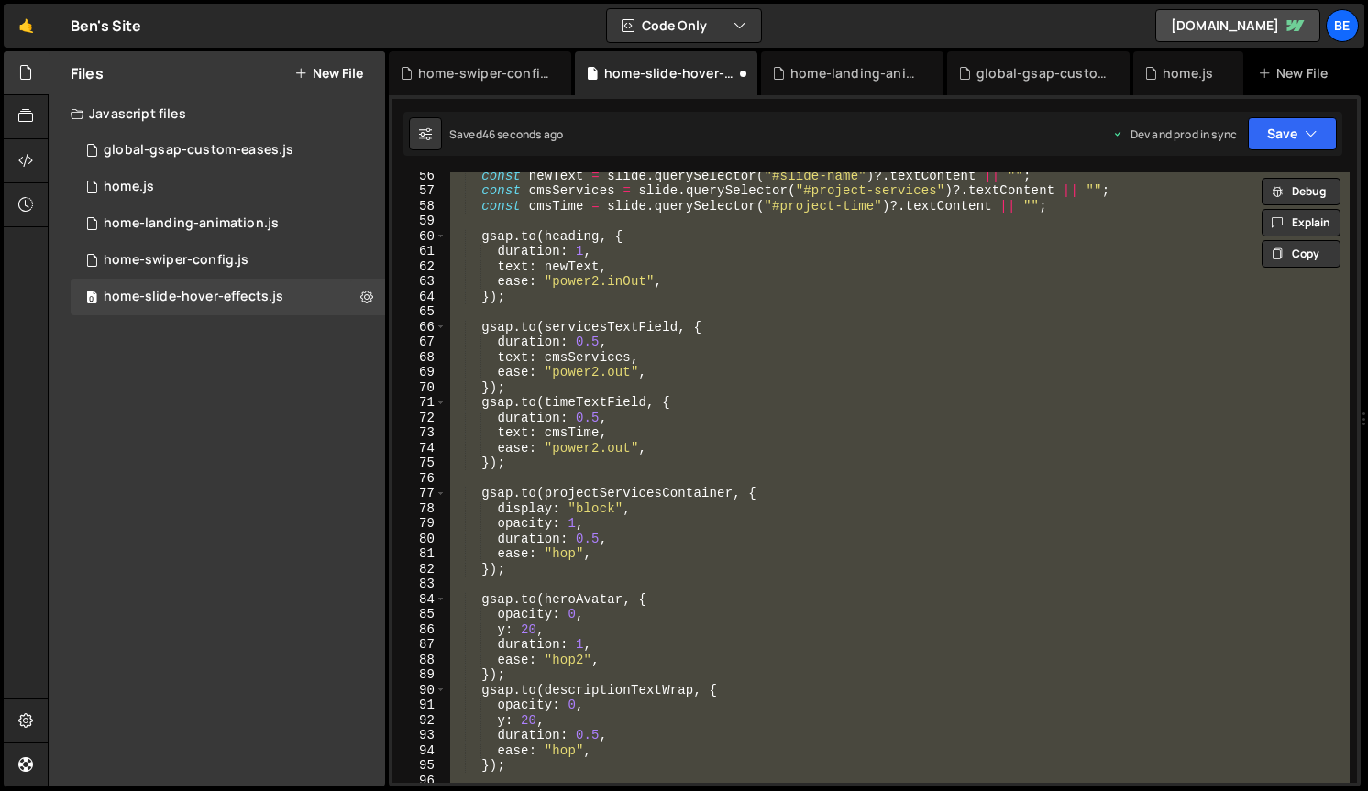
scroll to position [836, 0]
click at [637, 491] on div "const newText = slide . querySelector ( "#slide-name" ) ?. textContent || "" ; …" at bounding box center [897, 477] width 903 height 611
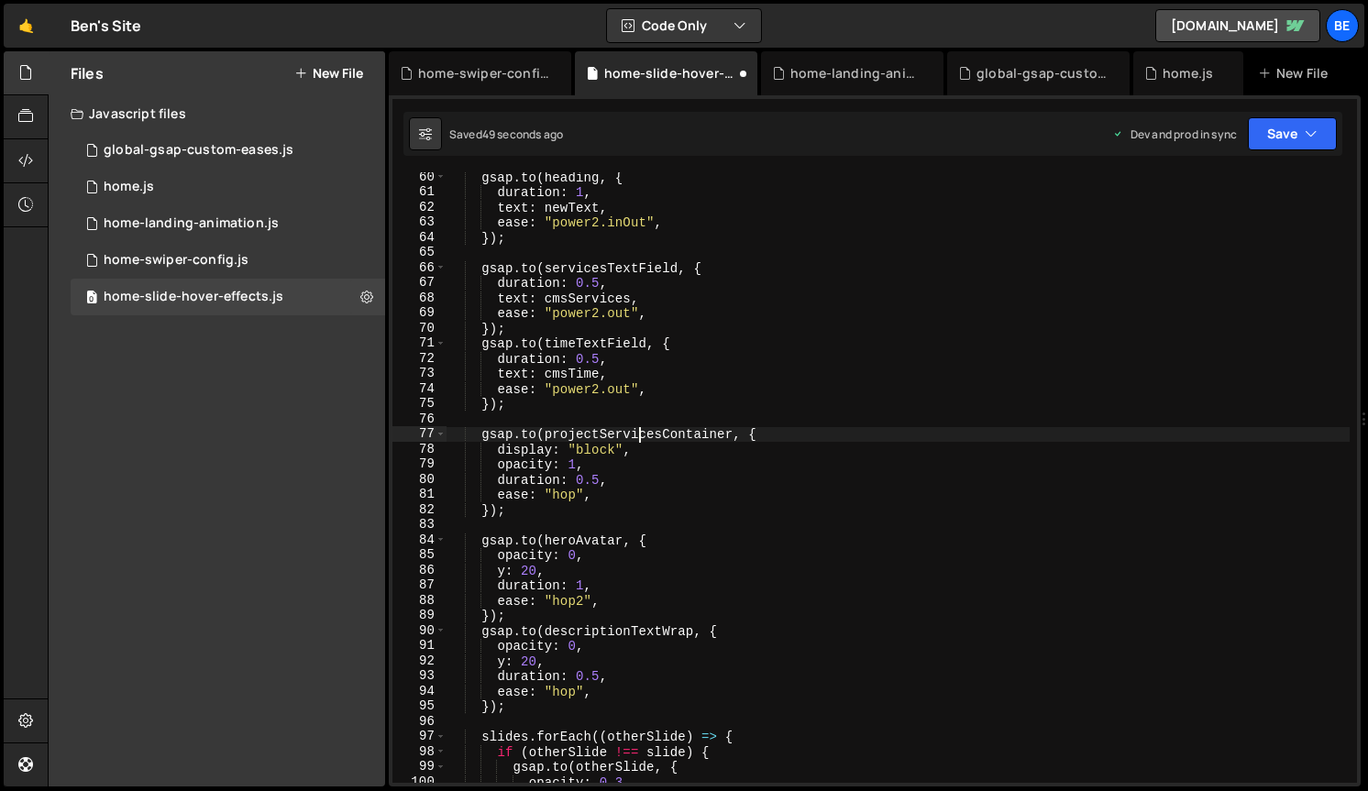
scroll to position [909, 0]
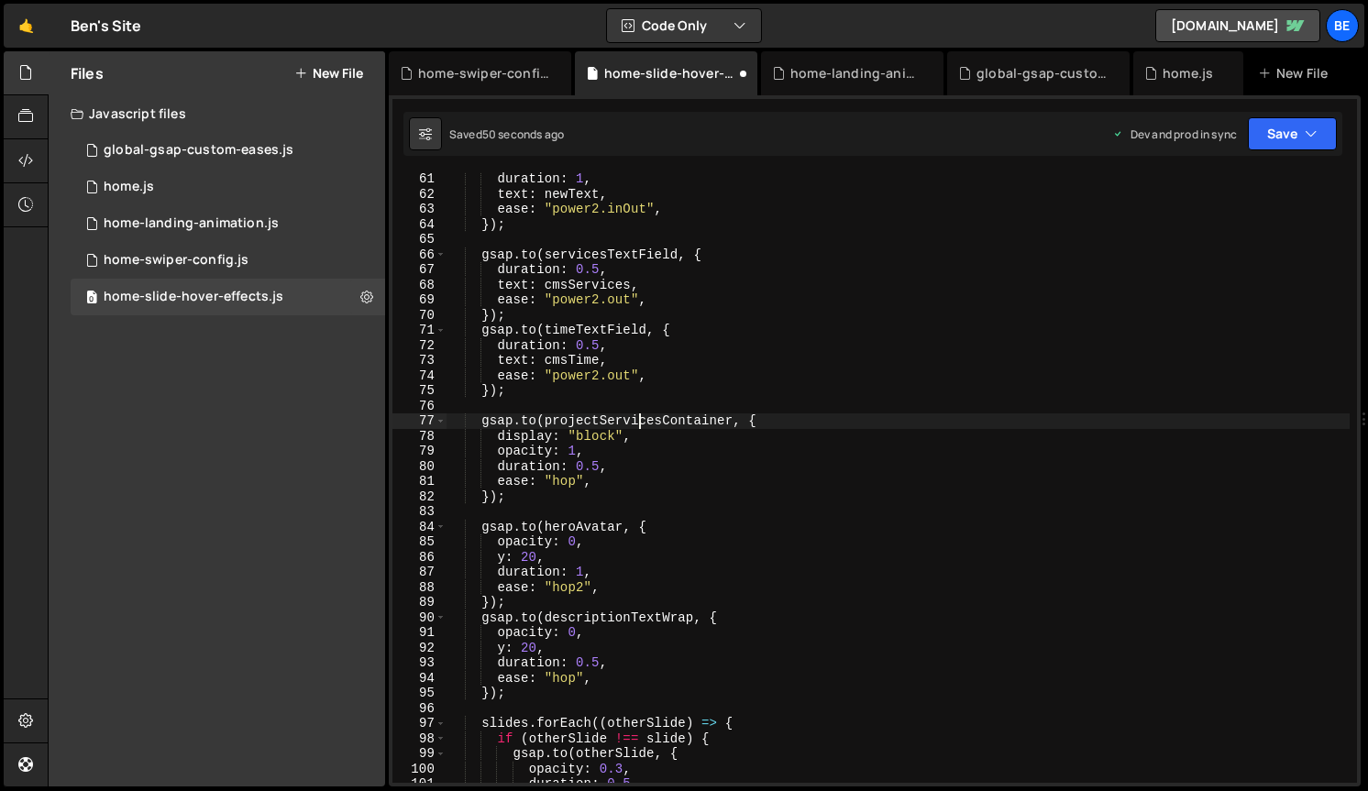
click at [584, 579] on div "duration : 1 , text : newText , ease : "power2.inOut" , }) ; gsap . to ( servic…" at bounding box center [897, 491] width 903 height 641
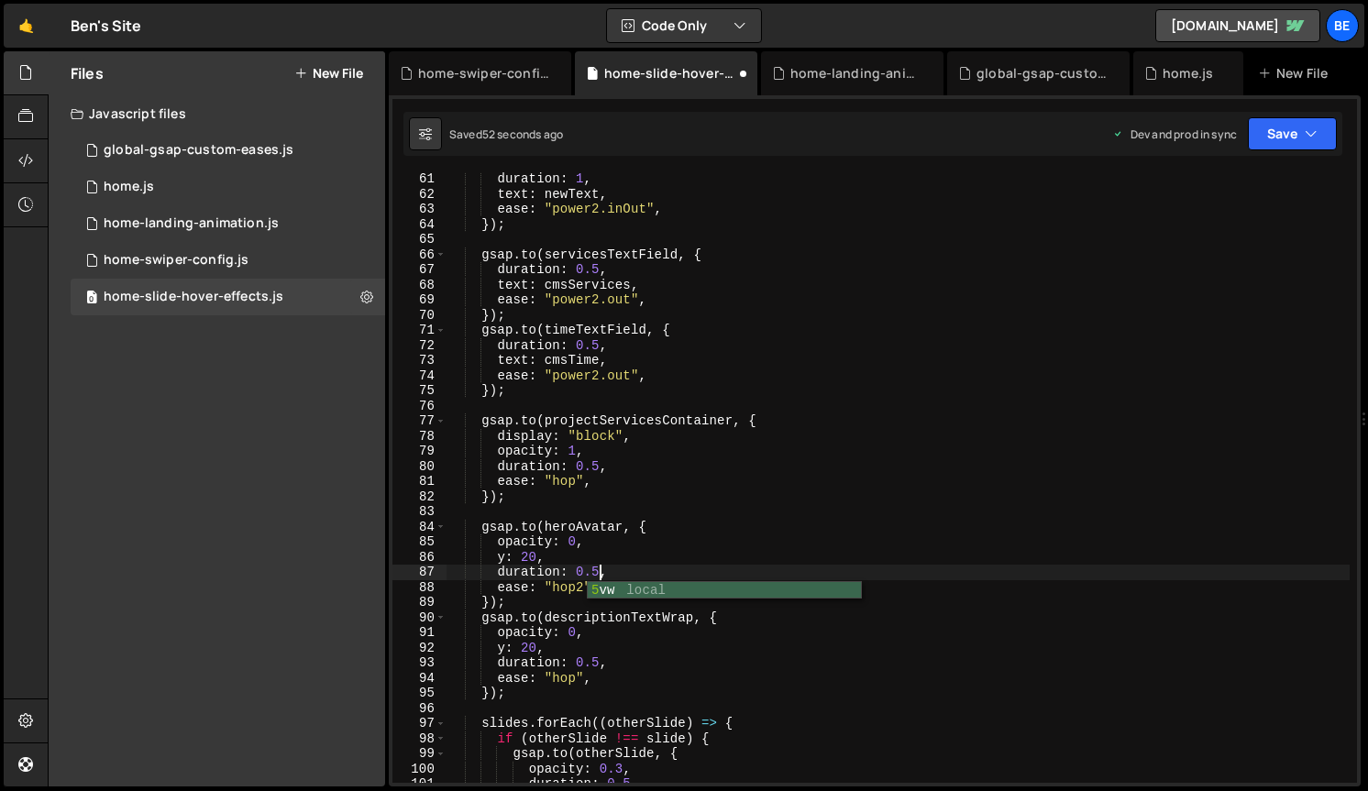
click at [582, 588] on div "duration : 1 , text : newText , ease : "power2.inOut" , }) ; gsap . to ( servic…" at bounding box center [897, 491] width 903 height 641
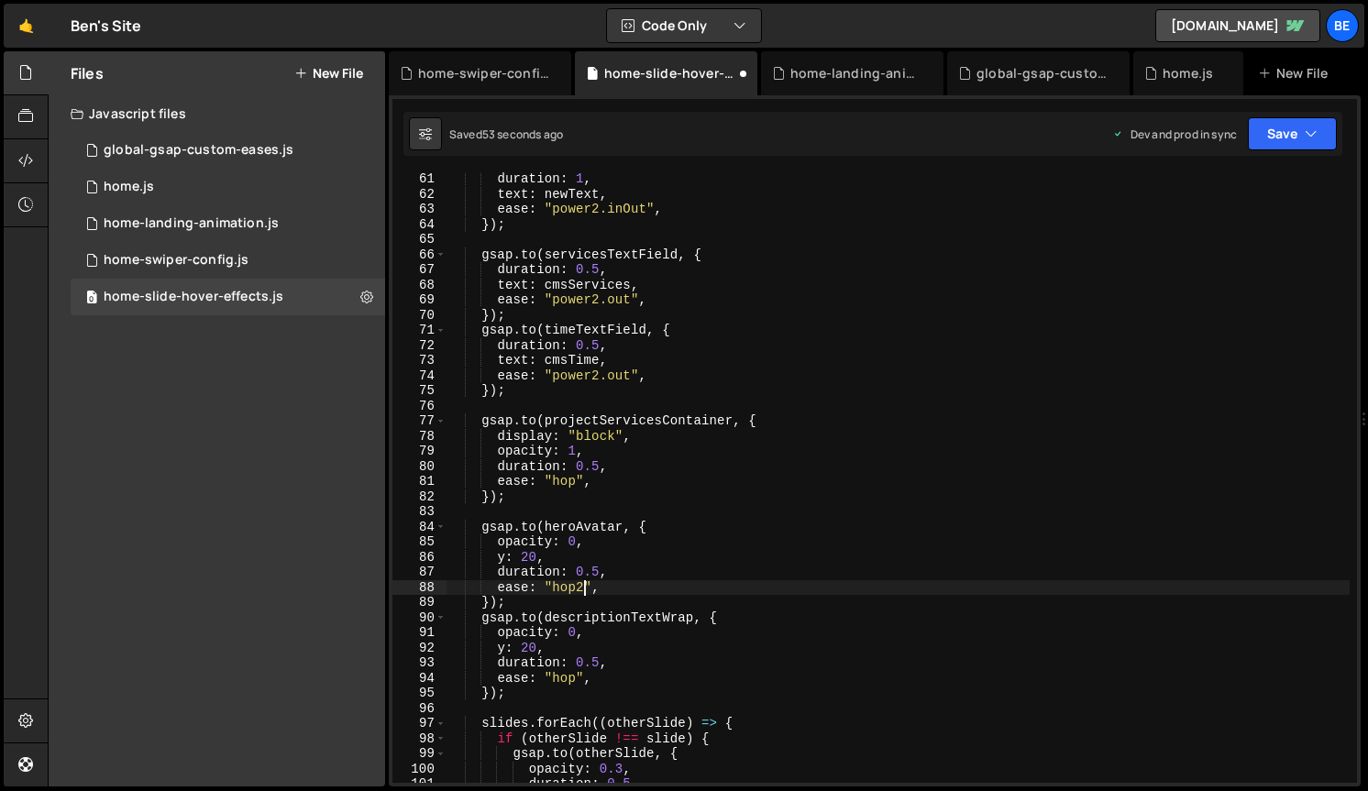
scroll to position [0, 9]
type textarea "ease: "hop","
click at [1295, 127] on button "Save" at bounding box center [1292, 133] width 89 height 33
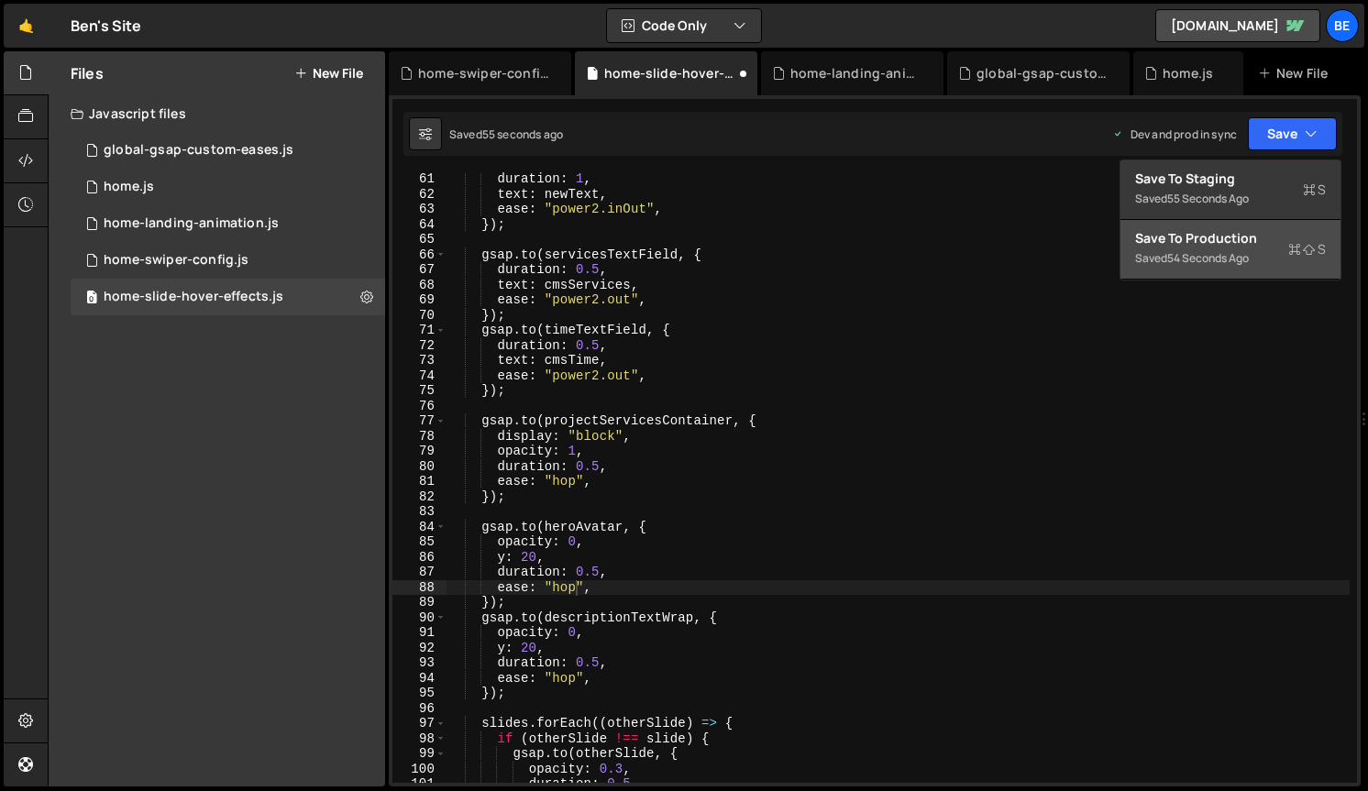
click at [1240, 239] on div "Save to Production S" at bounding box center [1230, 238] width 191 height 18
